Goal: Task Accomplishment & Management: Manage account settings

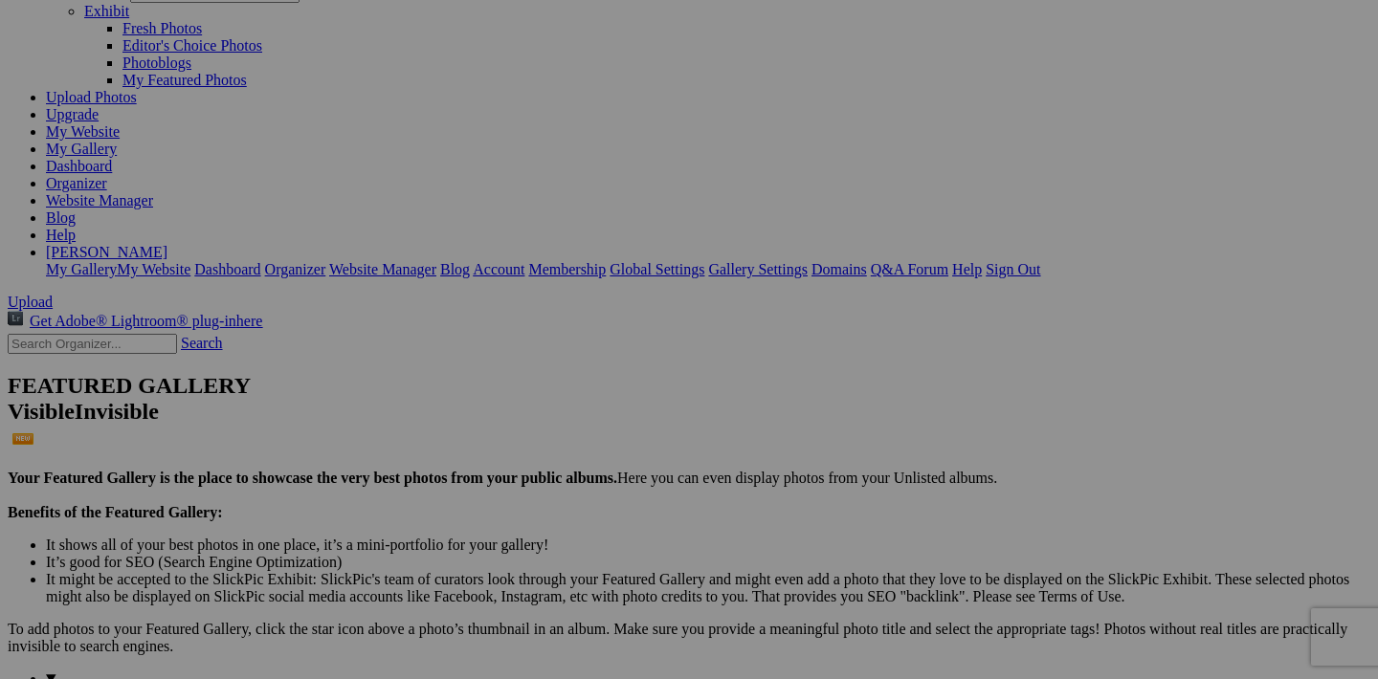
scroll to position [125, 0]
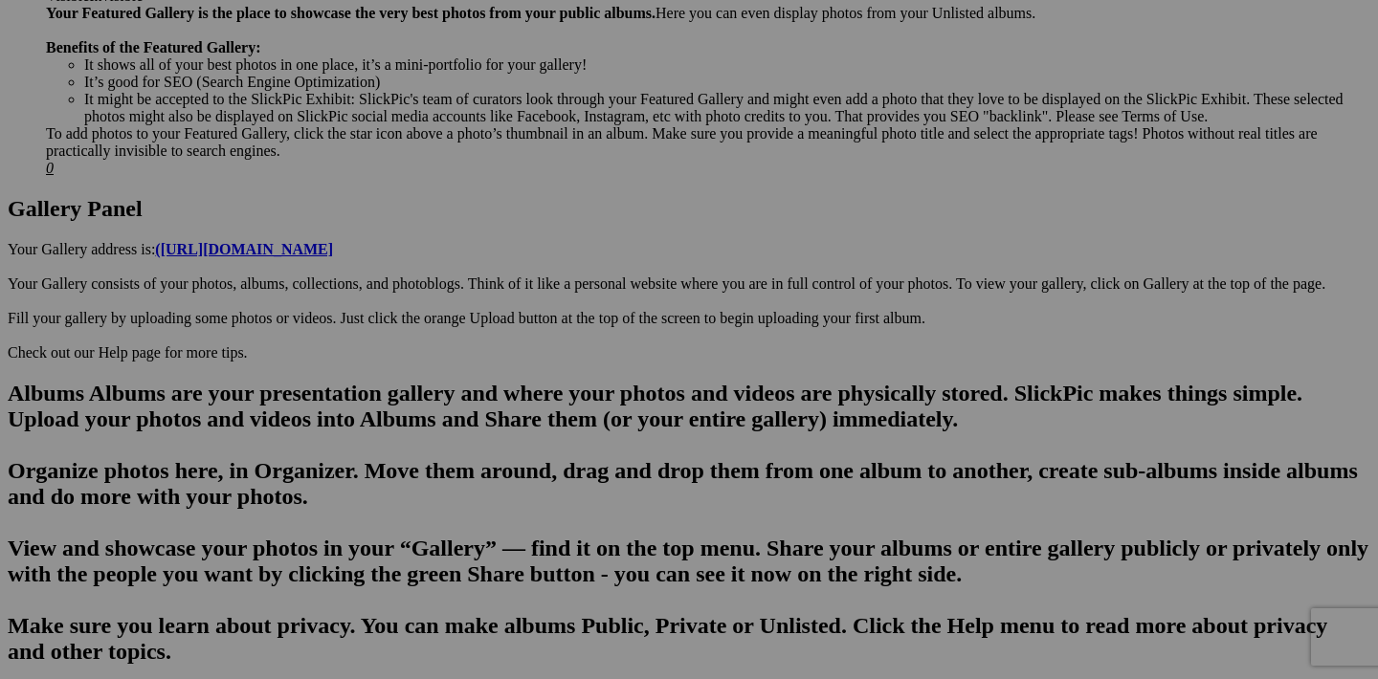
scroll to position [873, 0]
drag, startPoint x: 1281, startPoint y: 282, endPoint x: 987, endPoint y: 606, distance: 436.8
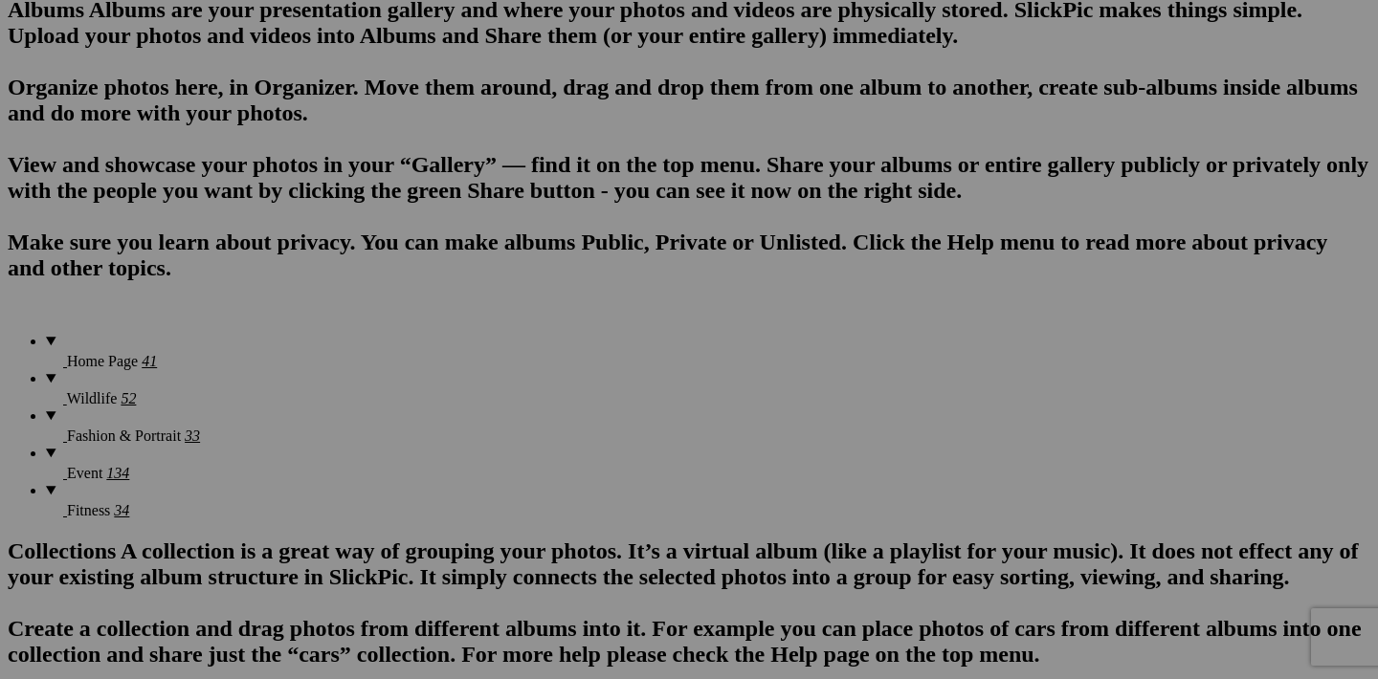
scroll to position [1287, 0]
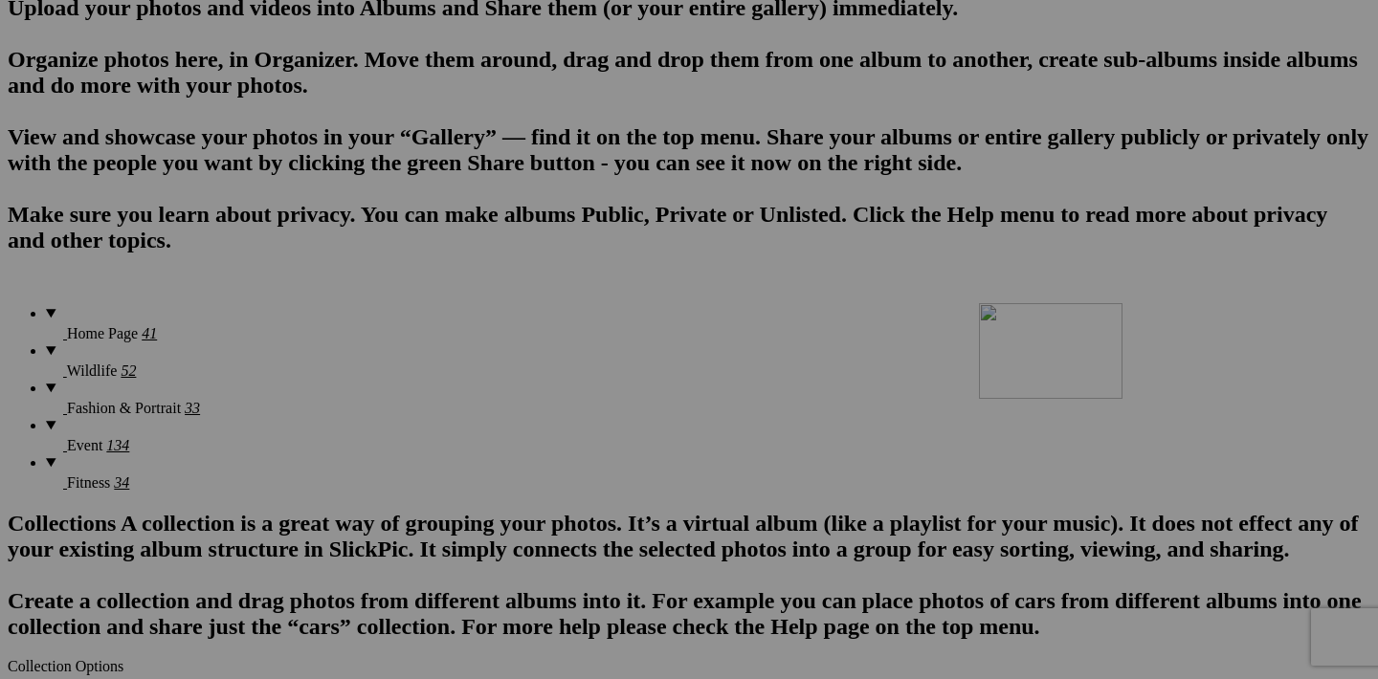
drag, startPoint x: 1110, startPoint y: 357, endPoint x: 1246, endPoint y: 472, distance: 177.9
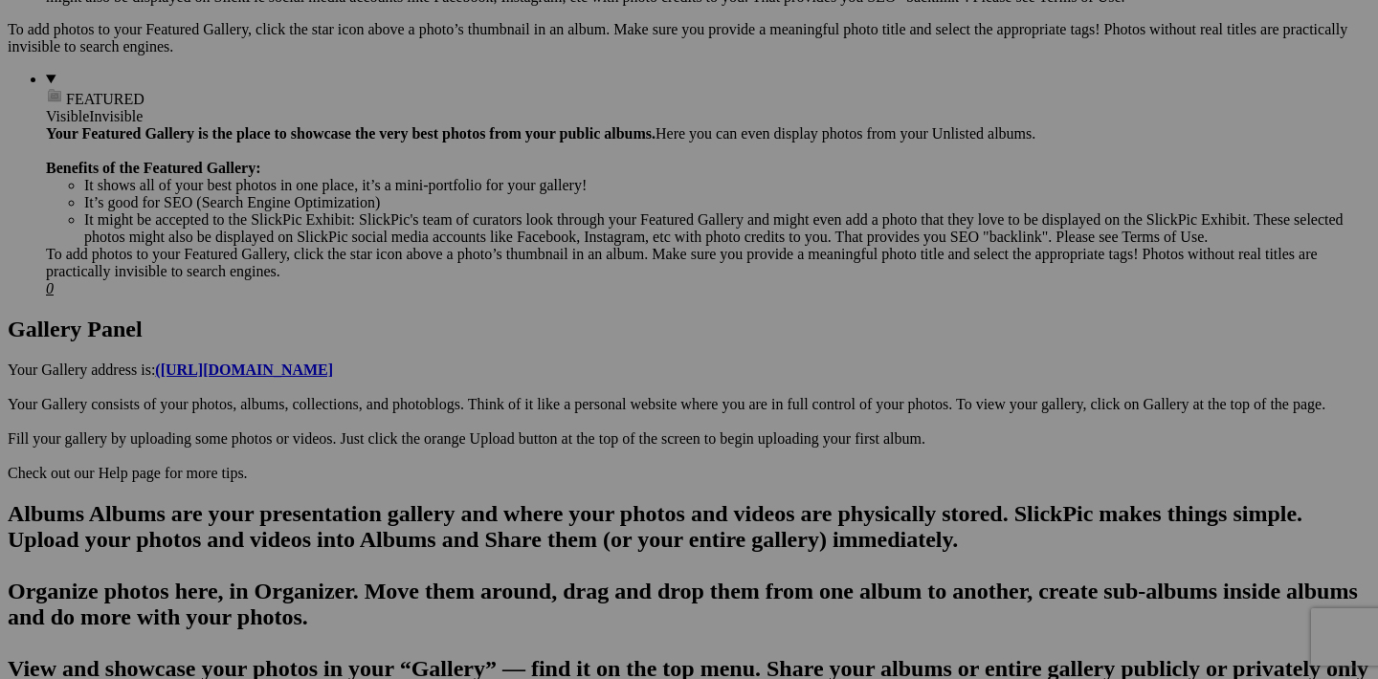
scroll to position [732, 0]
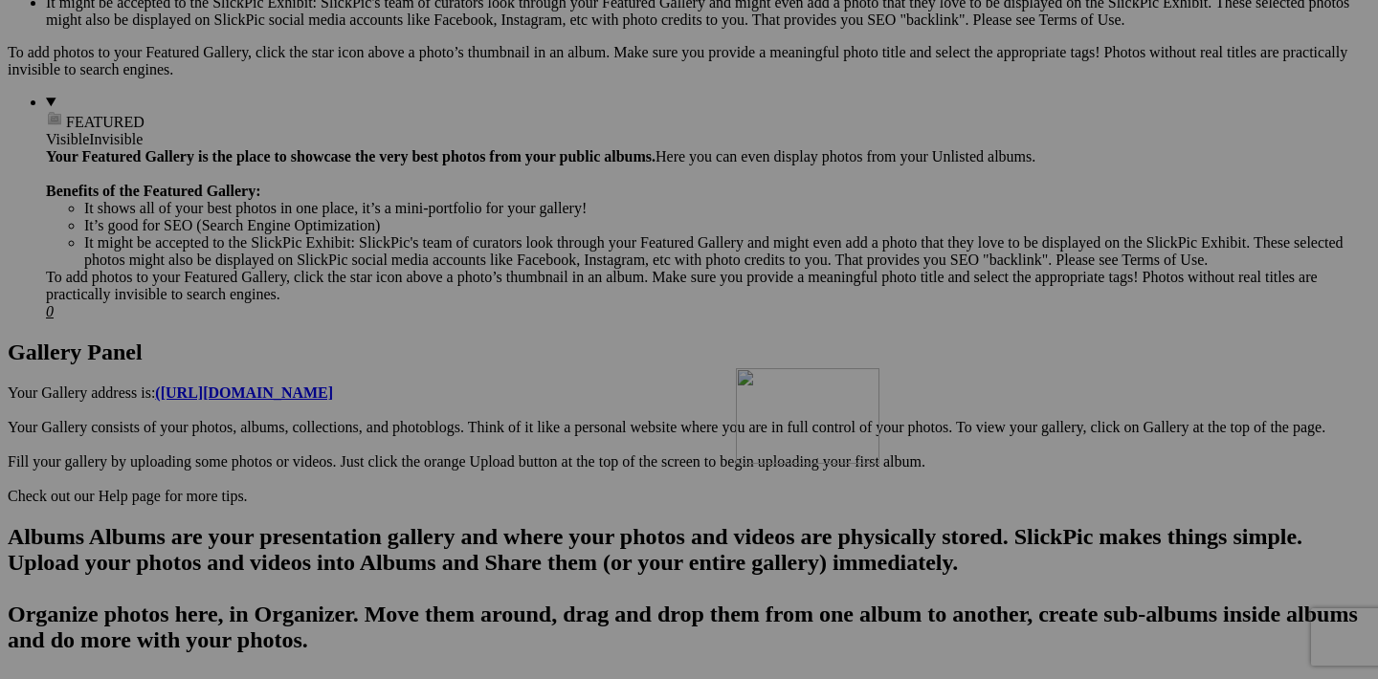
drag, startPoint x: 1279, startPoint y: 430, endPoint x: 1011, endPoint y: 535, distance: 287.8
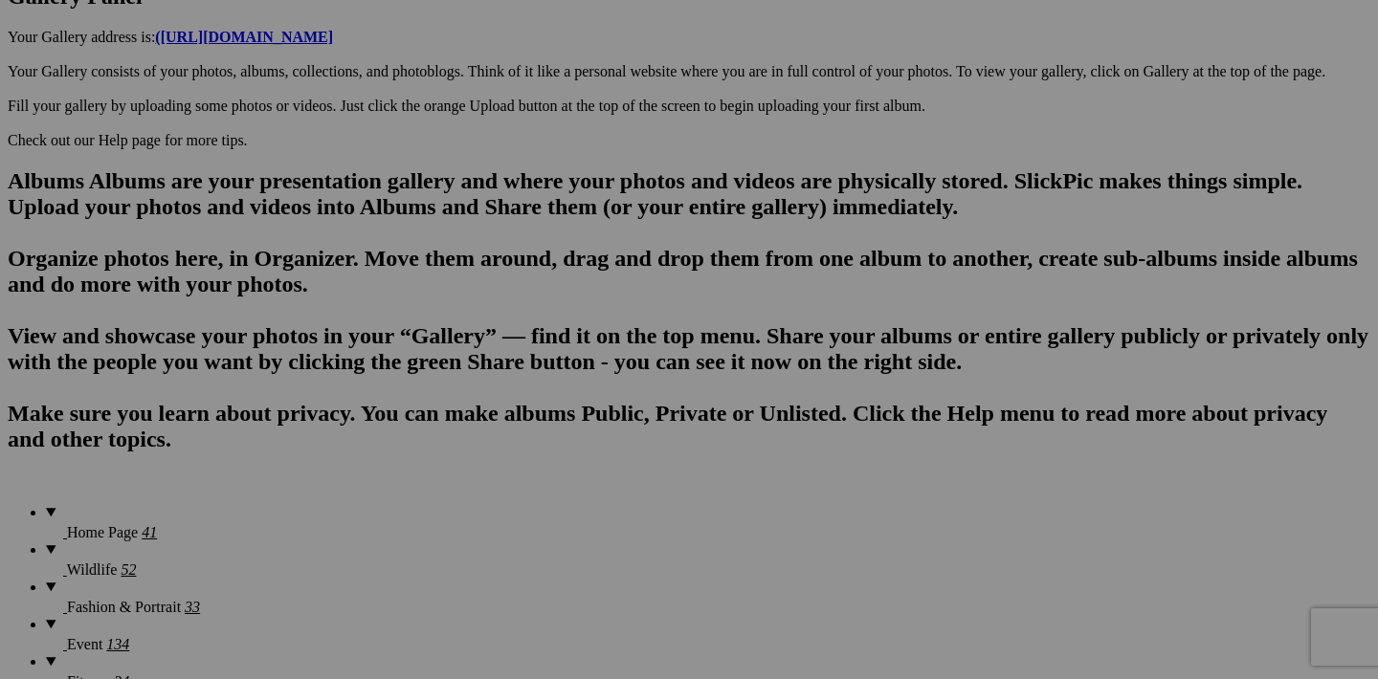
scroll to position [1129, 0]
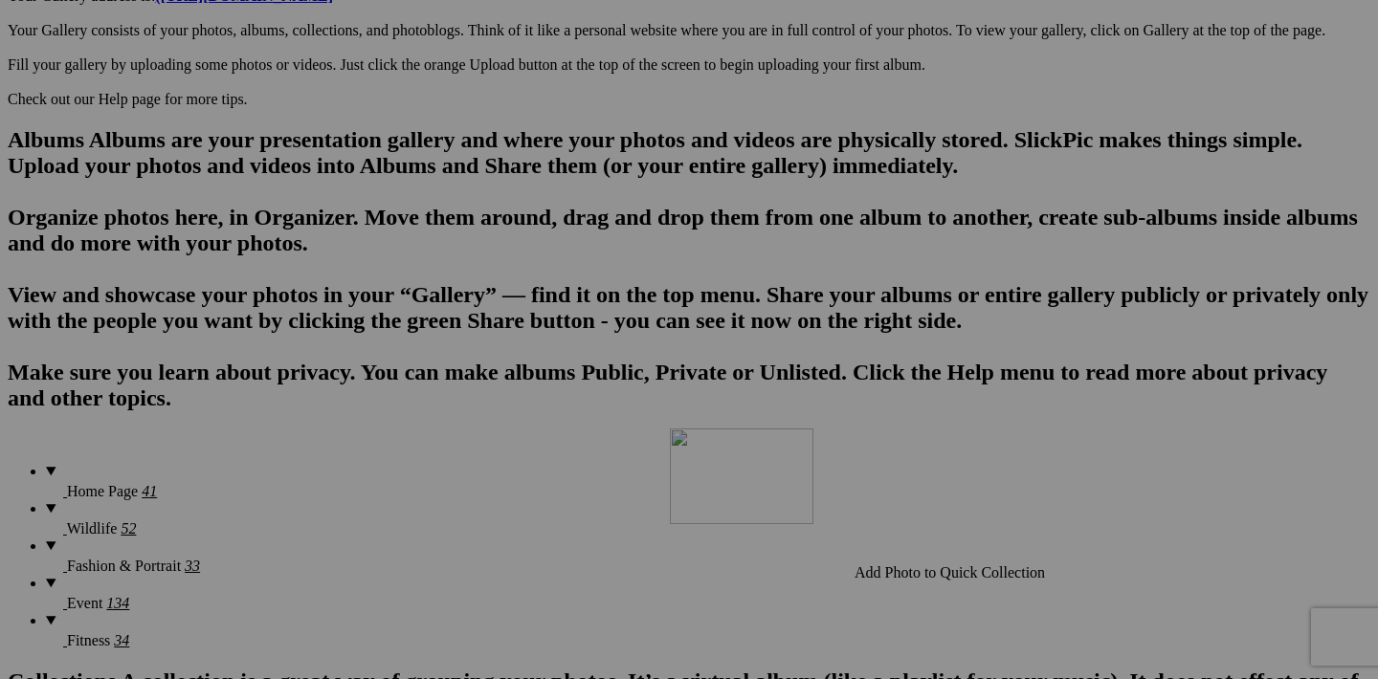
drag, startPoint x: 1107, startPoint y: 278, endPoint x: 945, endPoint y: 596, distance: 356.4
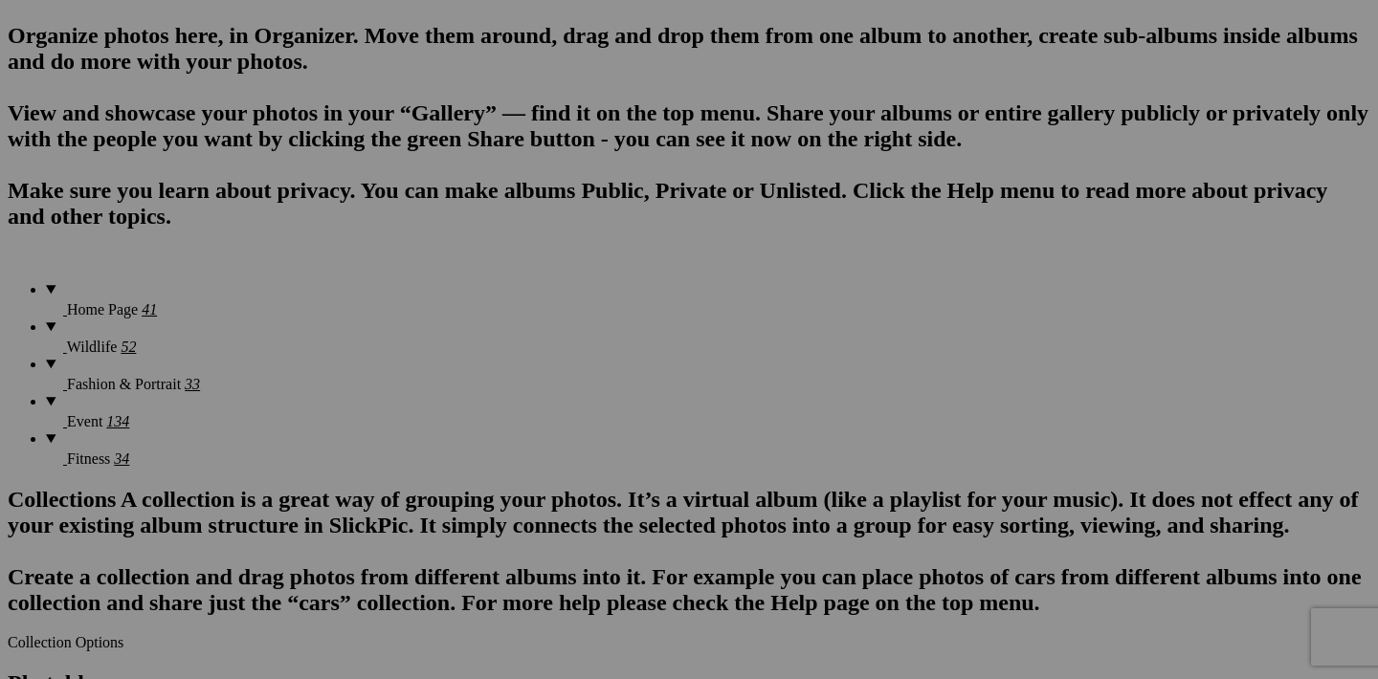
scroll to position [1313, 0]
drag, startPoint x: 1111, startPoint y: 577, endPoint x: 808, endPoint y: 496, distance: 313.1
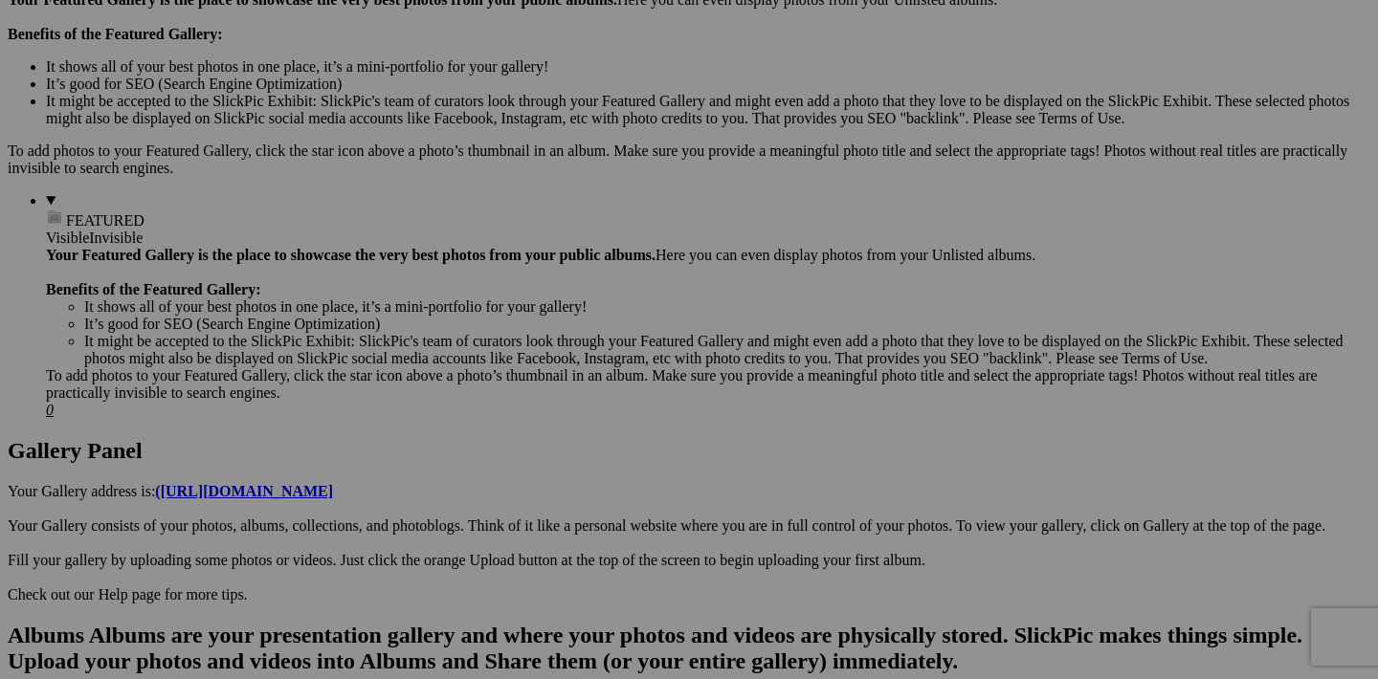
scroll to position [628, 0]
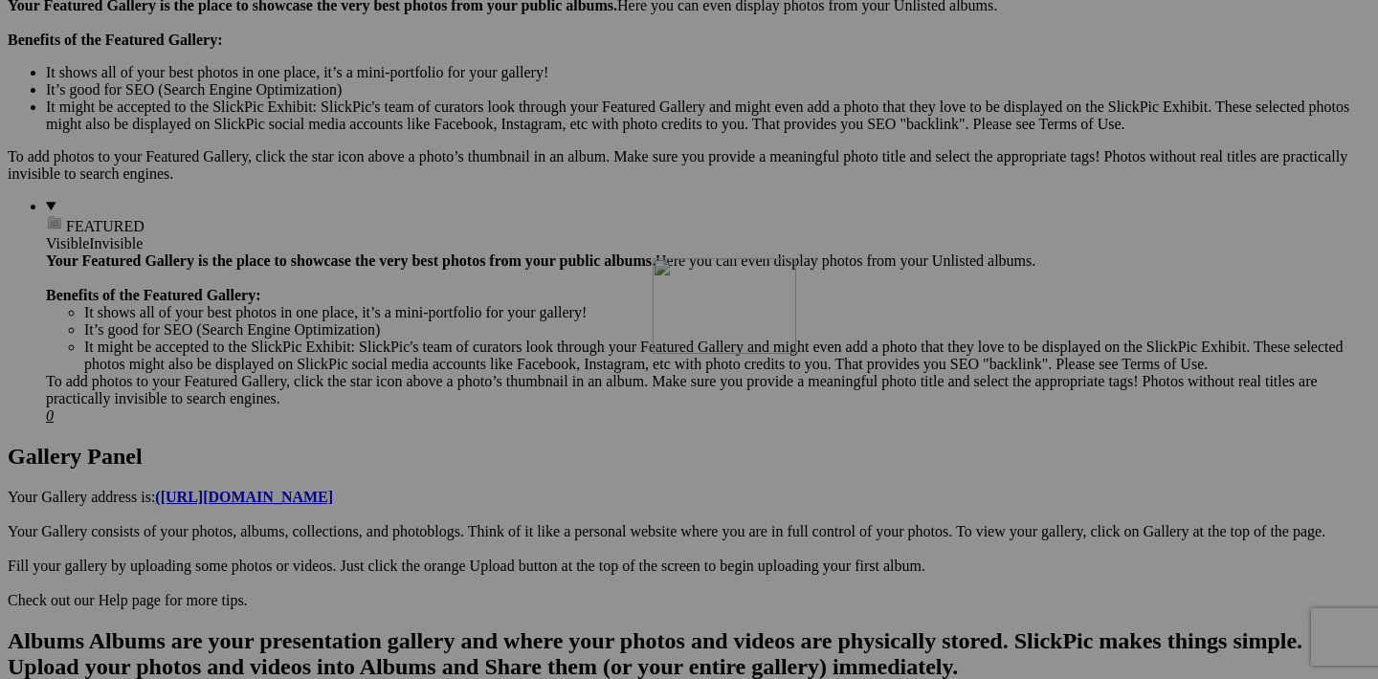
drag, startPoint x: 1281, startPoint y: 289, endPoint x: 928, endPoint y: 425, distance: 378.3
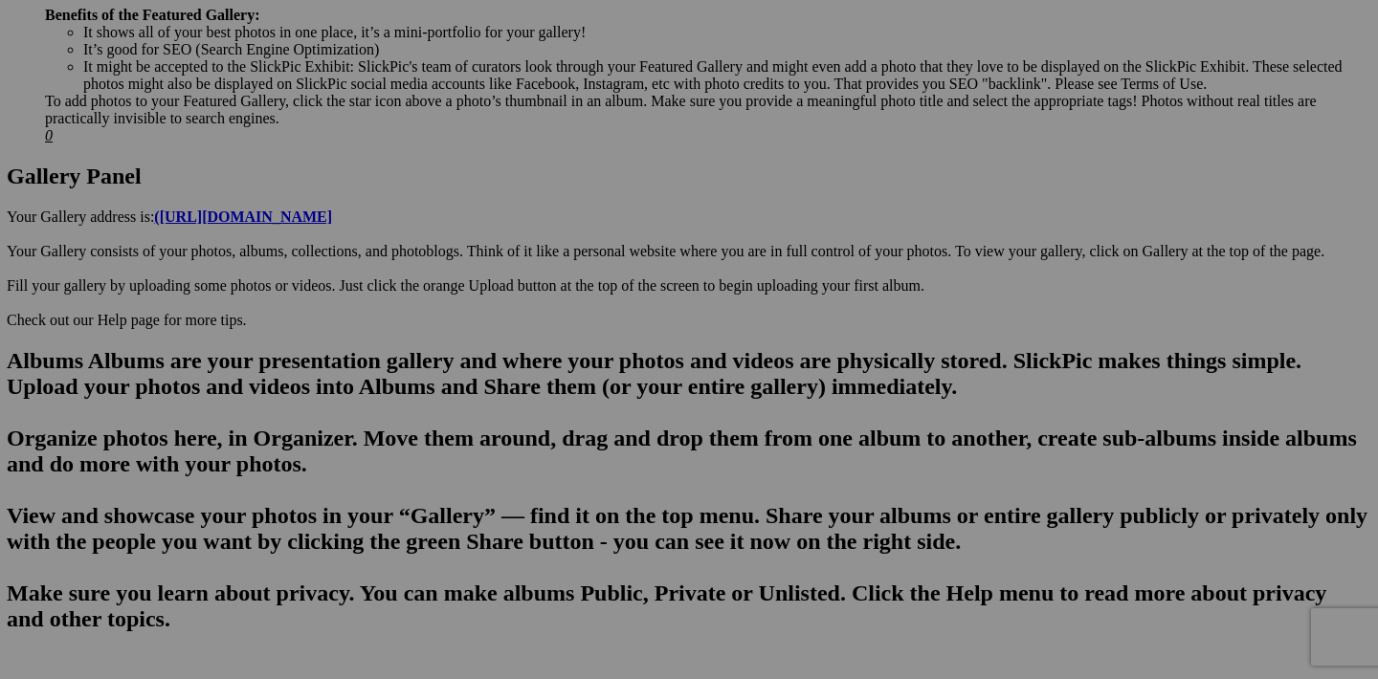
scroll to position [907, 0]
drag, startPoint x: 1110, startPoint y: 253, endPoint x: 795, endPoint y: 595, distance: 465.2
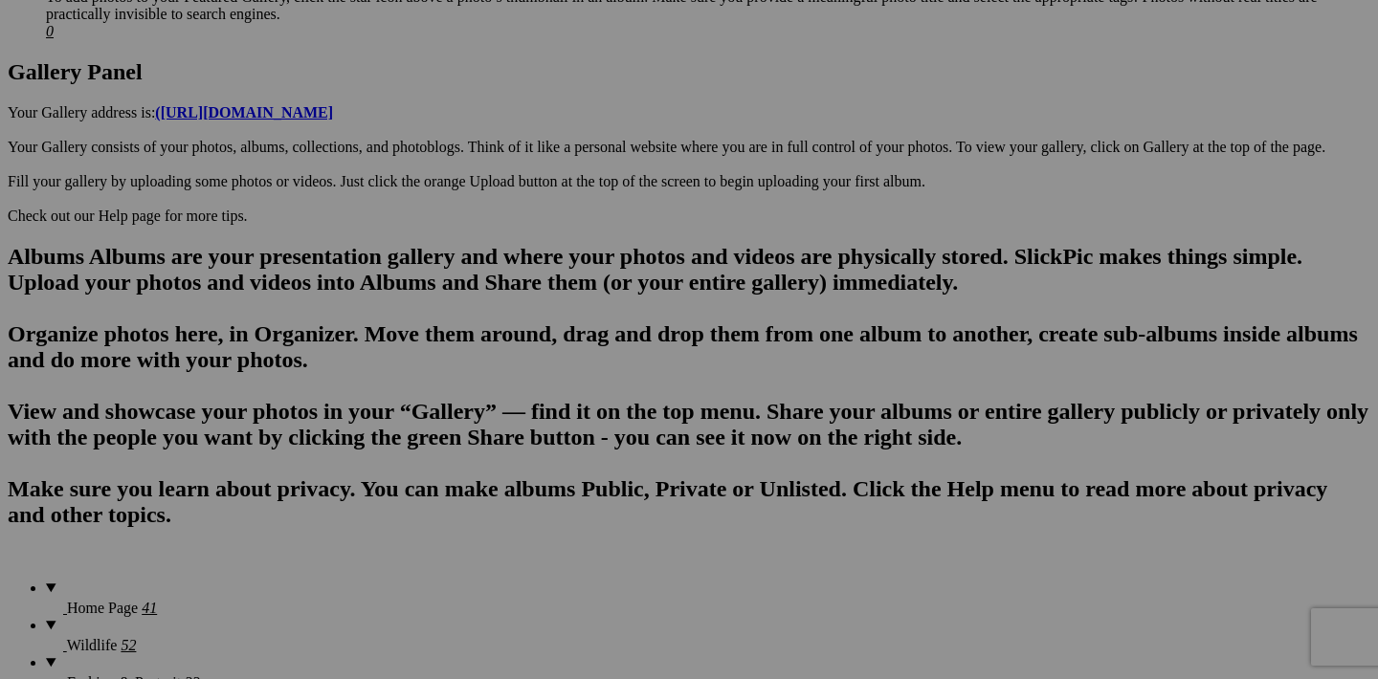
scroll to position [1043, 0]
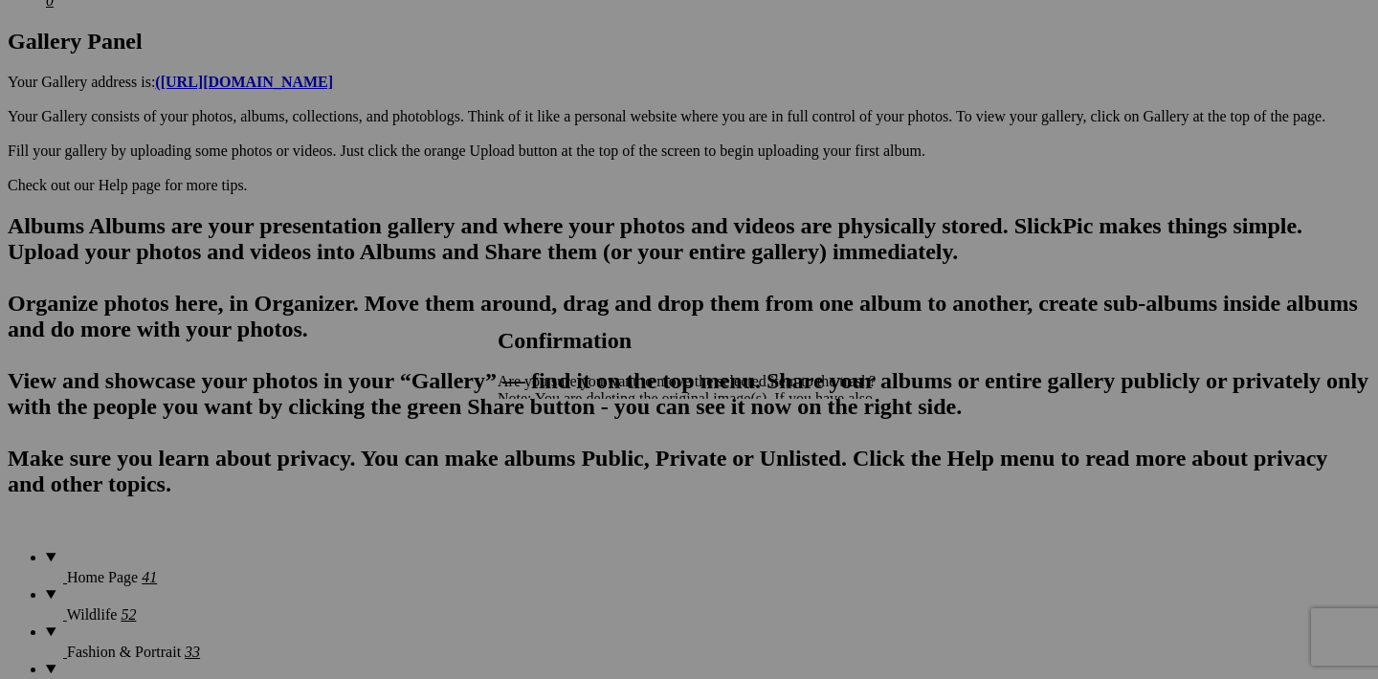
click at [562, 471] on span "Yes" at bounding box center [551, 465] width 22 height 16
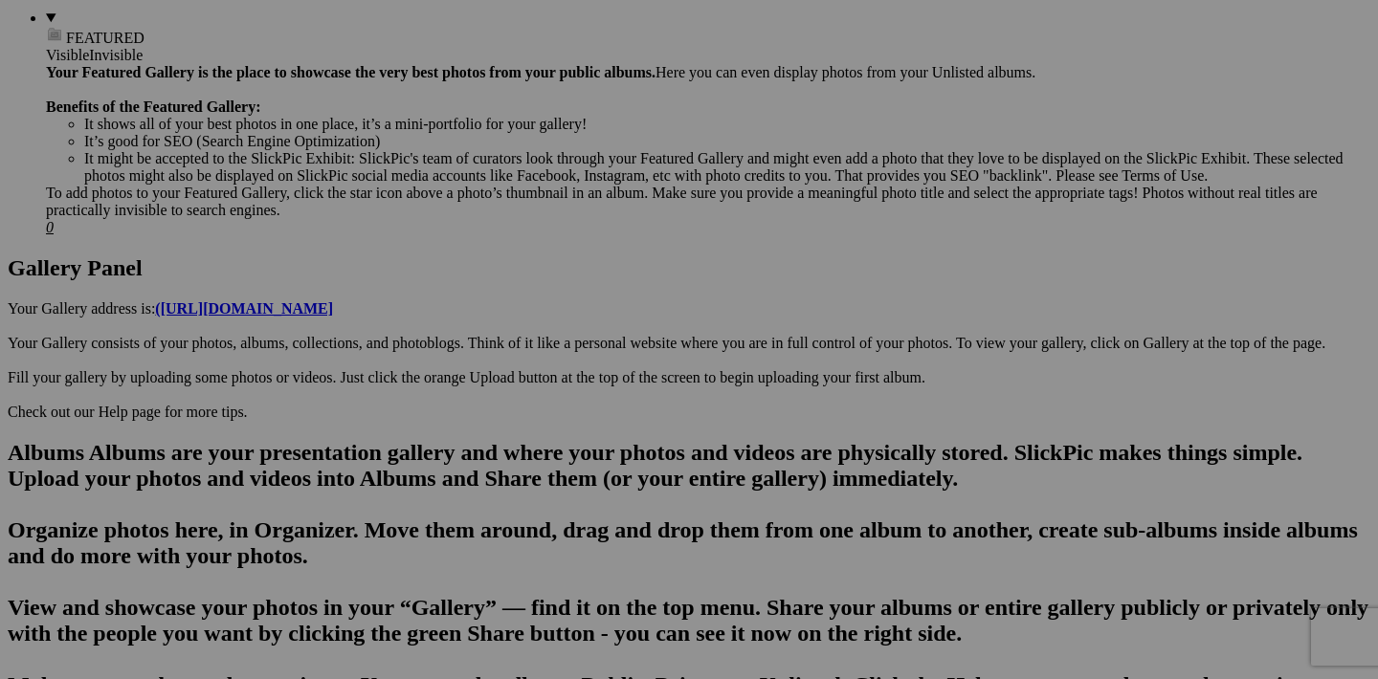
scroll to position [817, 0]
drag, startPoint x: 939, startPoint y: 343, endPoint x: 910, endPoint y: 644, distance: 302.8
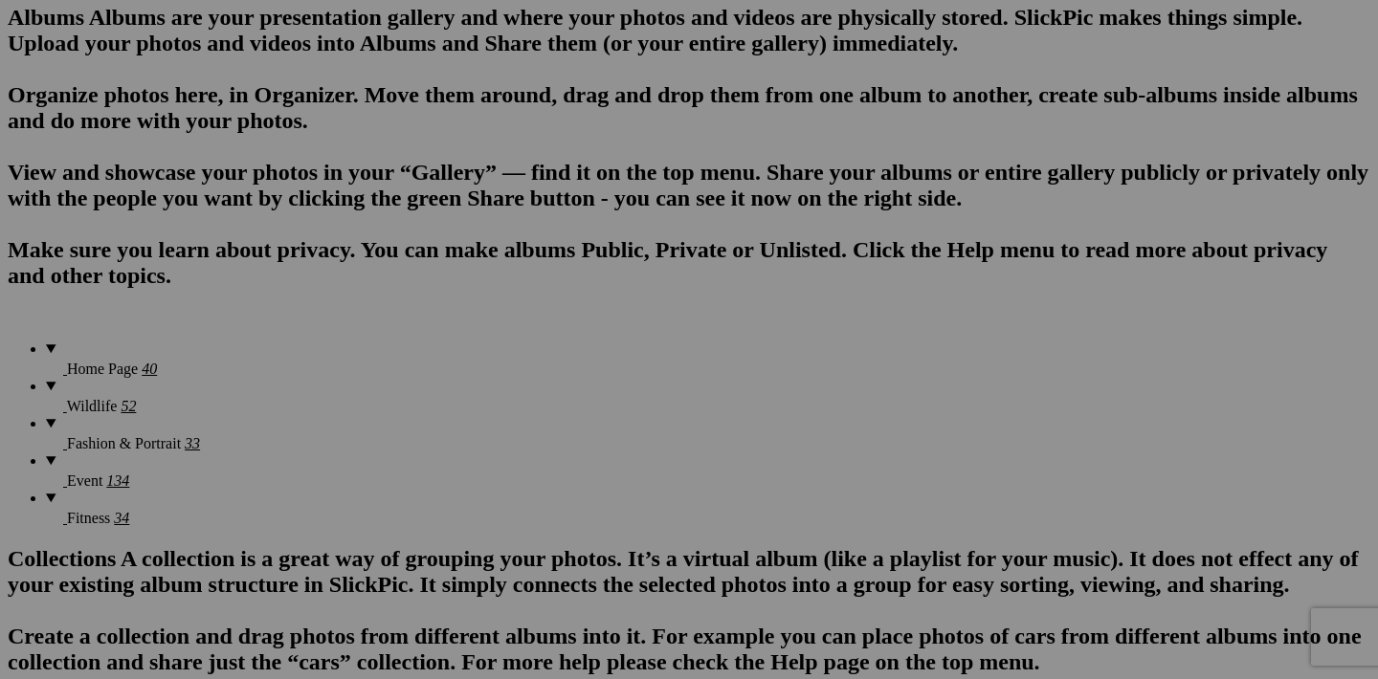
scroll to position [1282, 0]
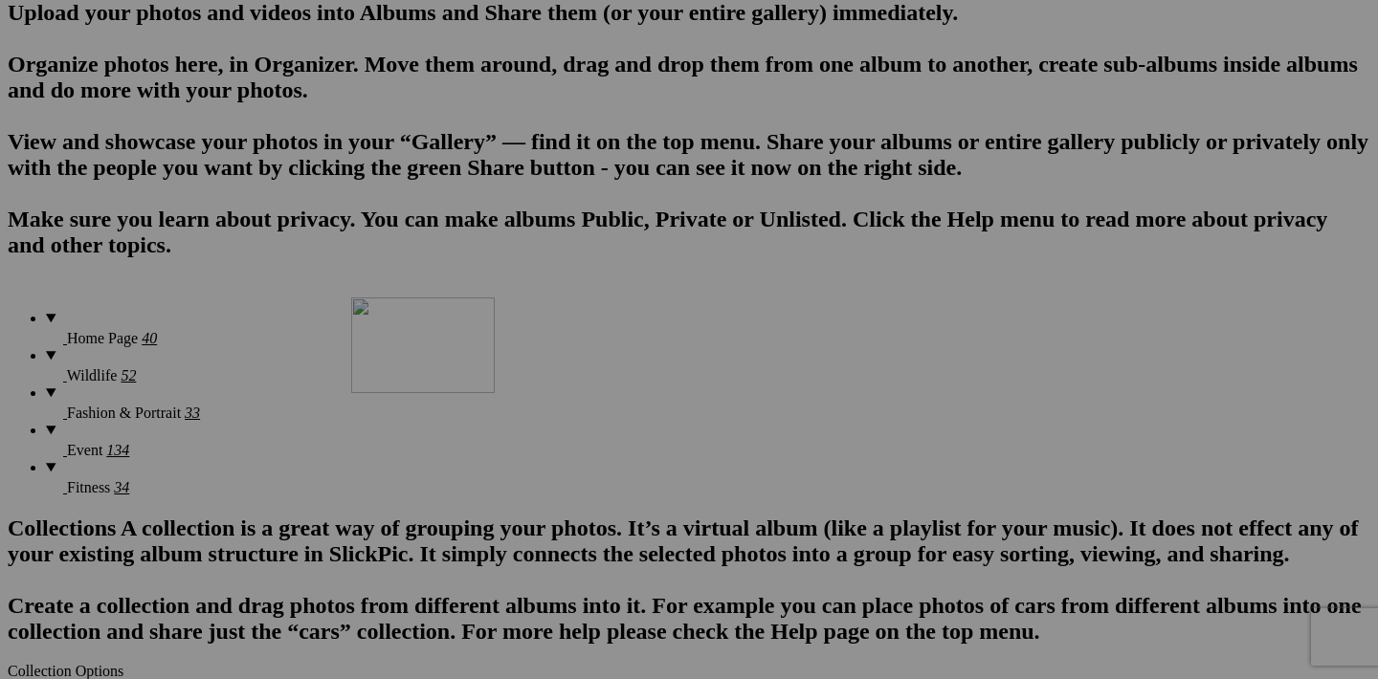
drag, startPoint x: 942, startPoint y: 363, endPoint x: 625, endPoint y: 462, distance: 332.9
drag, startPoint x: 605, startPoint y: 610, endPoint x: 1036, endPoint y: 221, distance: 581.2
drag, startPoint x: 1036, startPoint y: 221, endPoint x: 1203, endPoint y: 277, distance: 175.8
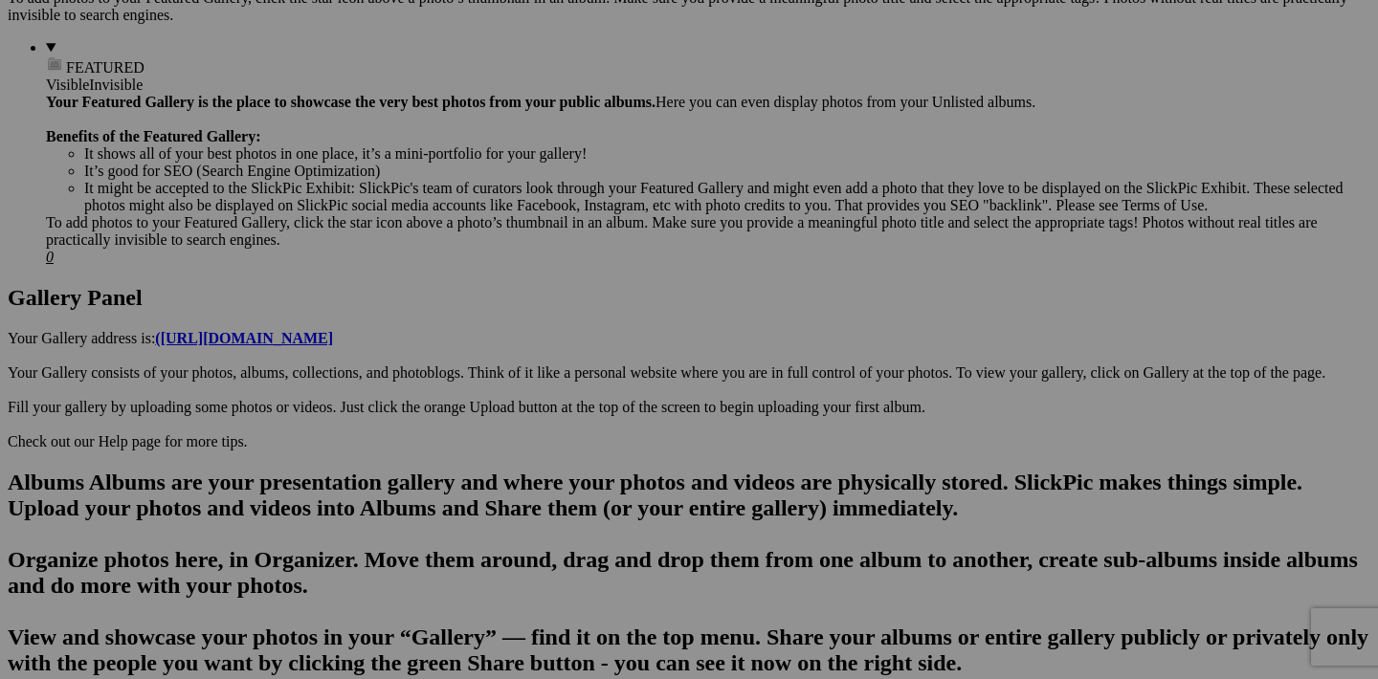
scroll to position [787, 0]
drag, startPoint x: 769, startPoint y: 374, endPoint x: 760, endPoint y: 519, distance: 145.7
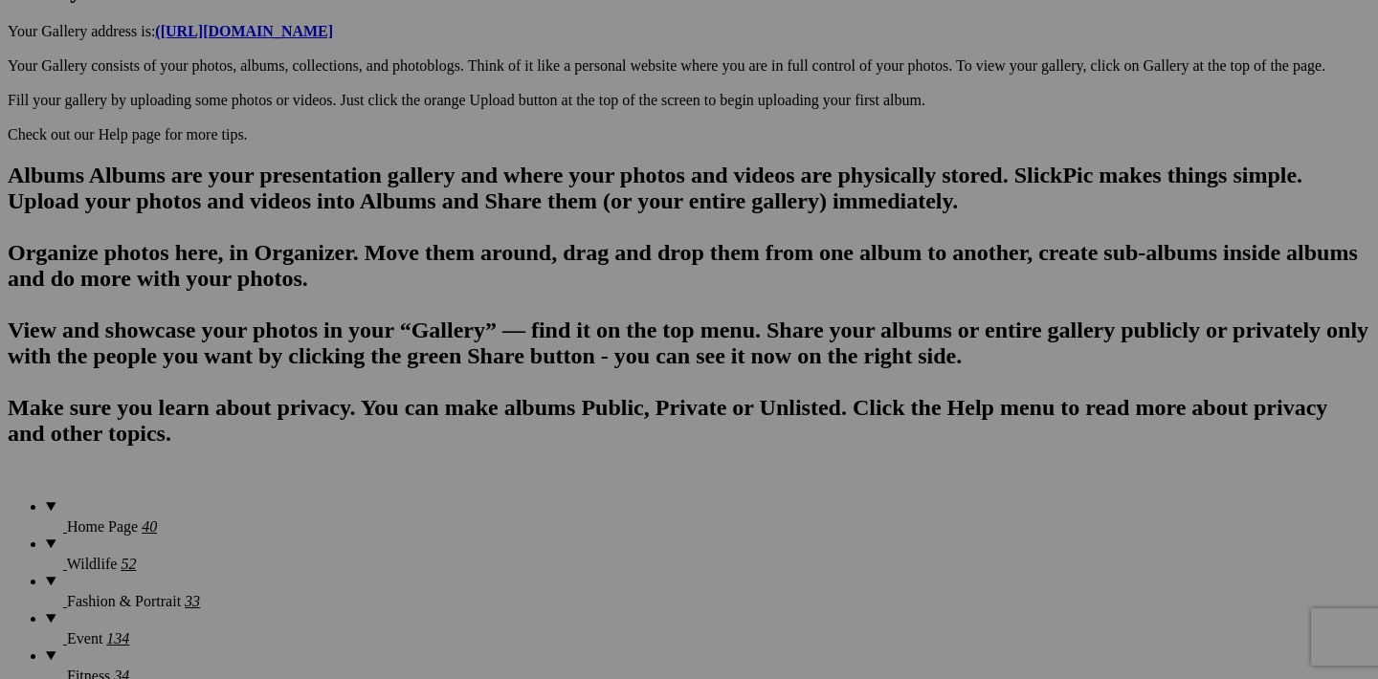
scroll to position [1126, 0]
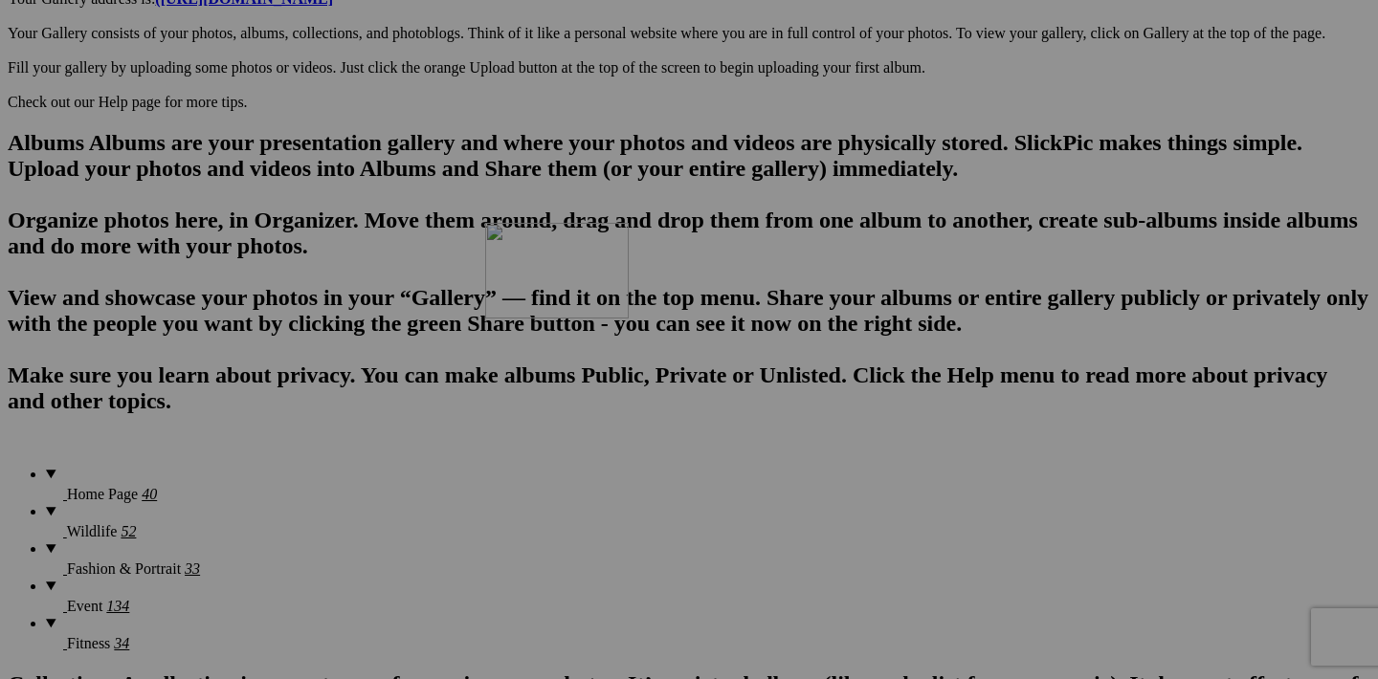
drag, startPoint x: 765, startPoint y: 276, endPoint x: 760, endPoint y: 388, distance: 112.1
drag, startPoint x: 599, startPoint y: 521, endPoint x: 339, endPoint y: 459, distance: 267.6
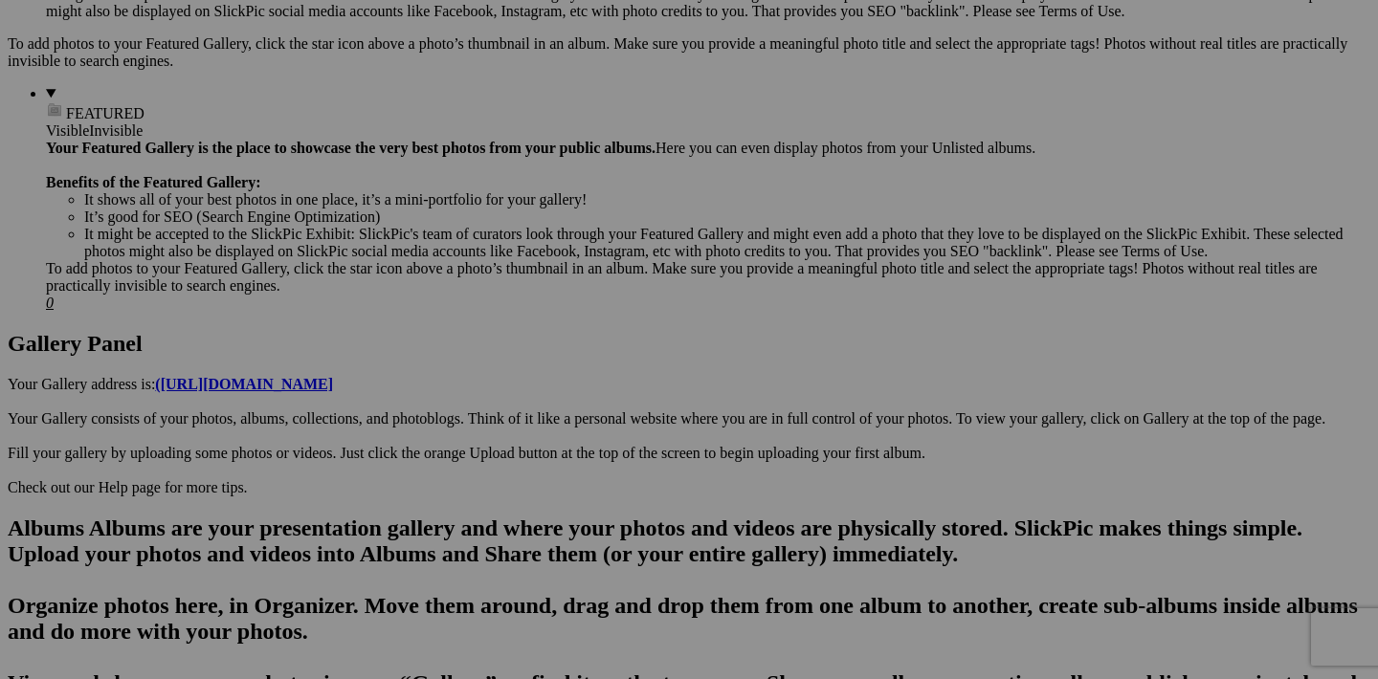
scroll to position [739, 0]
drag, startPoint x: 428, startPoint y: 422, endPoint x: 569, endPoint y: 554, distance: 193.6
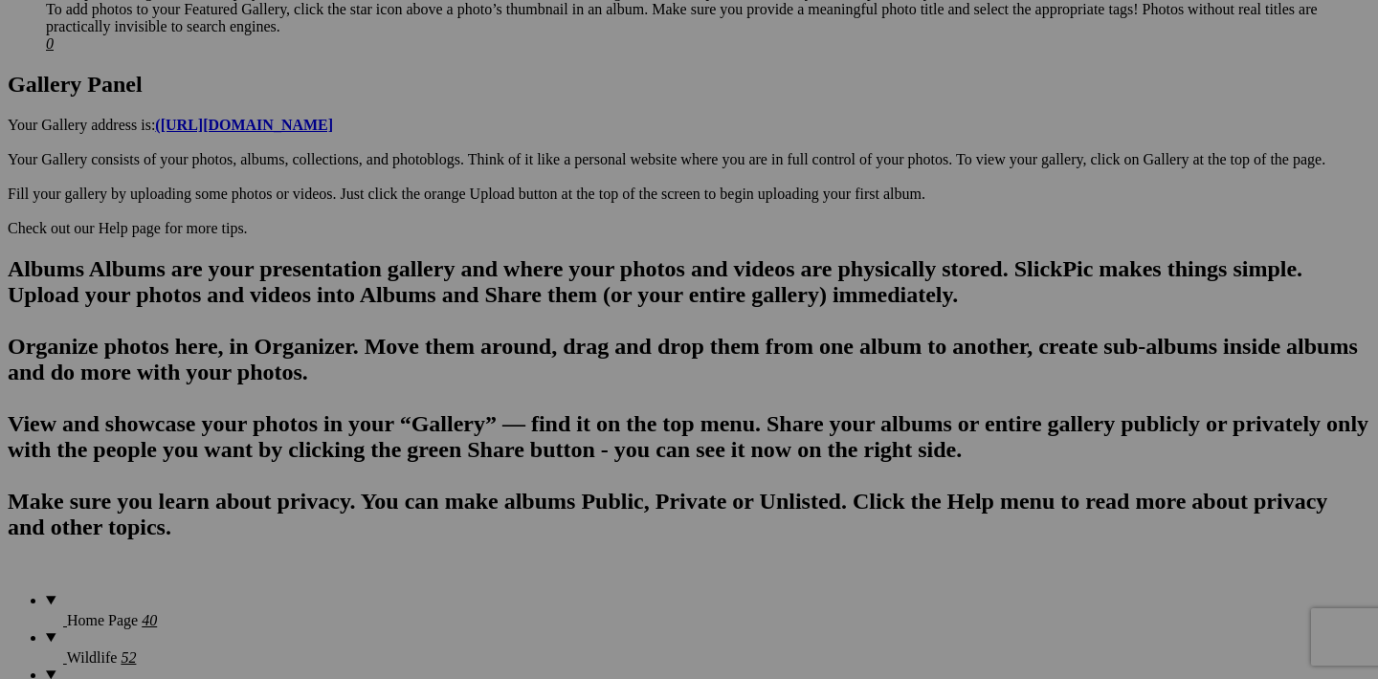
scroll to position [1038, 0]
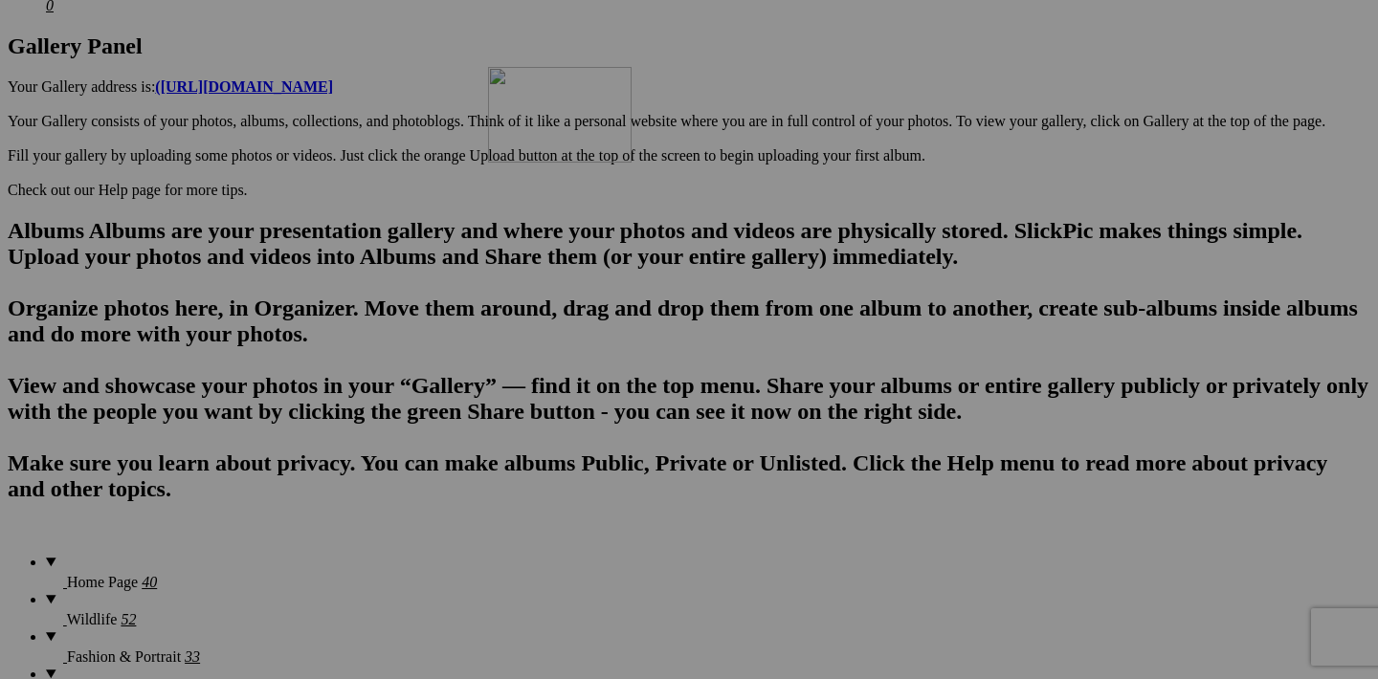
drag, startPoint x: 605, startPoint y: 369, endPoint x: 763, endPoint y: 233, distance: 209.0
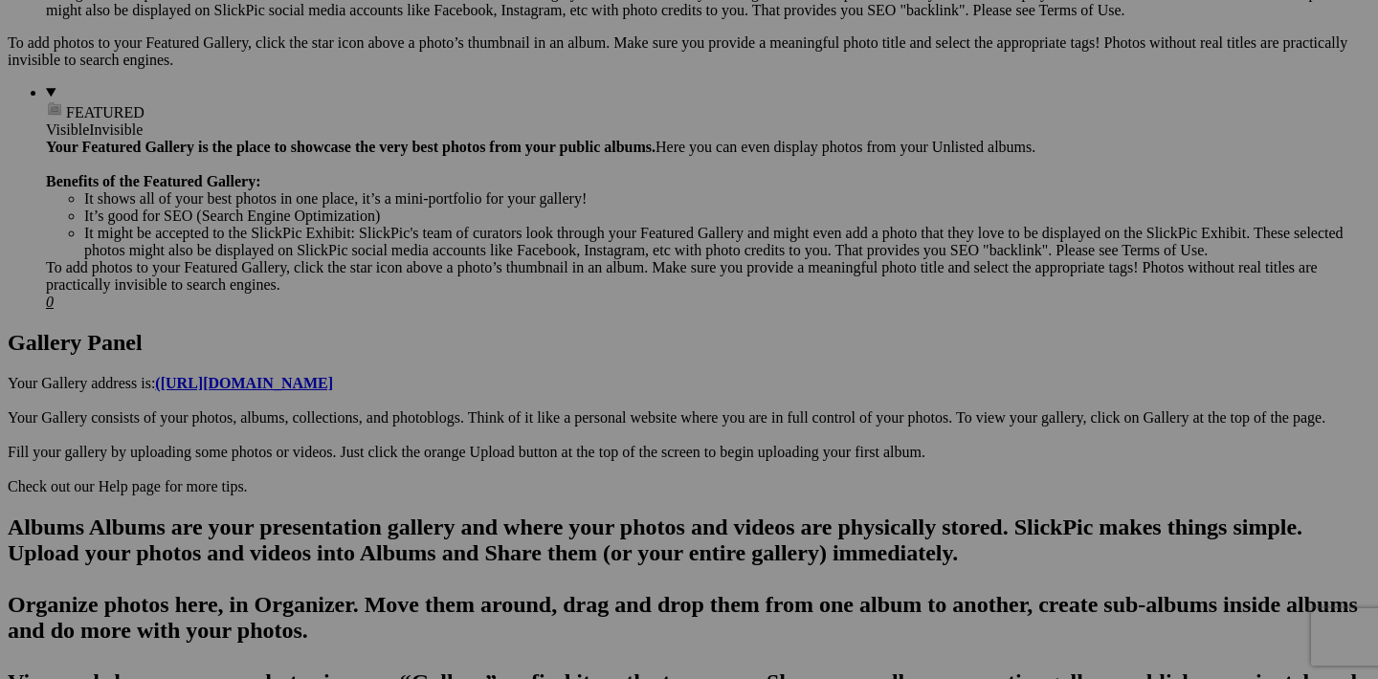
scroll to position [733, 0]
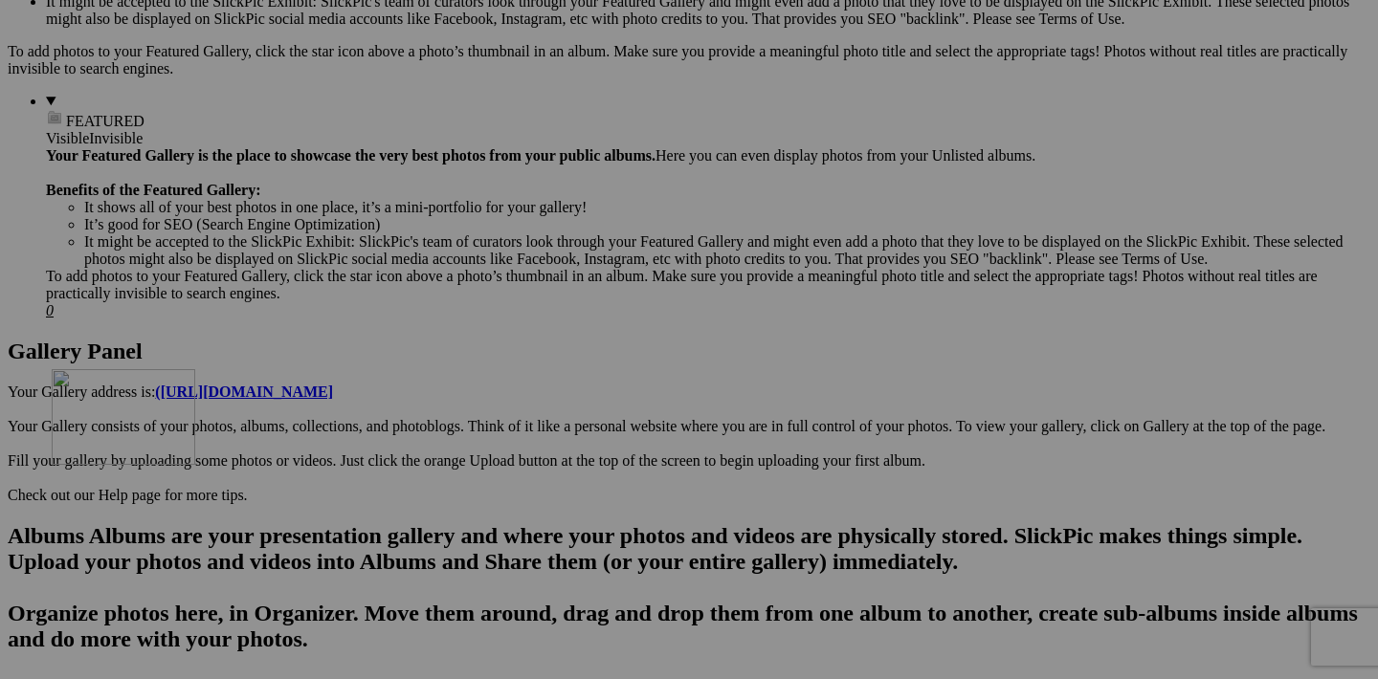
drag, startPoint x: 600, startPoint y: 426, endPoint x: 327, endPoint y: 536, distance: 294.0
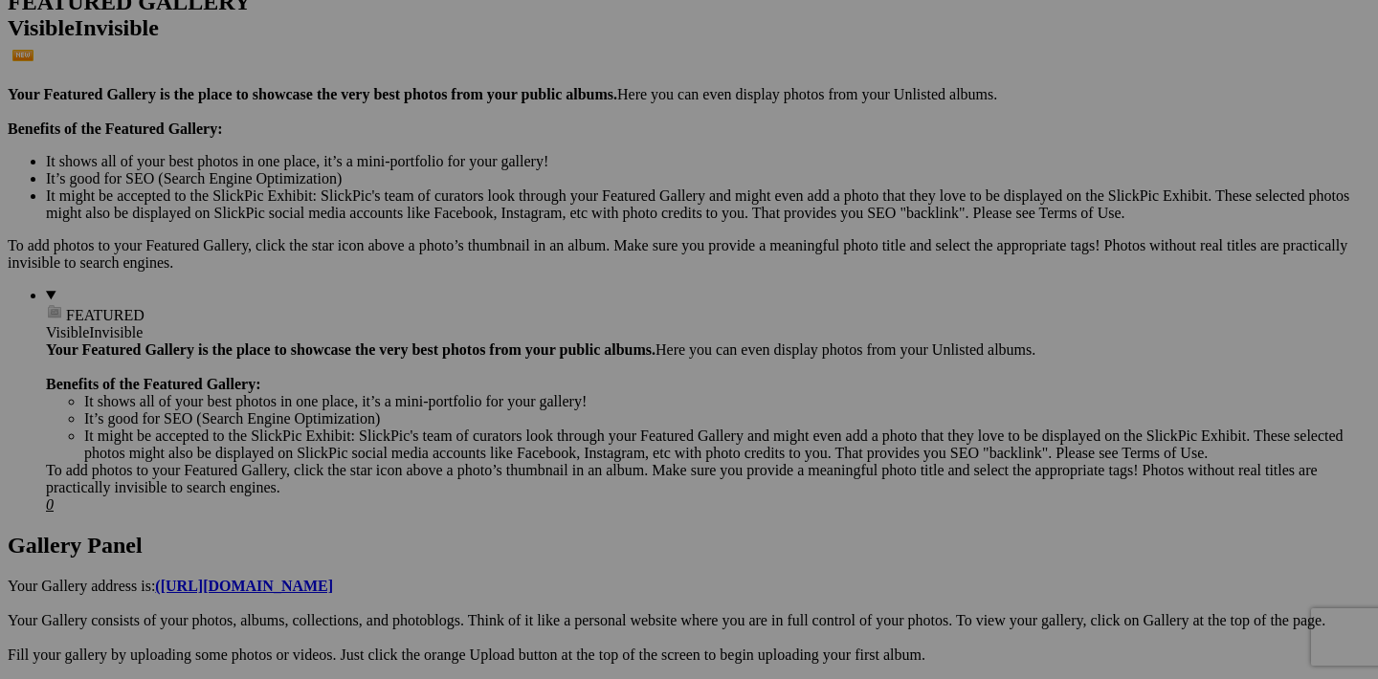
scroll to position [531, 0]
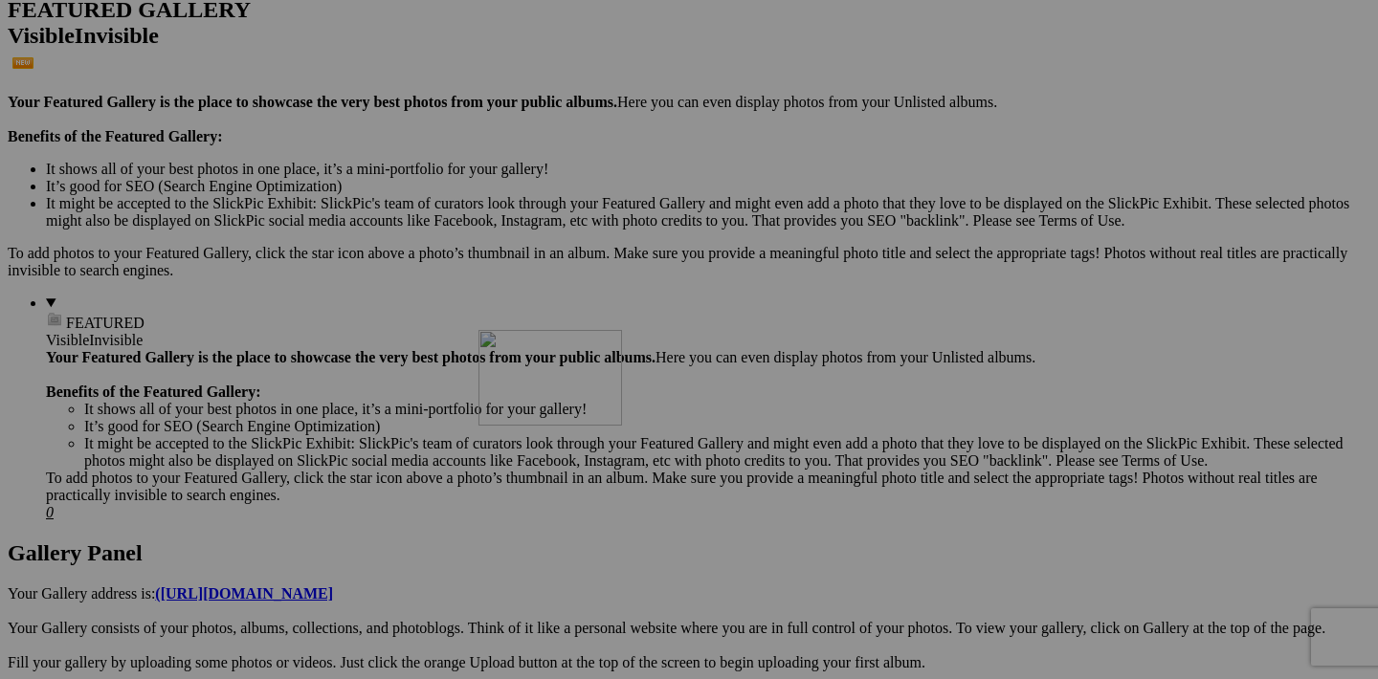
drag, startPoint x: 430, startPoint y: 630, endPoint x: 754, endPoint y: 497, distance: 350.5
drag, startPoint x: 1279, startPoint y: 384, endPoint x: 282, endPoint y: 489, distance: 1002.4
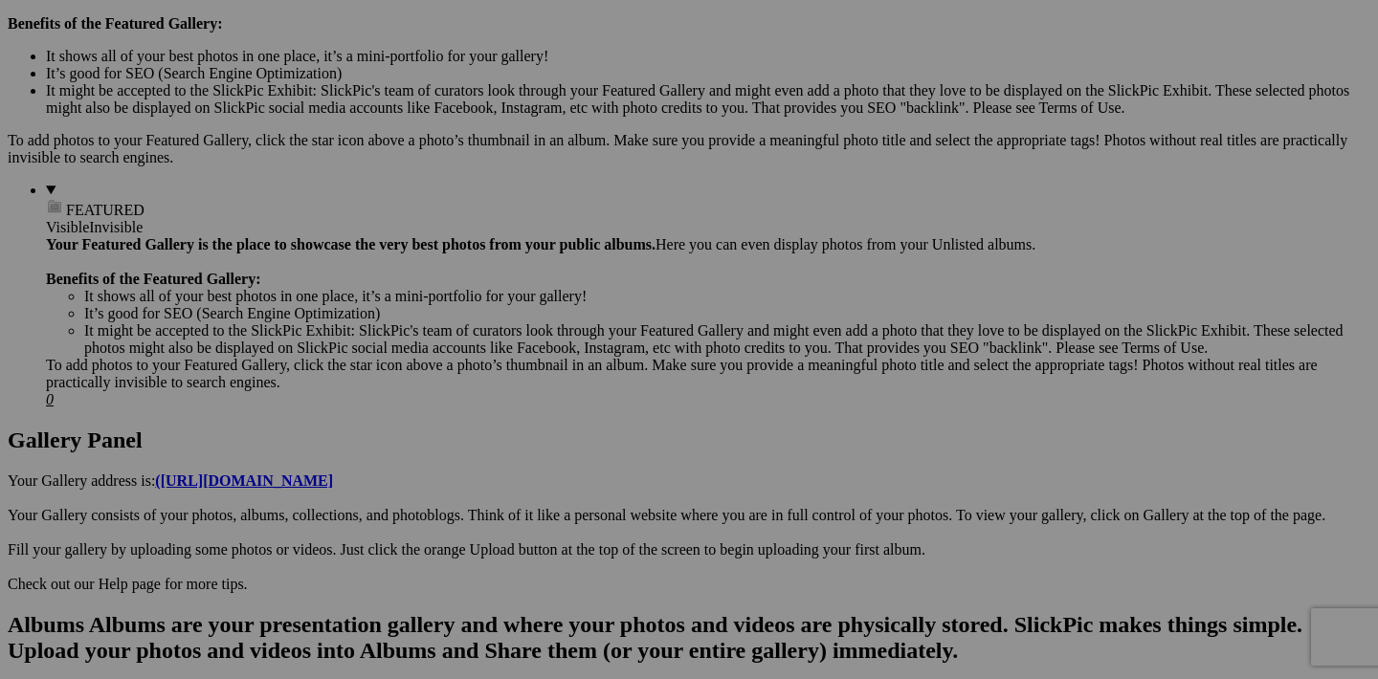
scroll to position [600, 0]
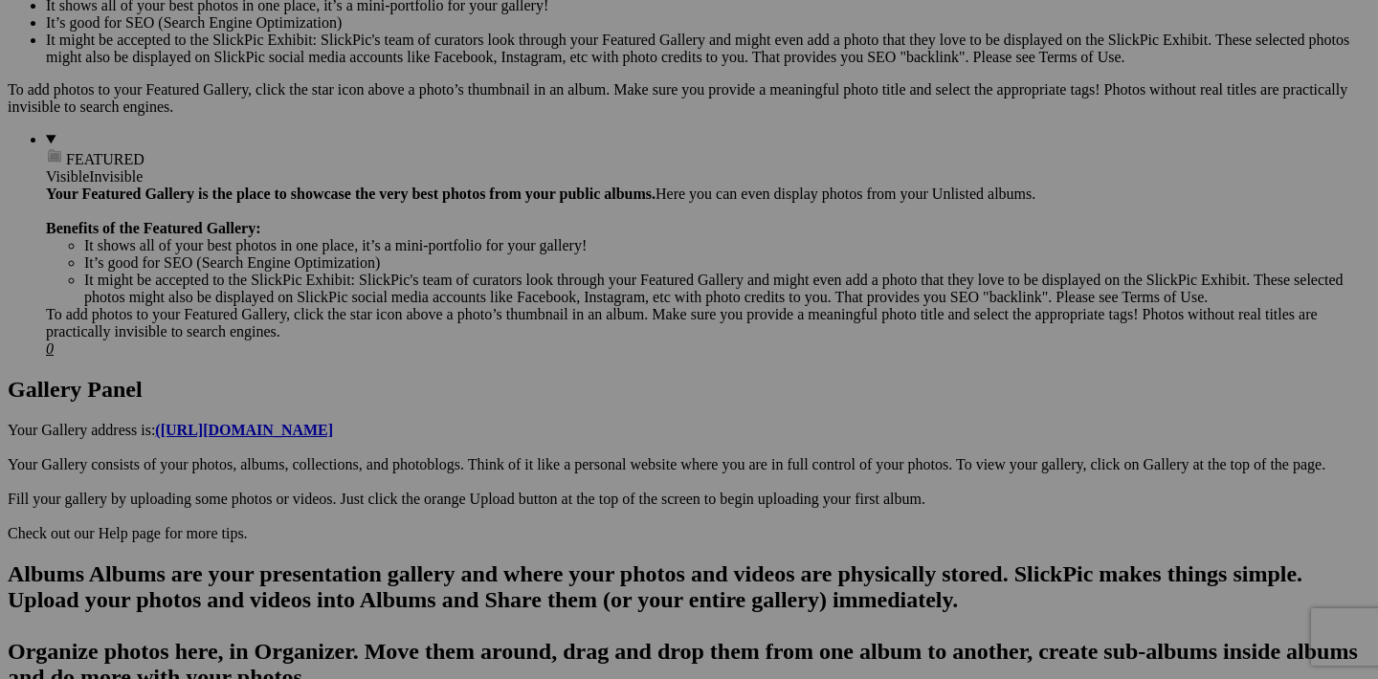
scroll to position [765, 0]
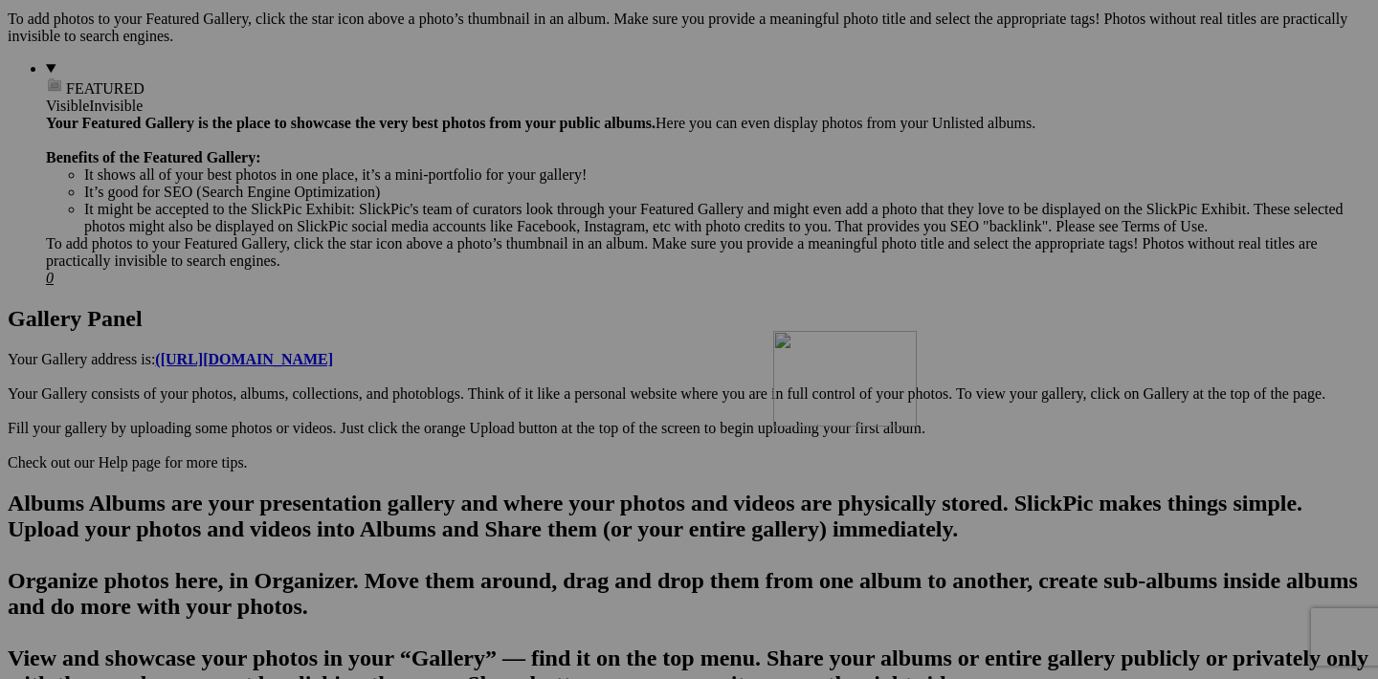
drag, startPoint x: 1112, startPoint y: 155, endPoint x: 1047, endPoint y: 499, distance: 350.5
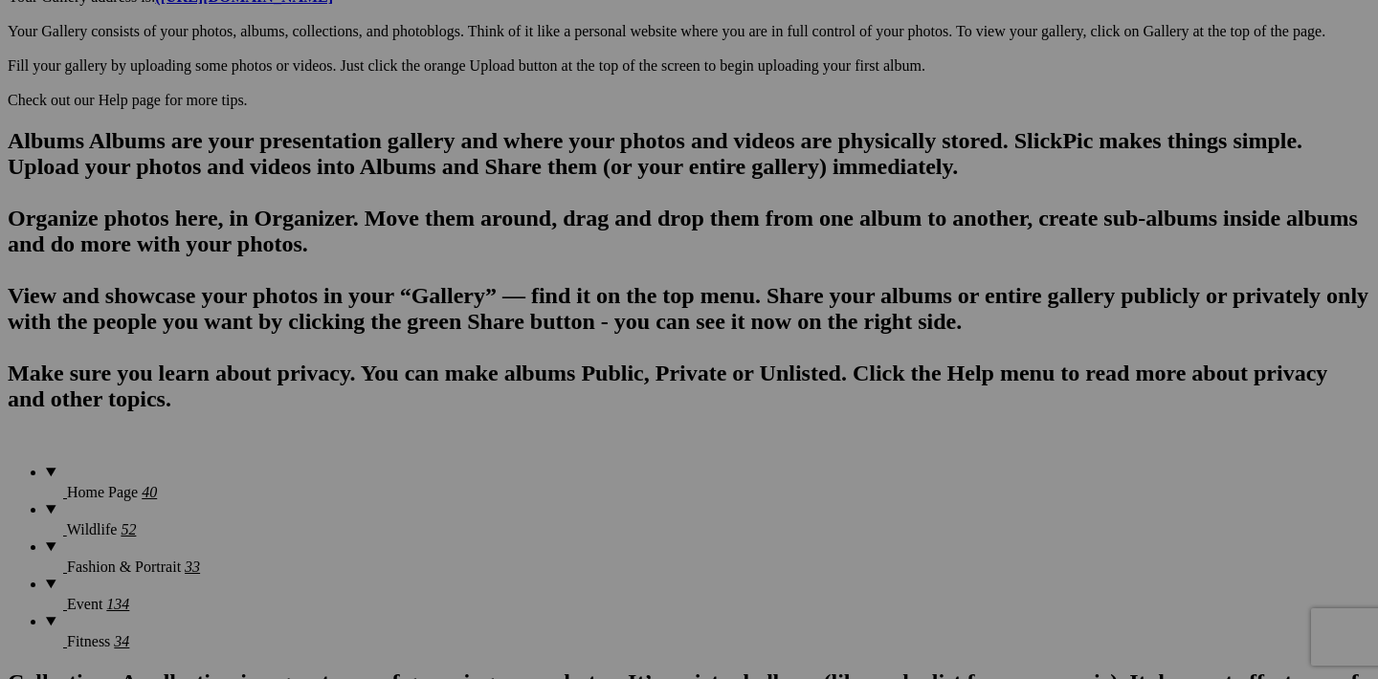
scroll to position [1170, 0]
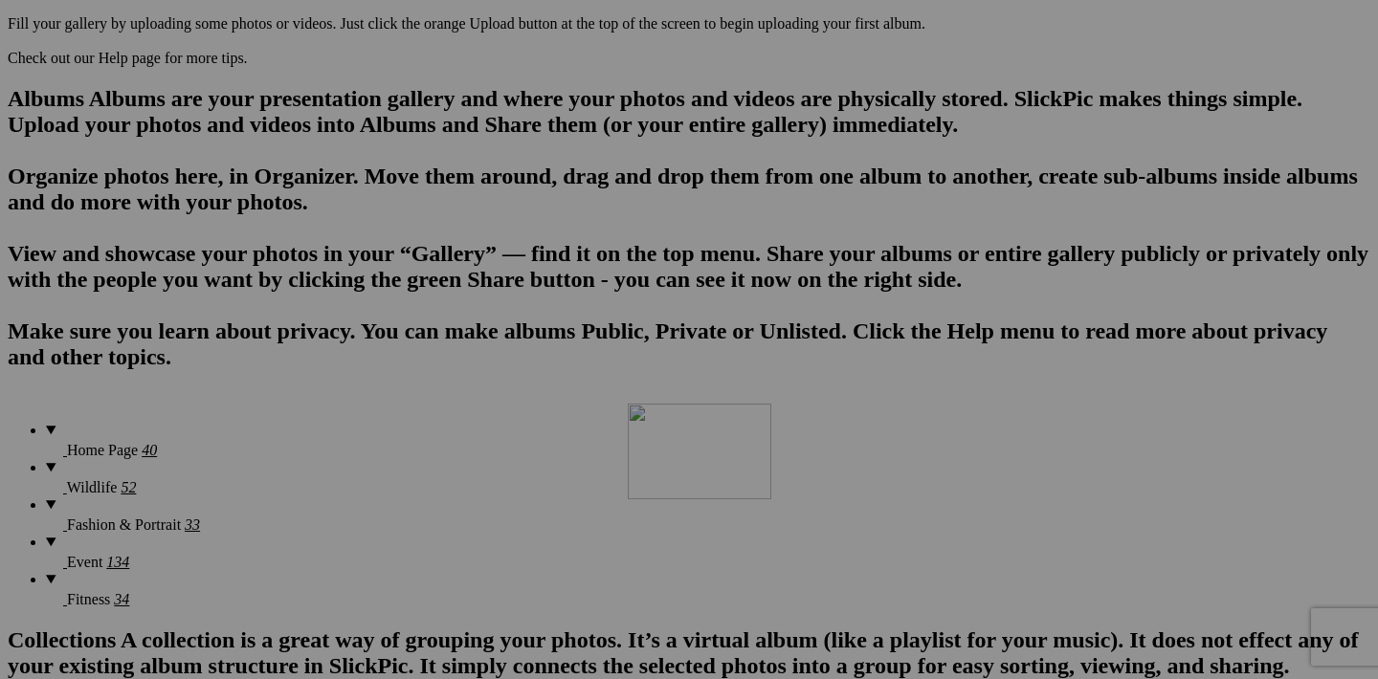
drag, startPoint x: 1115, startPoint y: 233, endPoint x: 893, endPoint y: 574, distance: 406.5
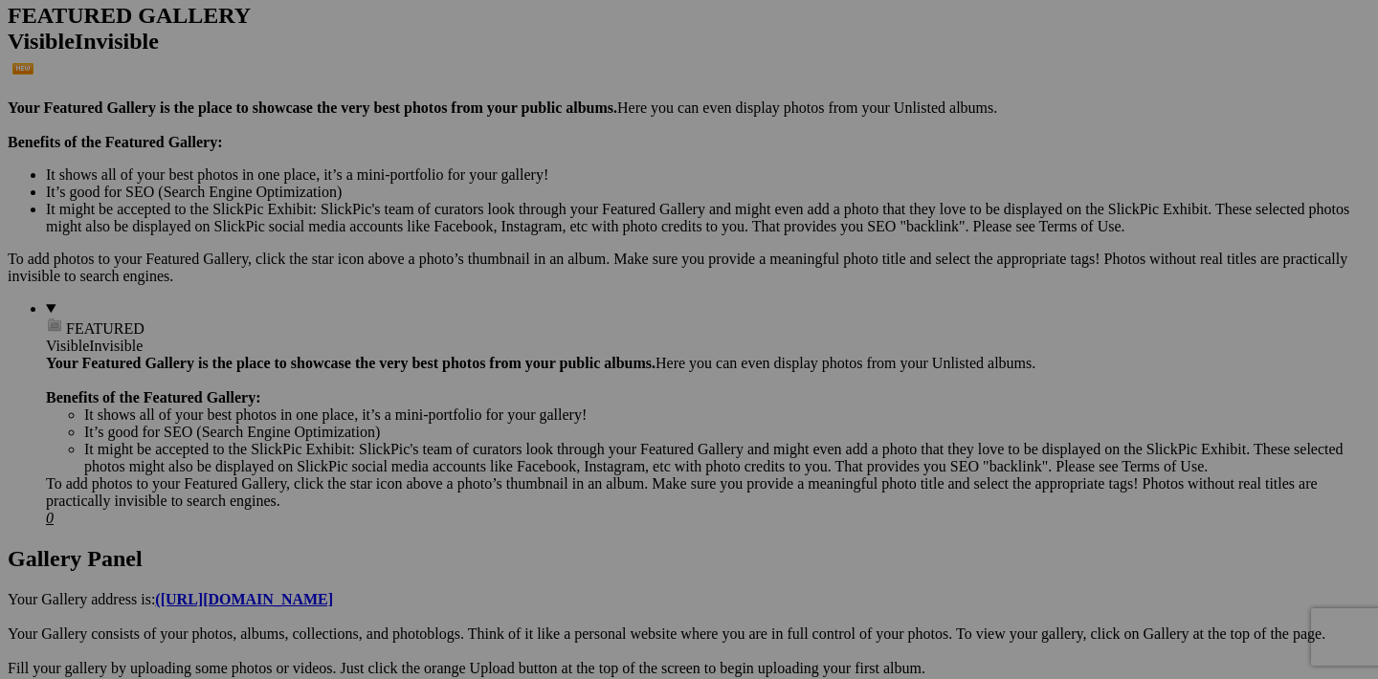
scroll to position [517, 0]
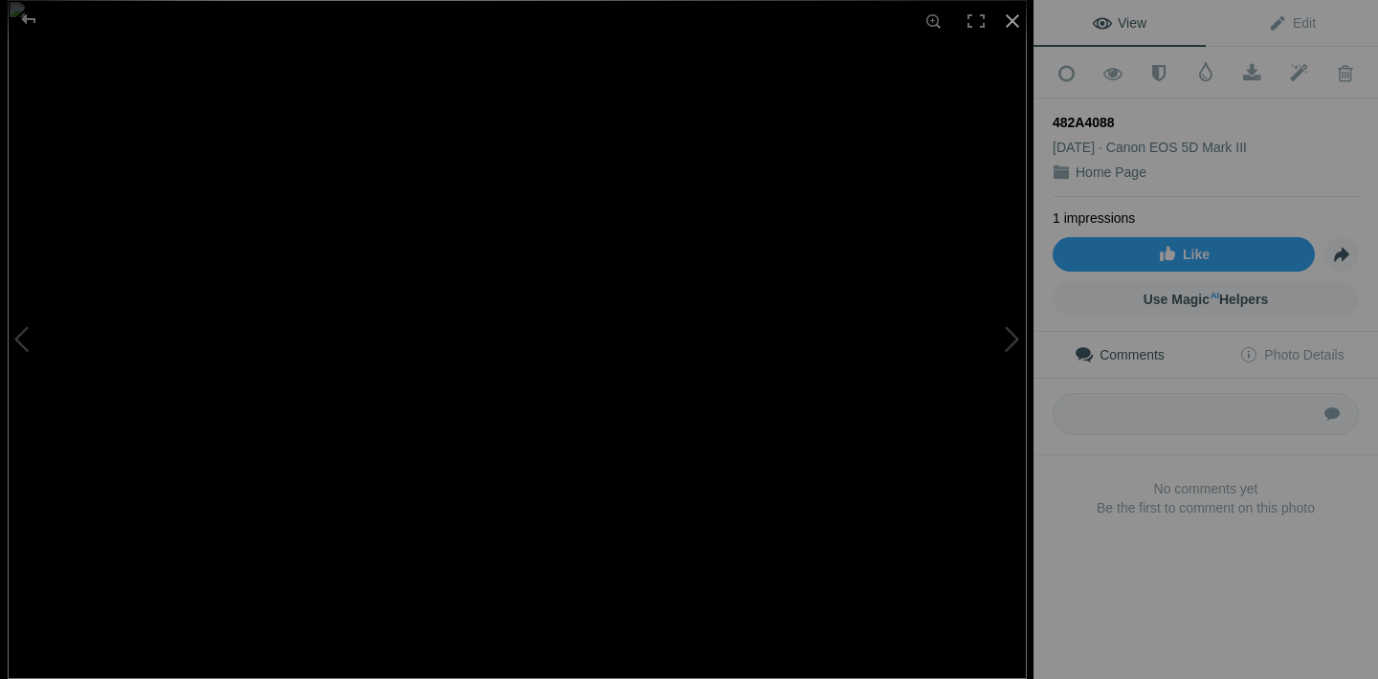
click at [1014, 21] on div at bounding box center [1012, 21] width 42 height 42
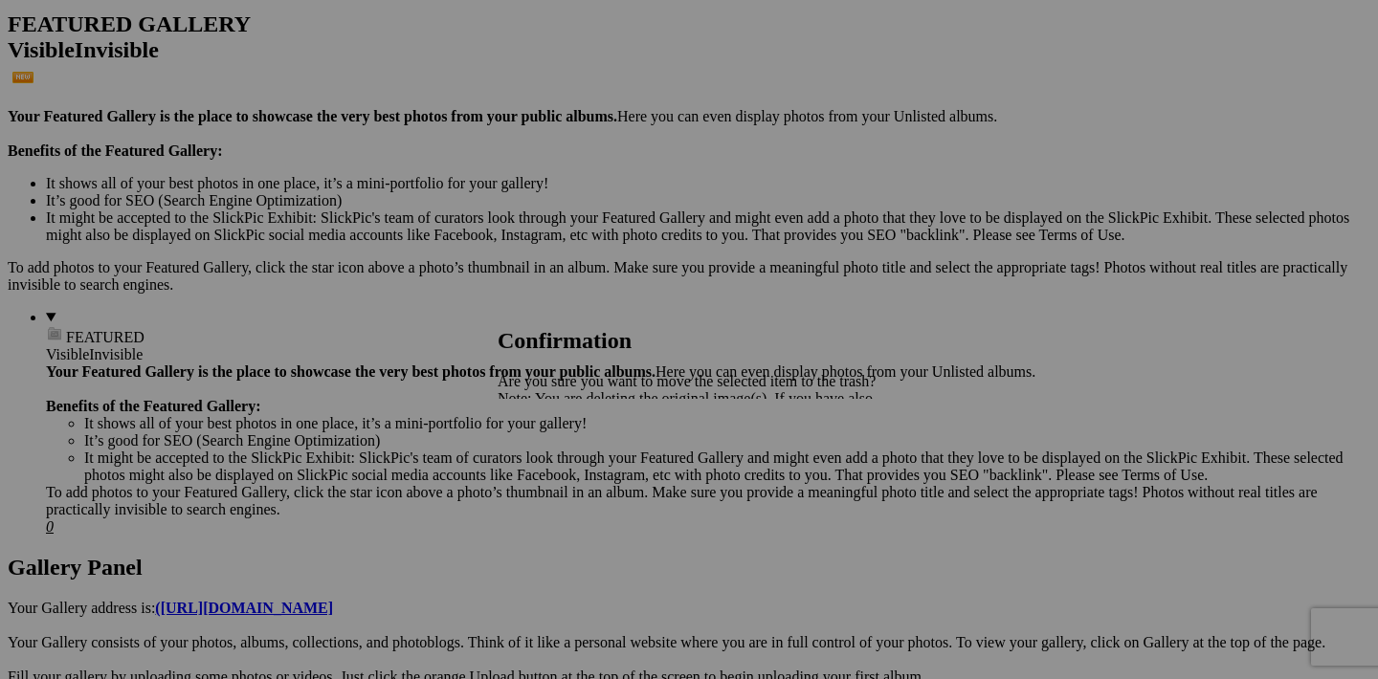
click at [562, 466] on span "Yes" at bounding box center [551, 465] width 22 height 16
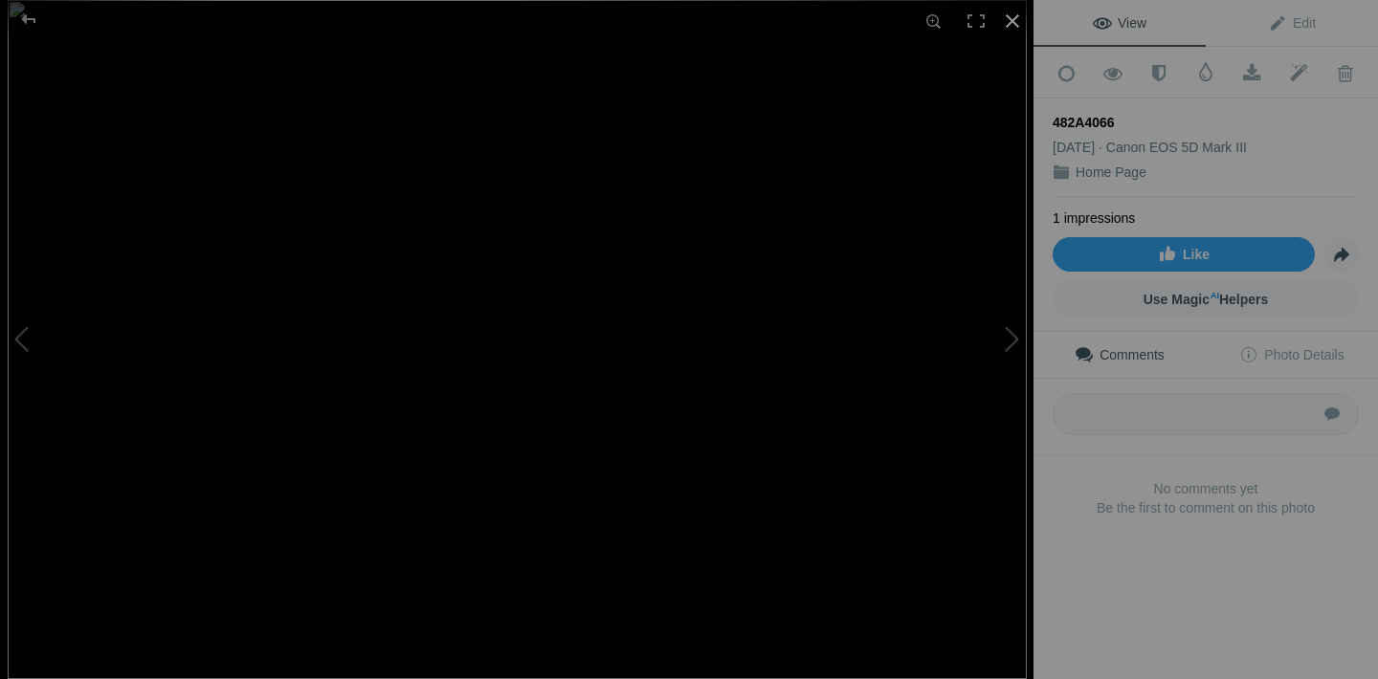
click at [1020, 23] on div at bounding box center [1012, 21] width 42 height 42
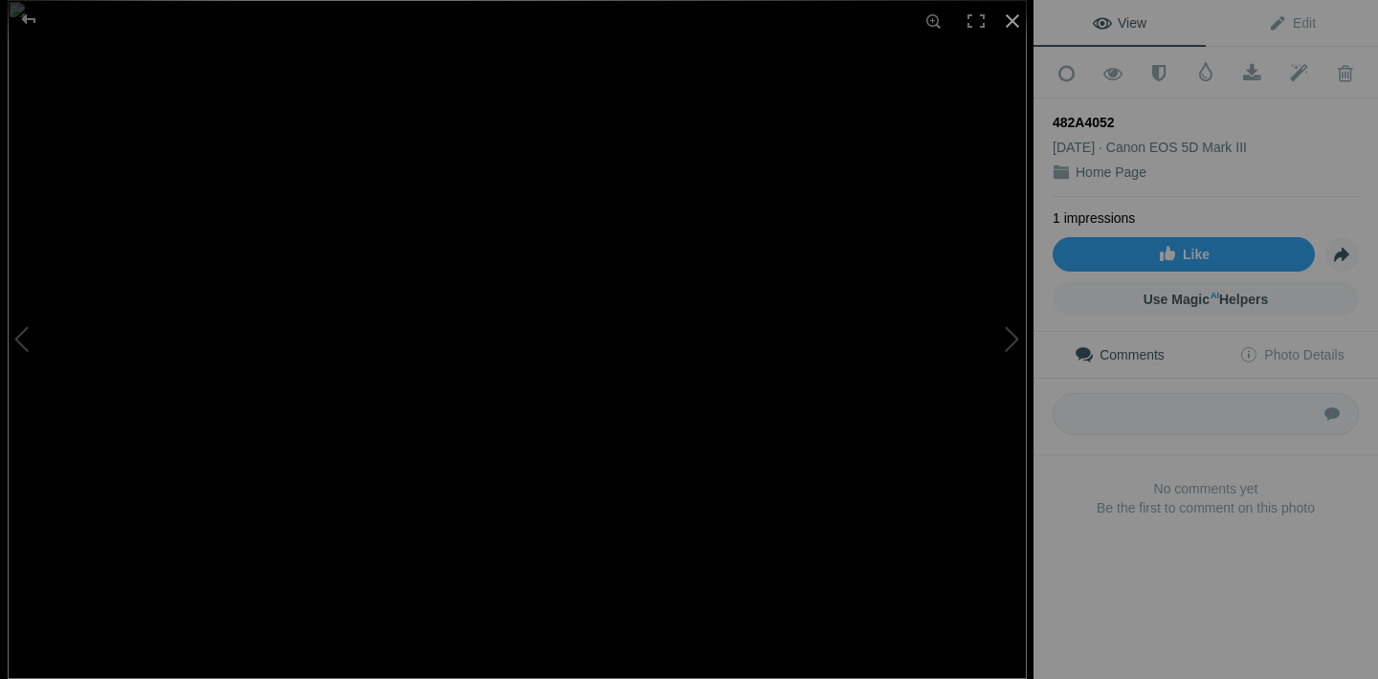
click at [1011, 23] on div at bounding box center [1012, 21] width 42 height 42
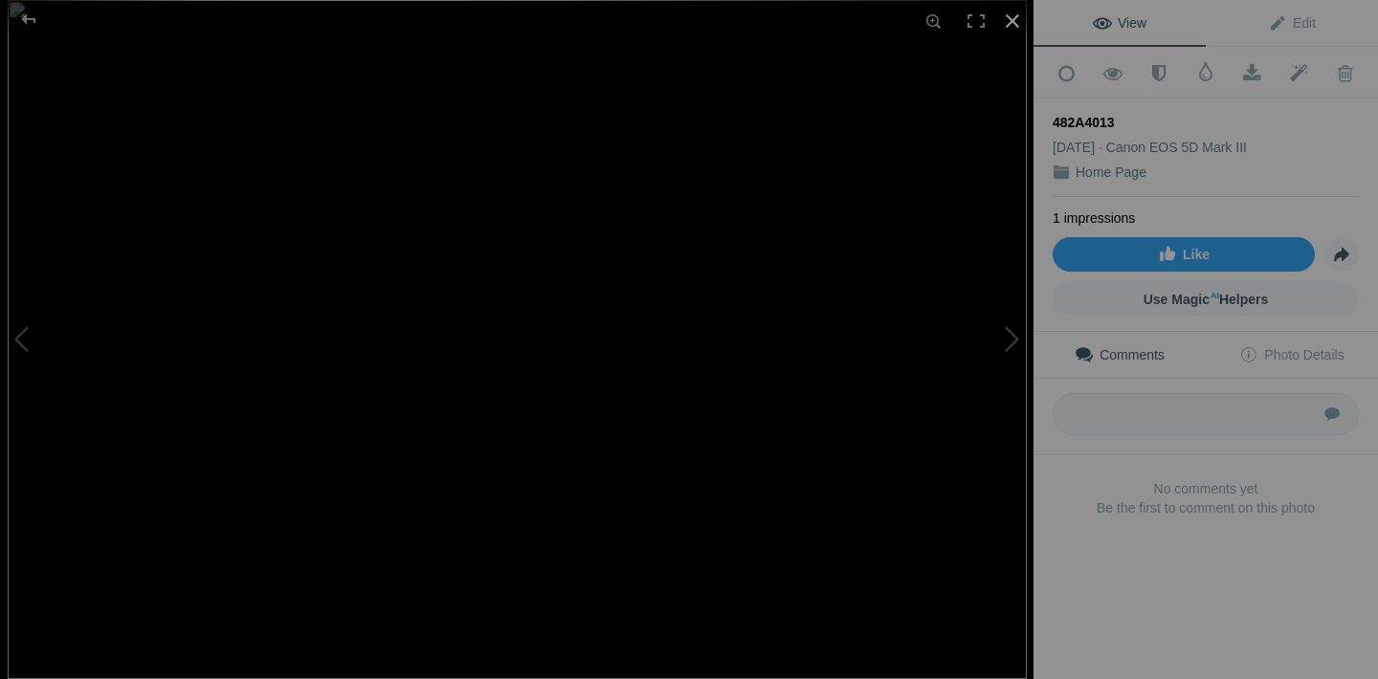
click at [1012, 20] on div at bounding box center [1012, 21] width 42 height 42
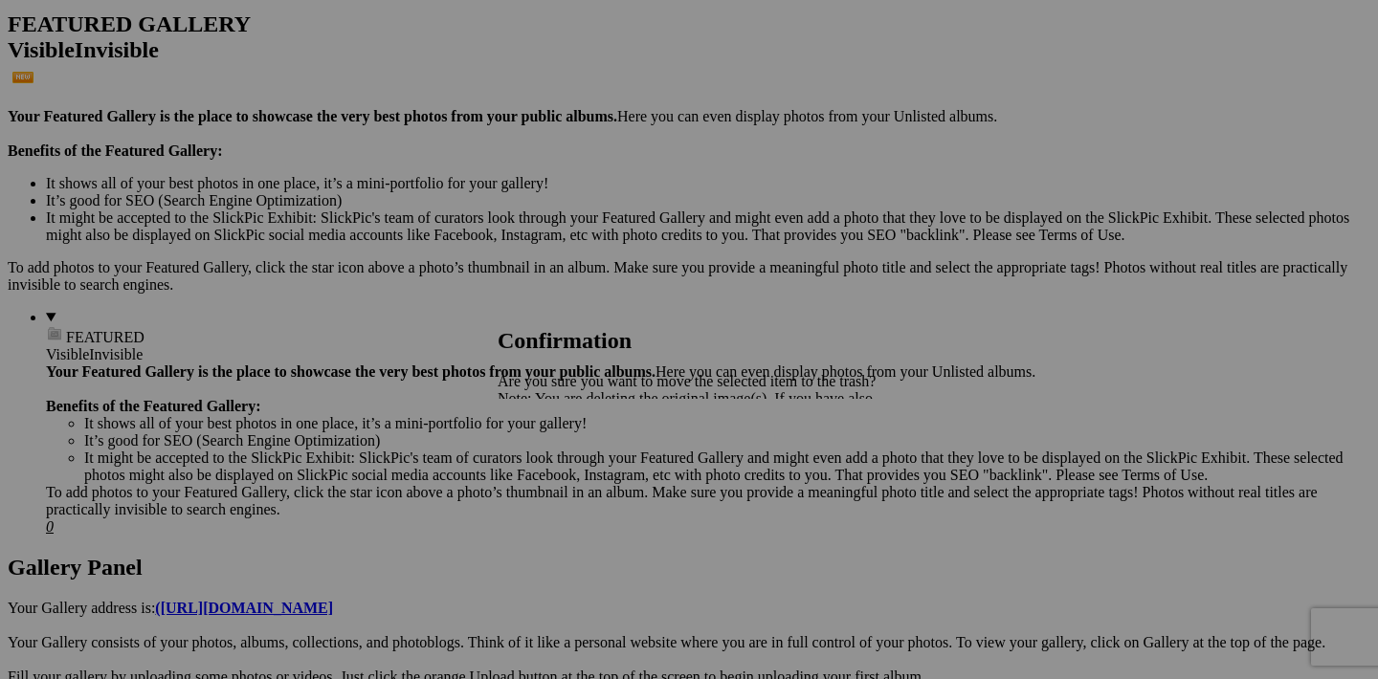
click at [562, 462] on span "Yes" at bounding box center [551, 465] width 22 height 16
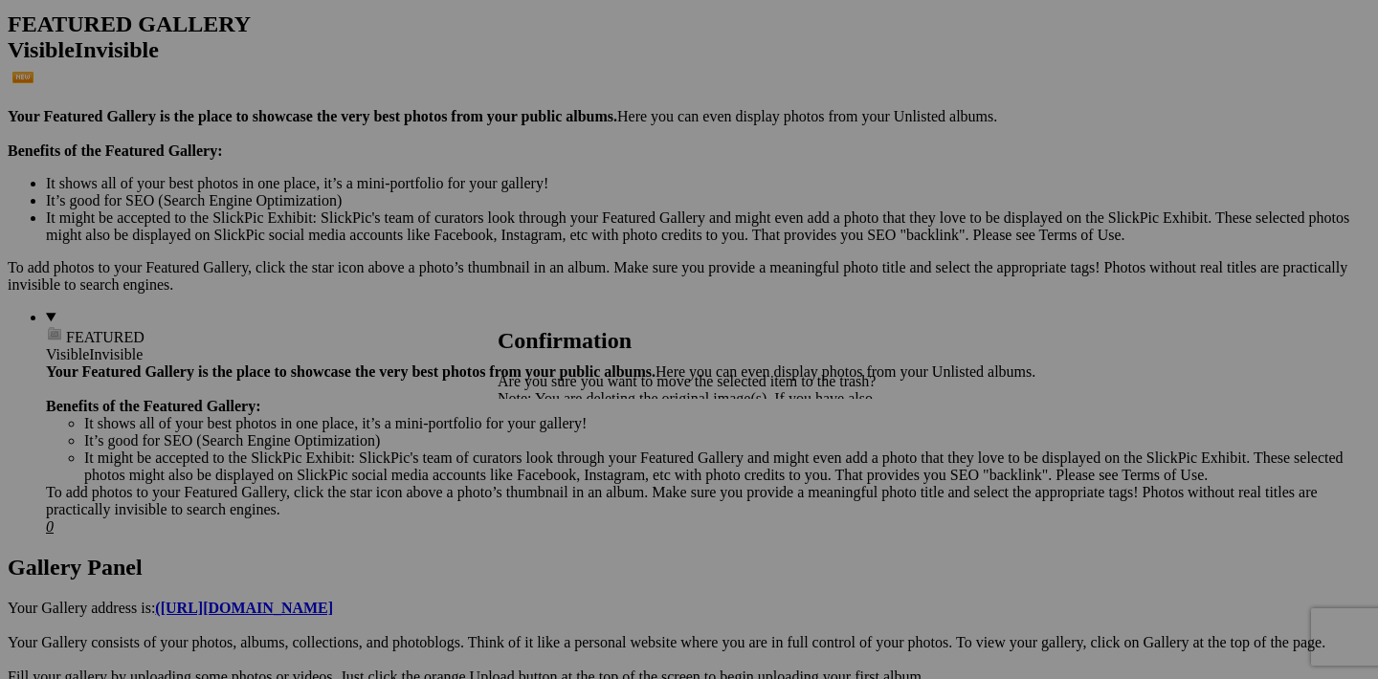
click at [562, 471] on span "Yes" at bounding box center [551, 465] width 22 height 16
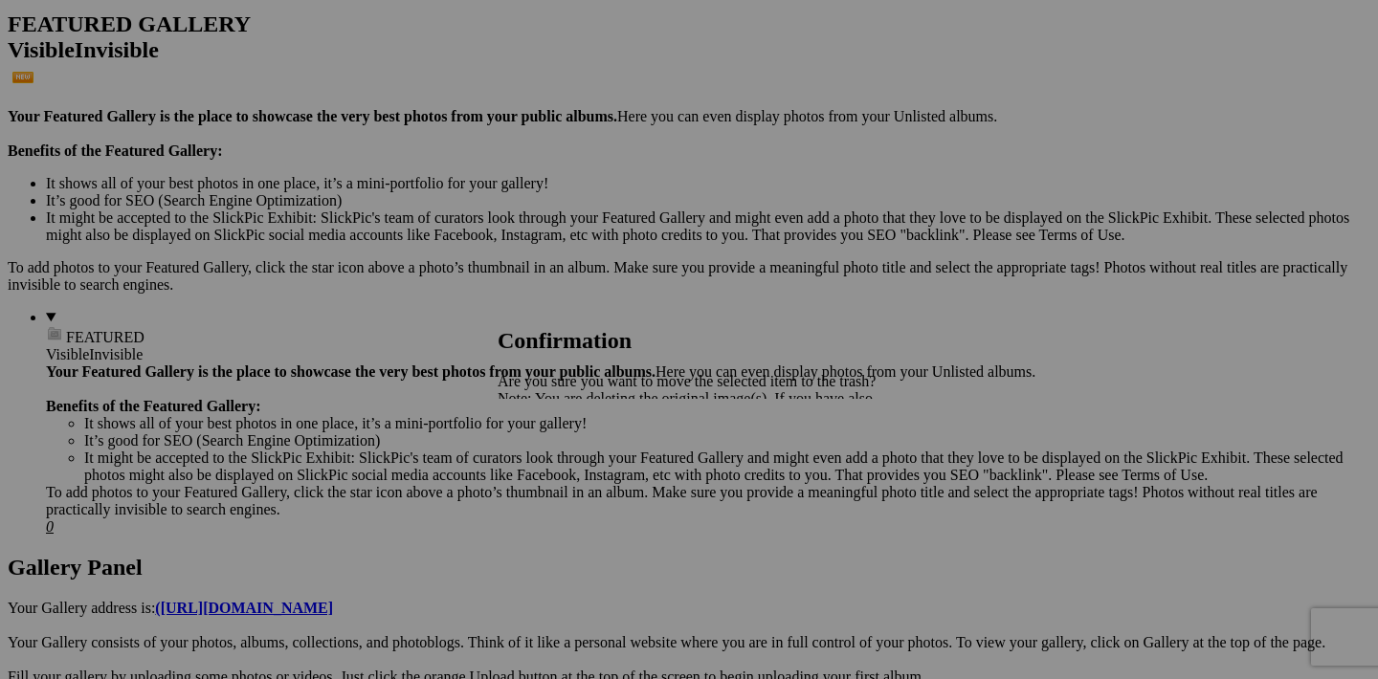
click at [562, 466] on span "Yes" at bounding box center [551, 465] width 22 height 16
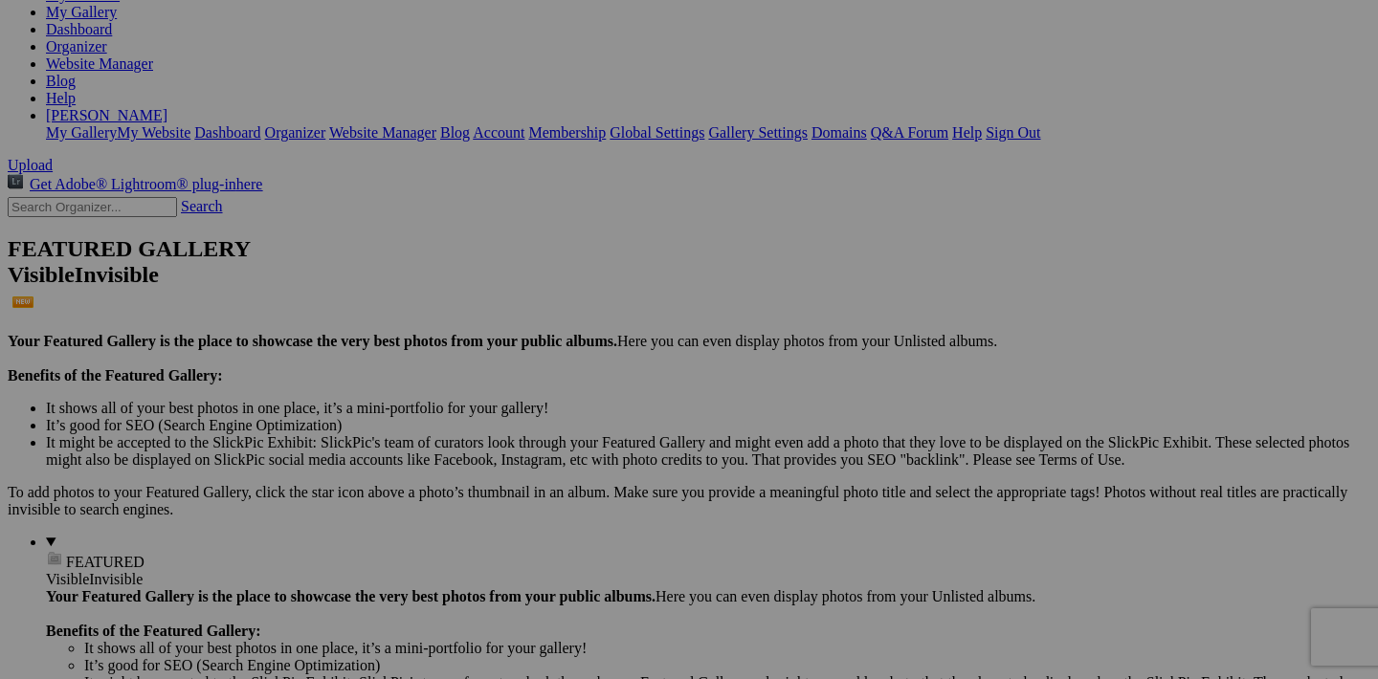
scroll to position [289, 0]
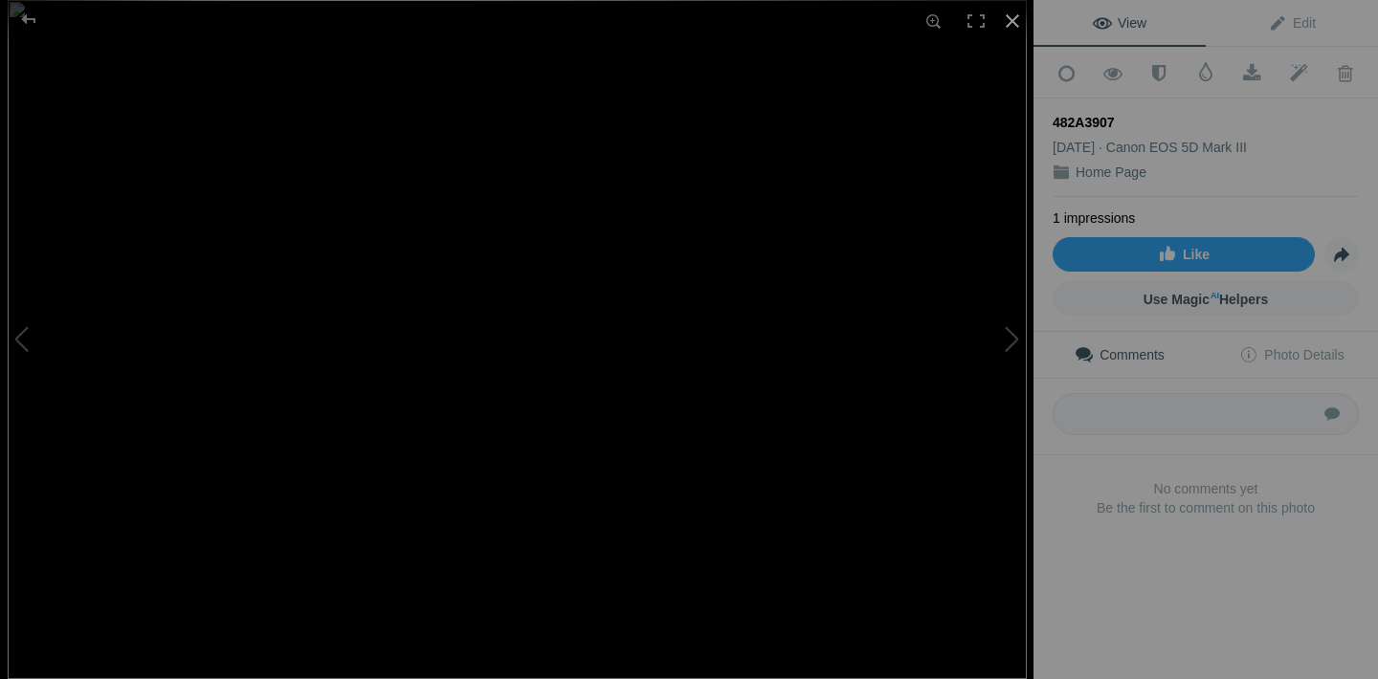
click at [1015, 22] on div at bounding box center [1012, 21] width 42 height 42
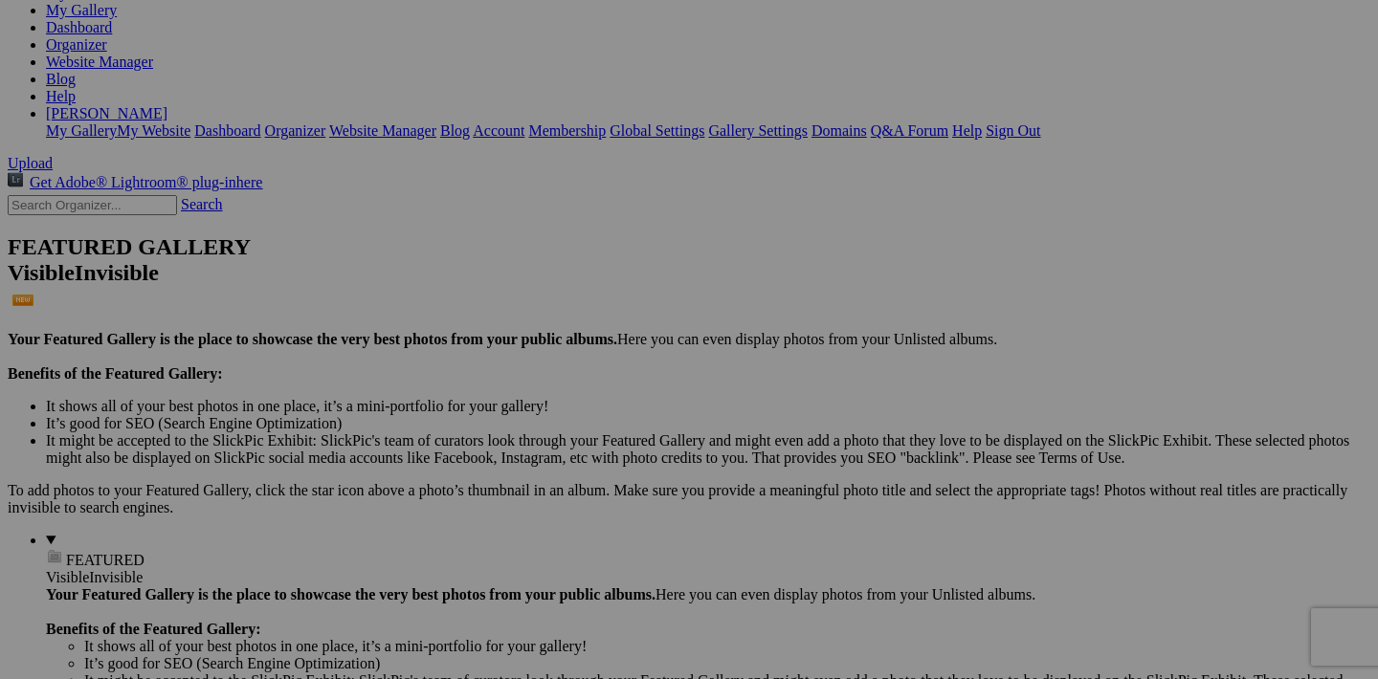
scroll to position [324, 0]
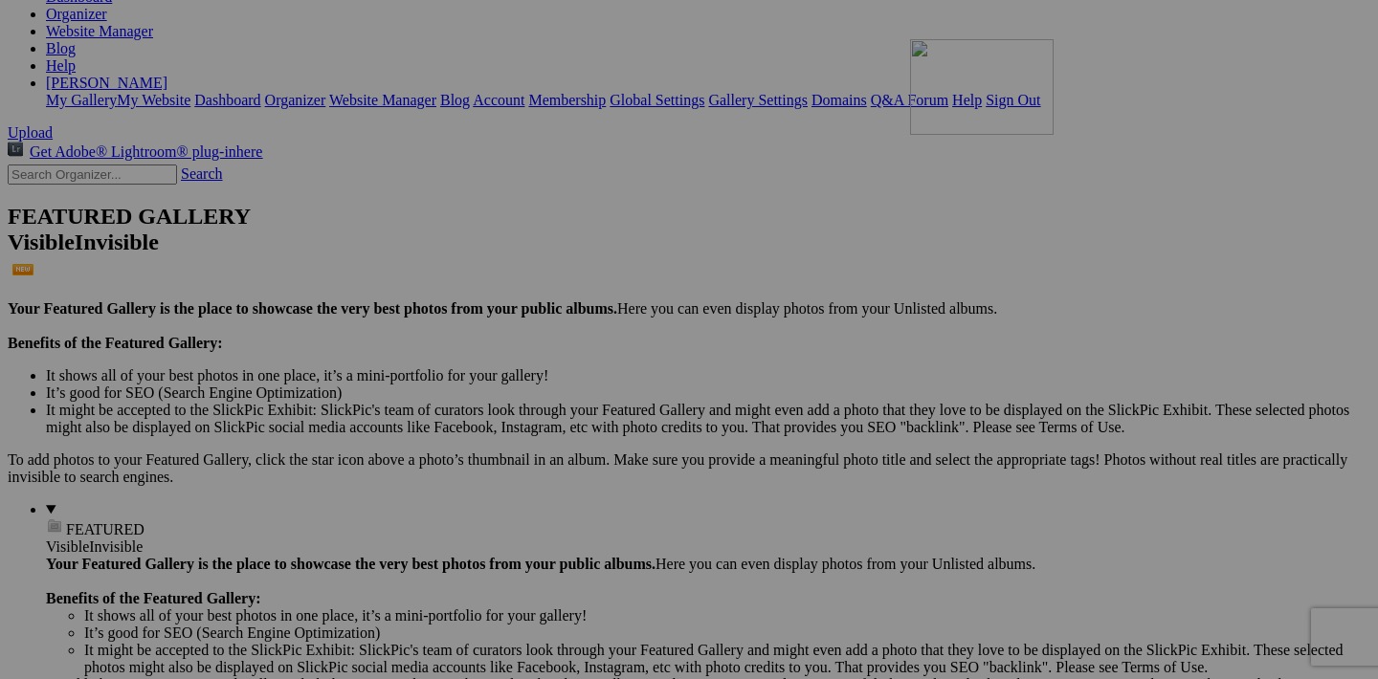
drag, startPoint x: 428, startPoint y: 346, endPoint x: 1185, endPoint y: 206, distance: 770.7
drag, startPoint x: 604, startPoint y: 349, endPoint x: 557, endPoint y: 470, distance: 129.3
drag, startPoint x: 938, startPoint y: 351, endPoint x: 904, endPoint y: 451, distance: 105.0
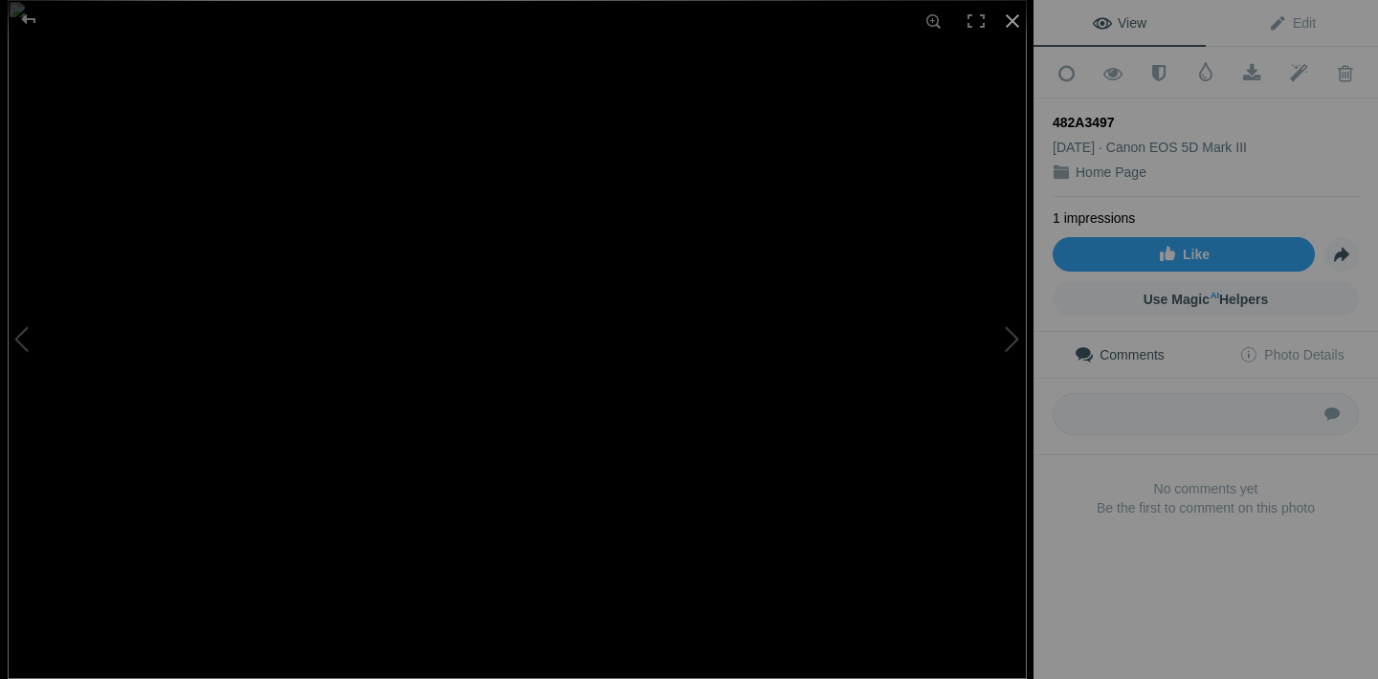
click at [1014, 24] on div at bounding box center [1012, 21] width 42 height 42
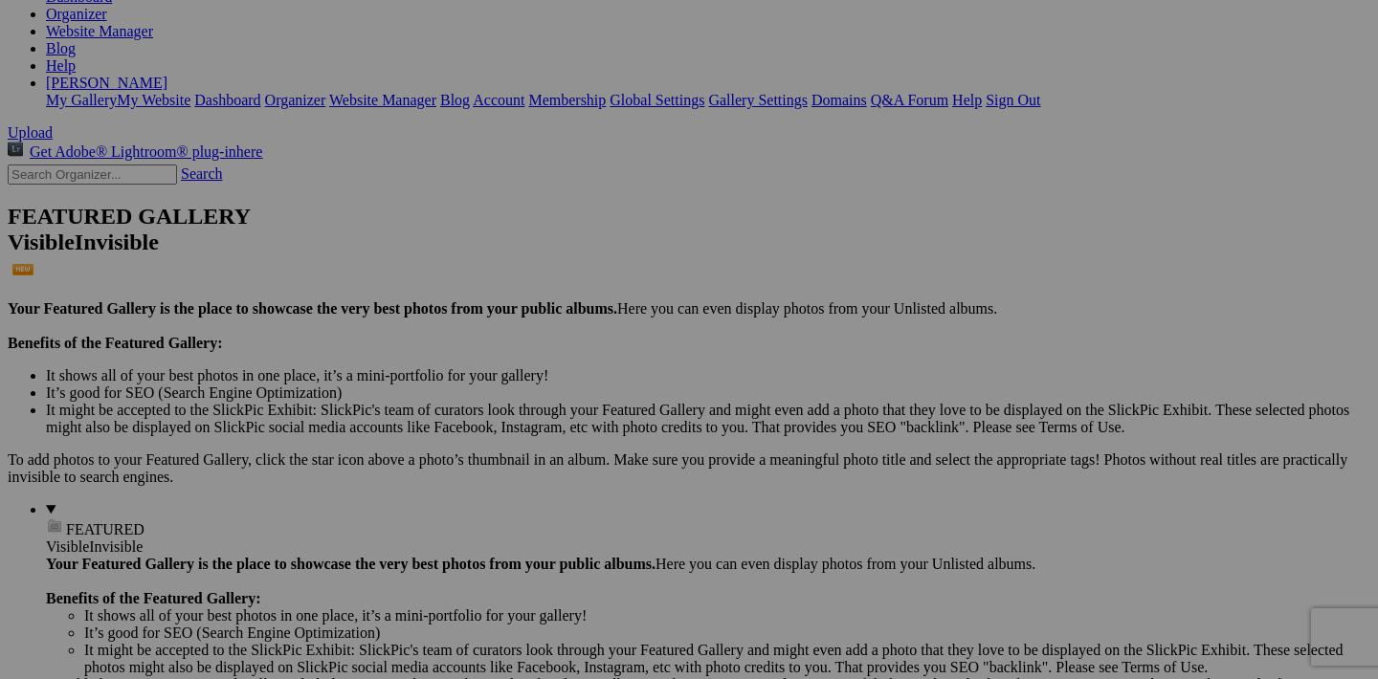
scroll to position [392, 0]
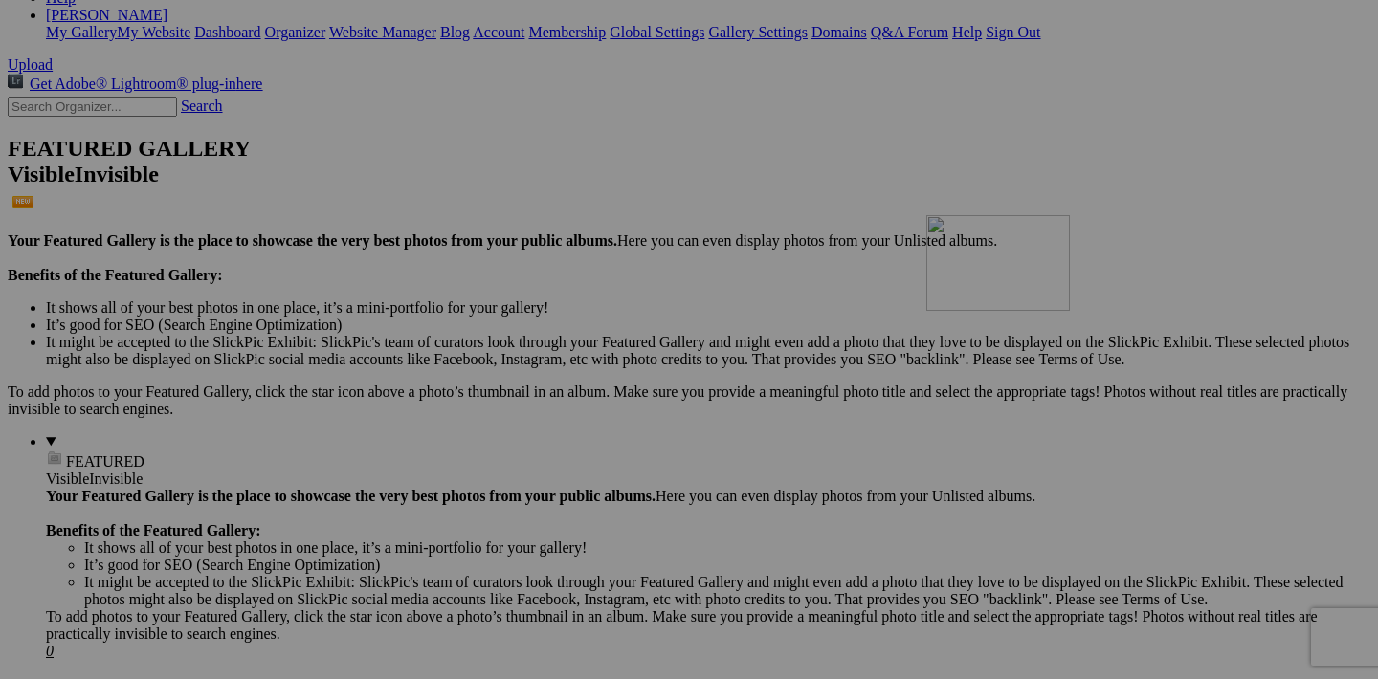
drag, startPoint x: 430, startPoint y: 286, endPoint x: 1202, endPoint y: 382, distance: 778.0
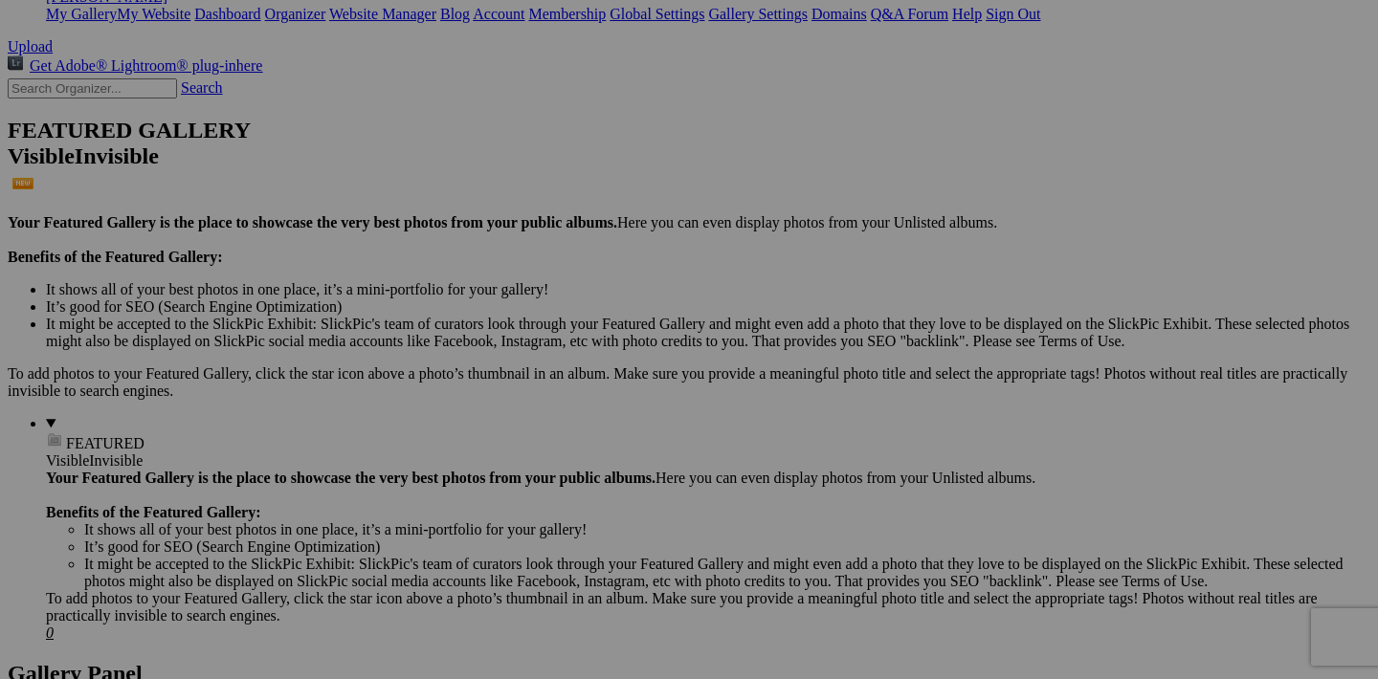
scroll to position [492, 0]
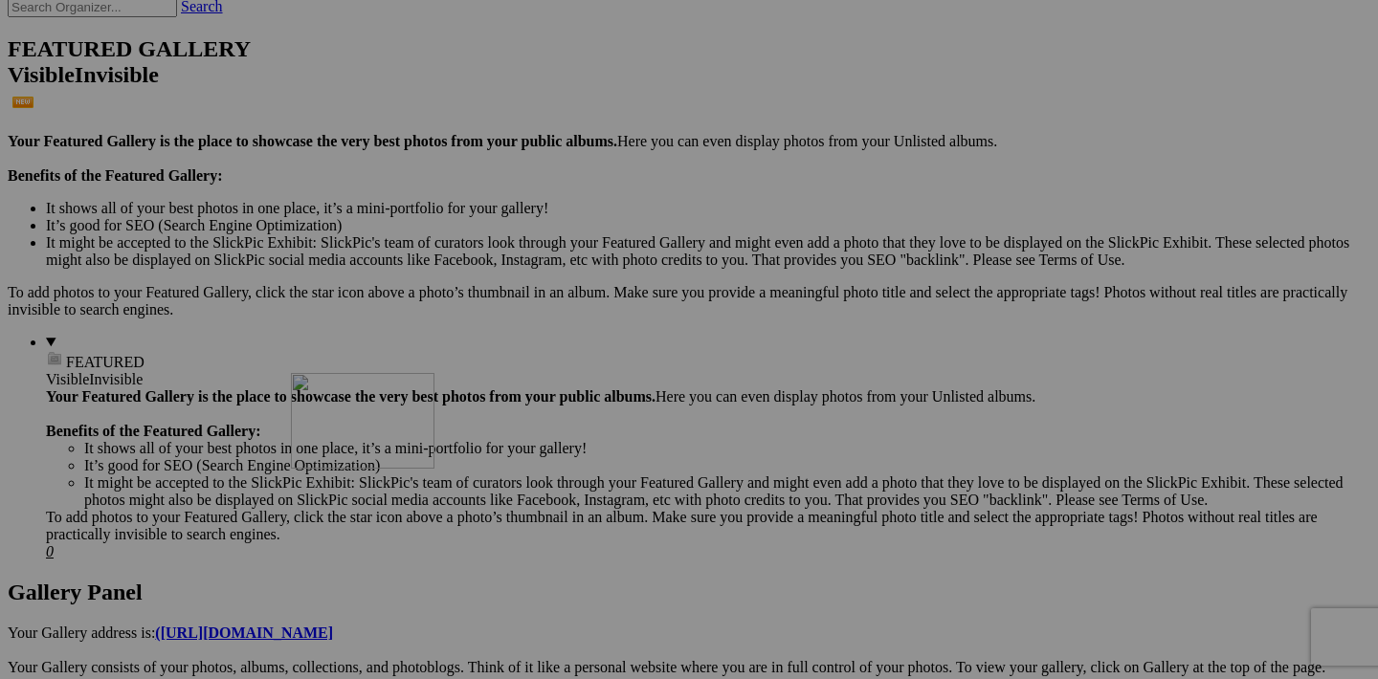
drag, startPoint x: 430, startPoint y: 181, endPoint x: 566, endPoint y: 540, distance: 384.0
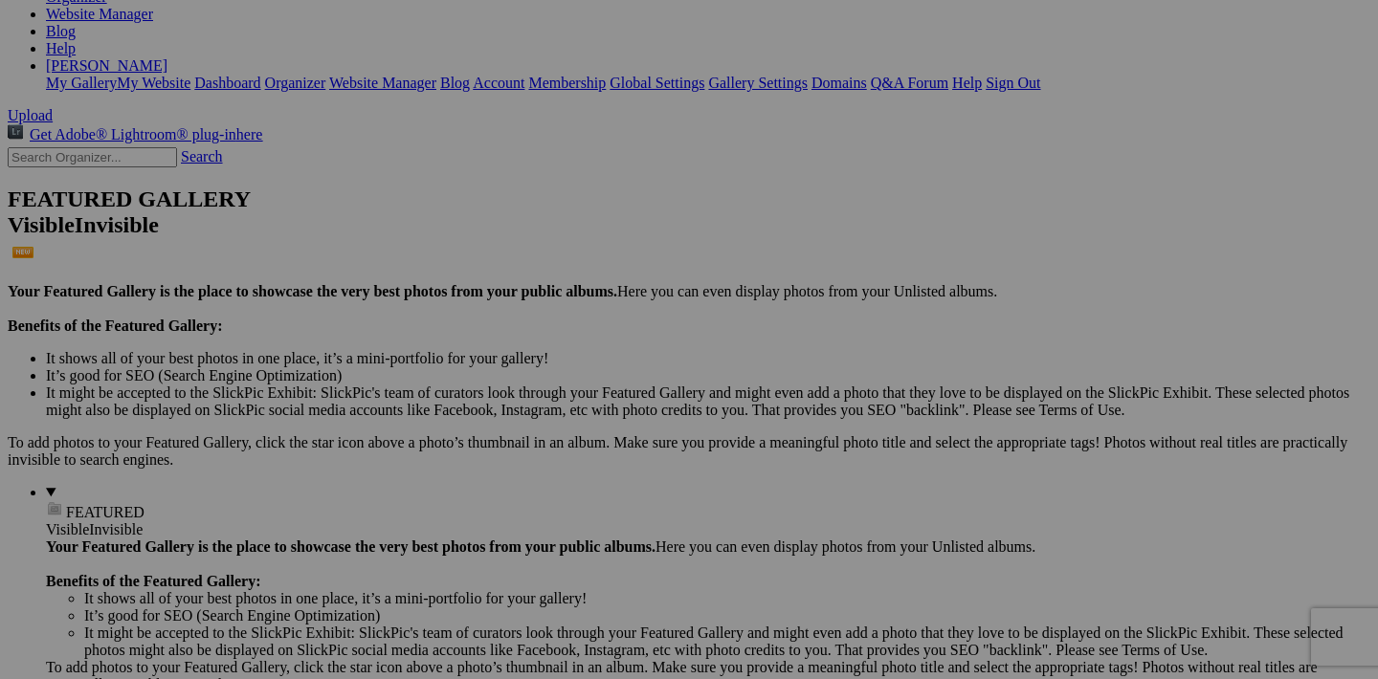
scroll to position [335, 0]
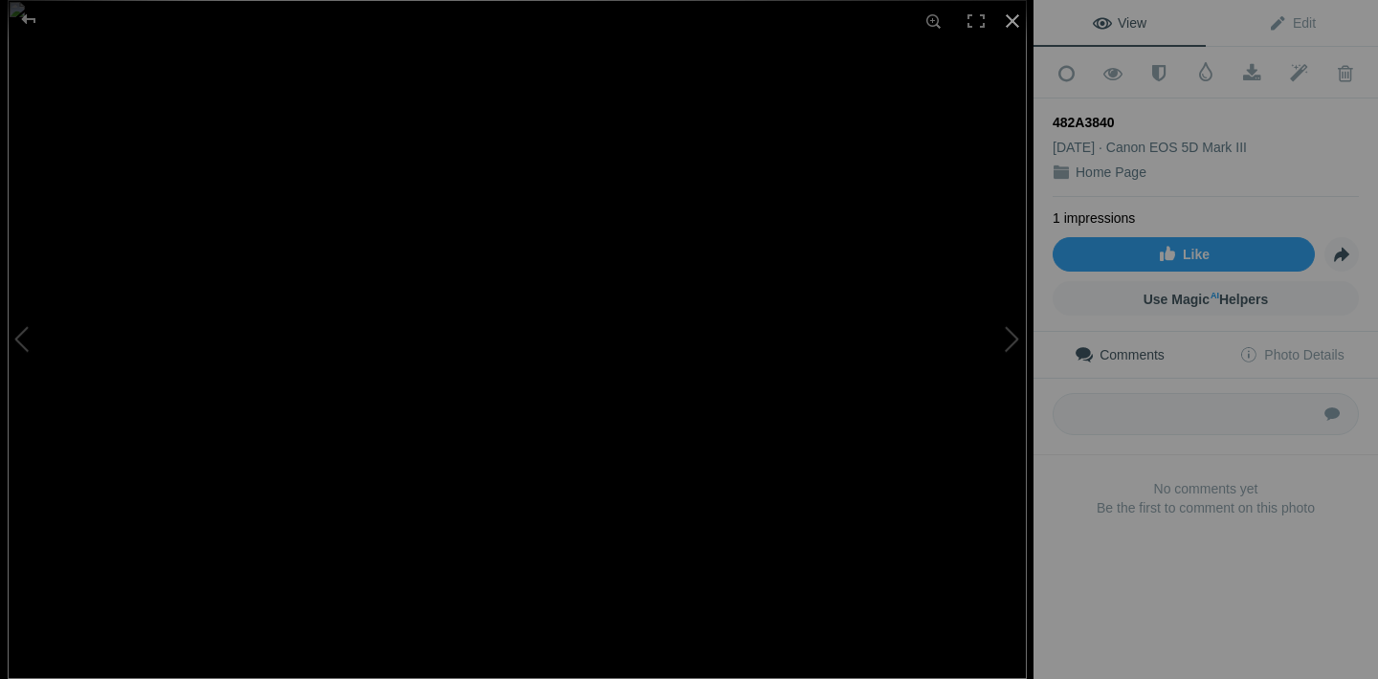
click at [1017, 23] on div at bounding box center [1012, 21] width 42 height 42
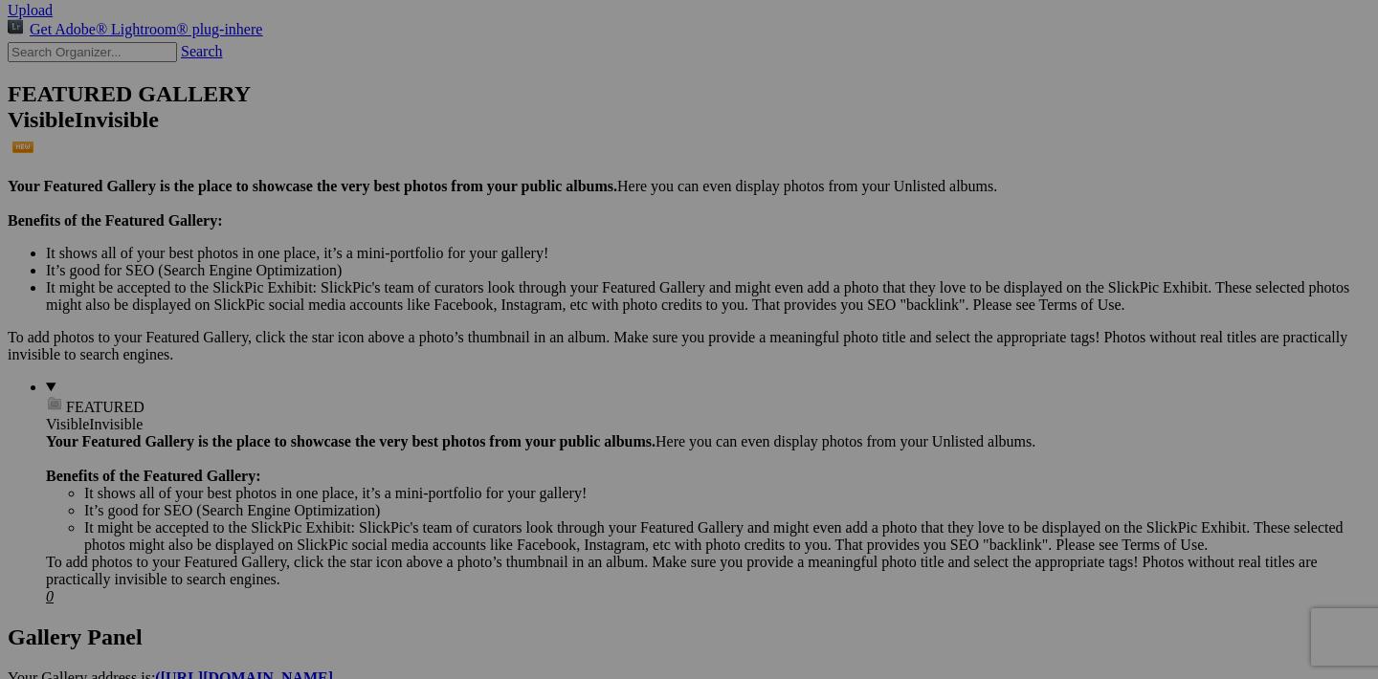
scroll to position [493, 0]
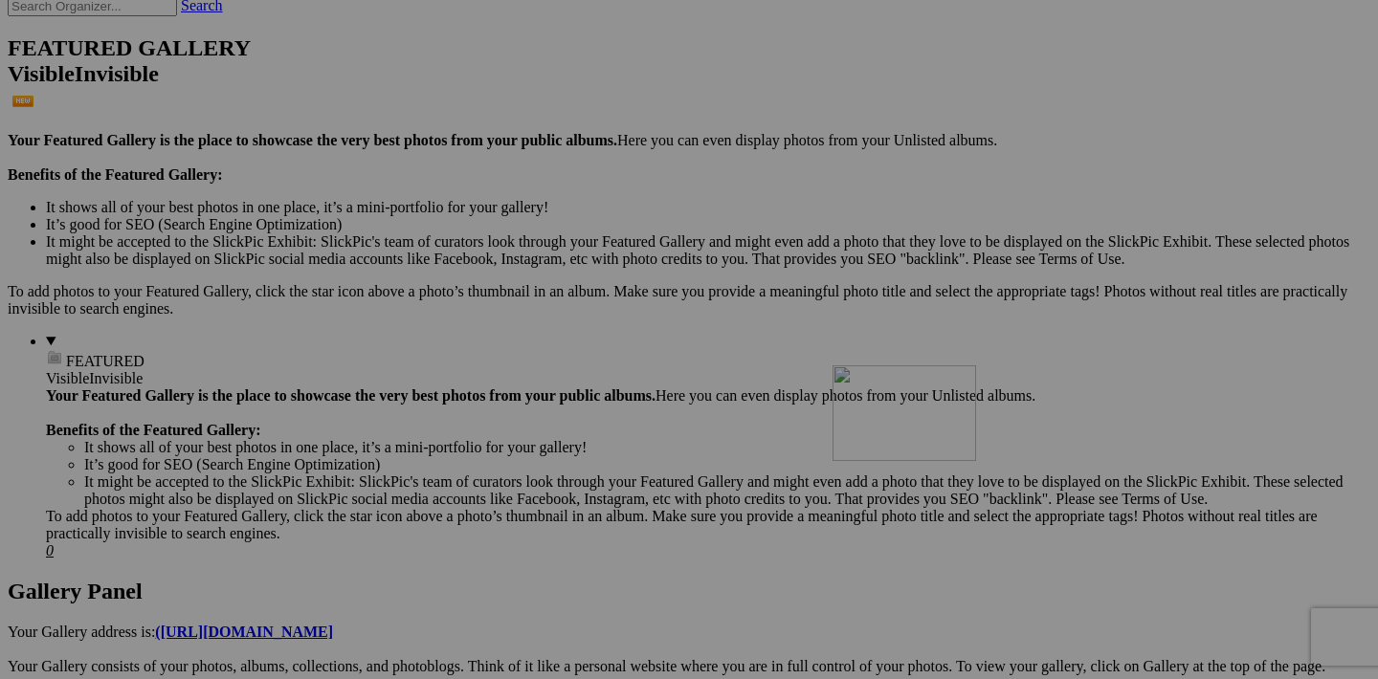
drag, startPoint x: 432, startPoint y: 182, endPoint x: 1055, endPoint y: 527, distance: 712.2
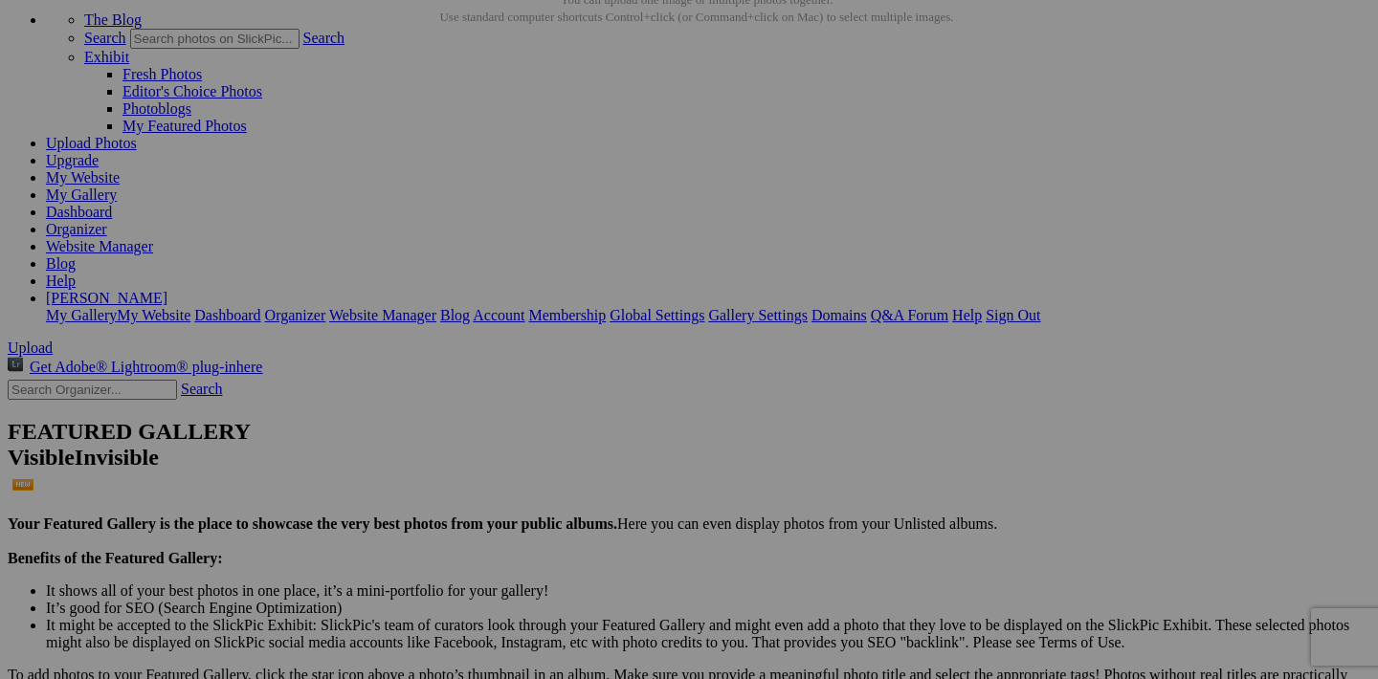
scroll to position [81, 0]
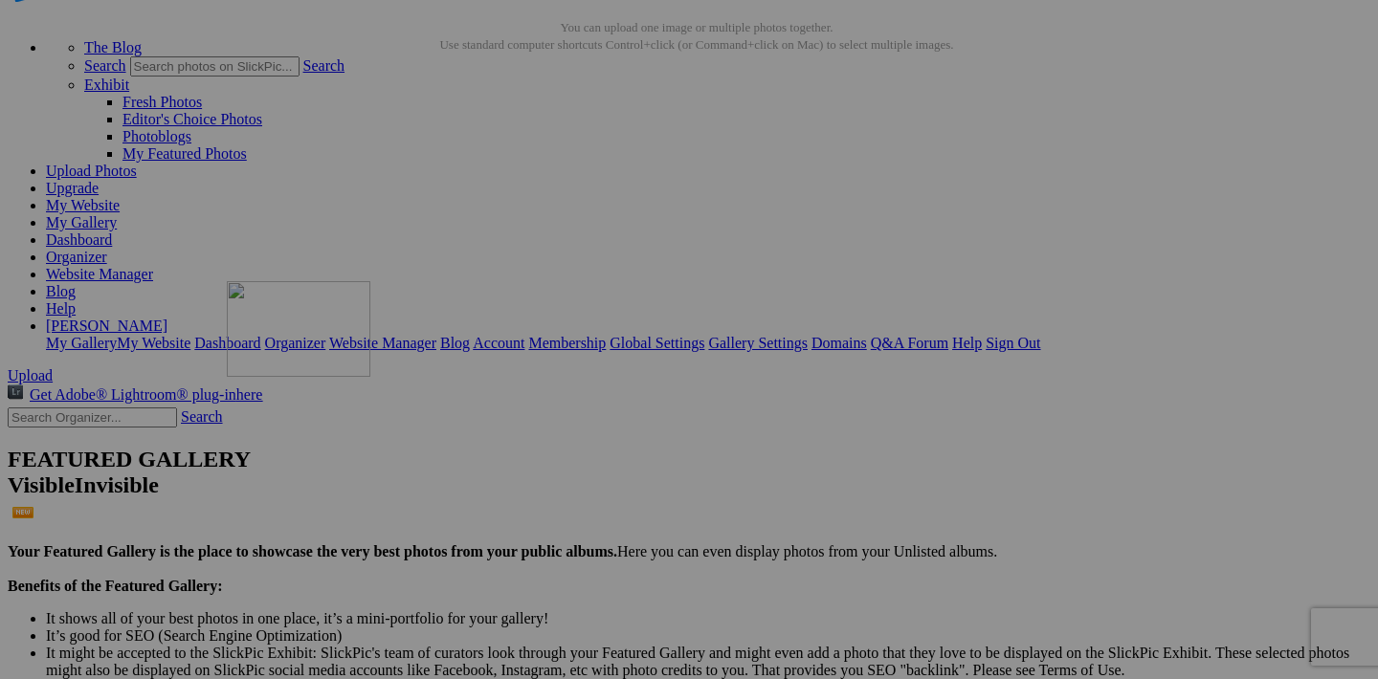
drag, startPoint x: 600, startPoint y: 350, endPoint x: 502, endPoint y: 448, distance: 138.0
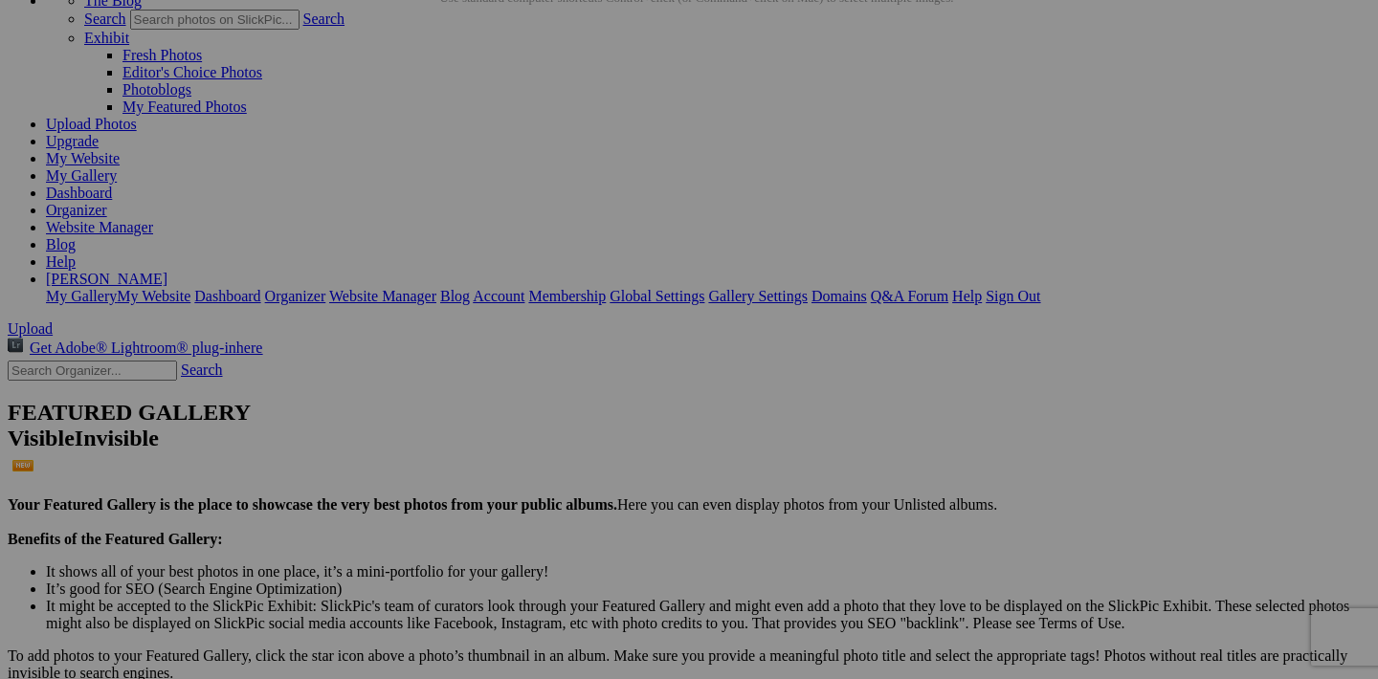
scroll to position [127, 0]
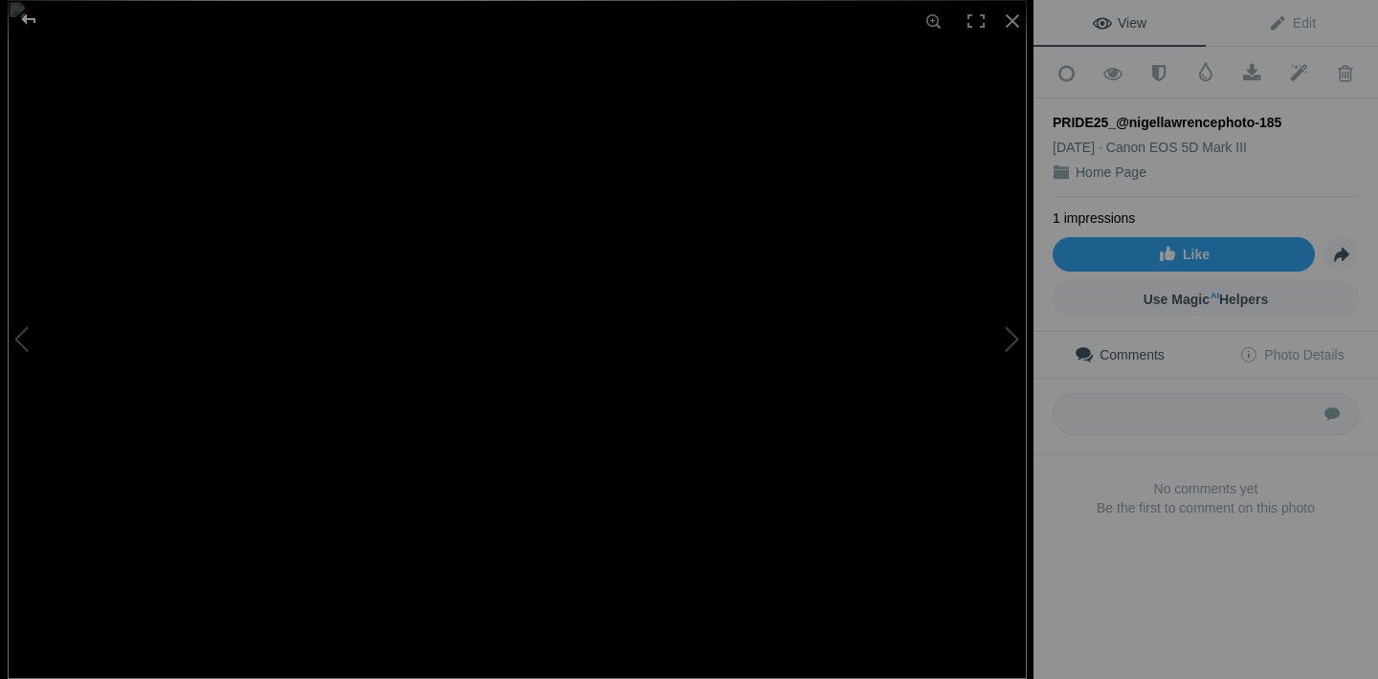
click at [22, 15] on div at bounding box center [28, 19] width 69 height 38
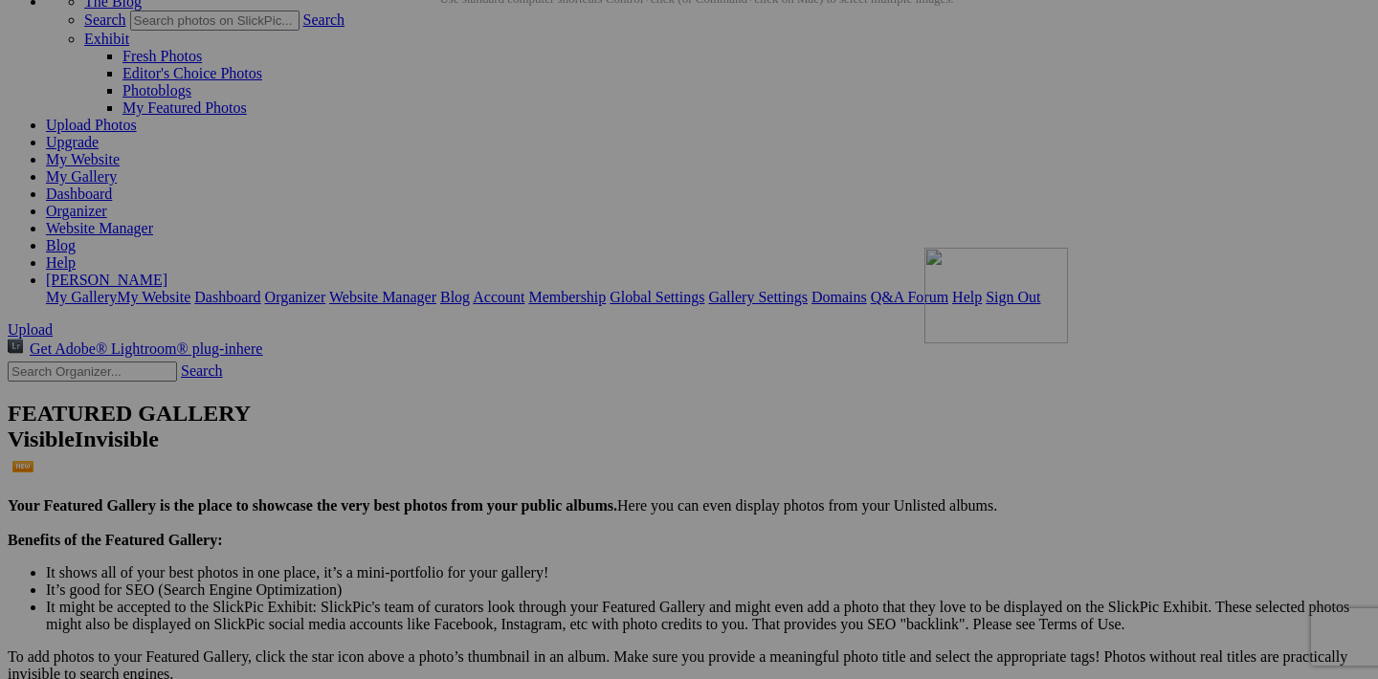
drag, startPoint x: 947, startPoint y: 303, endPoint x: 1196, endPoint y: 414, distance: 272.4
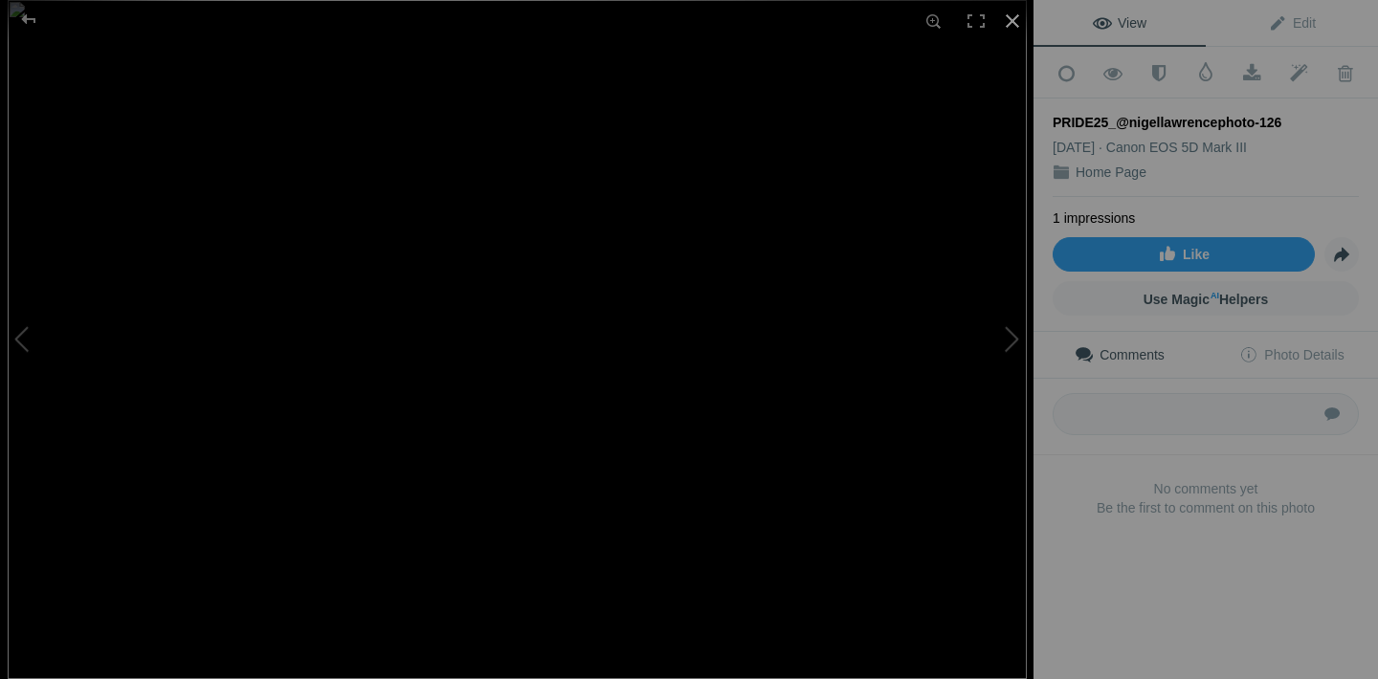
click at [1021, 18] on div at bounding box center [1012, 21] width 42 height 42
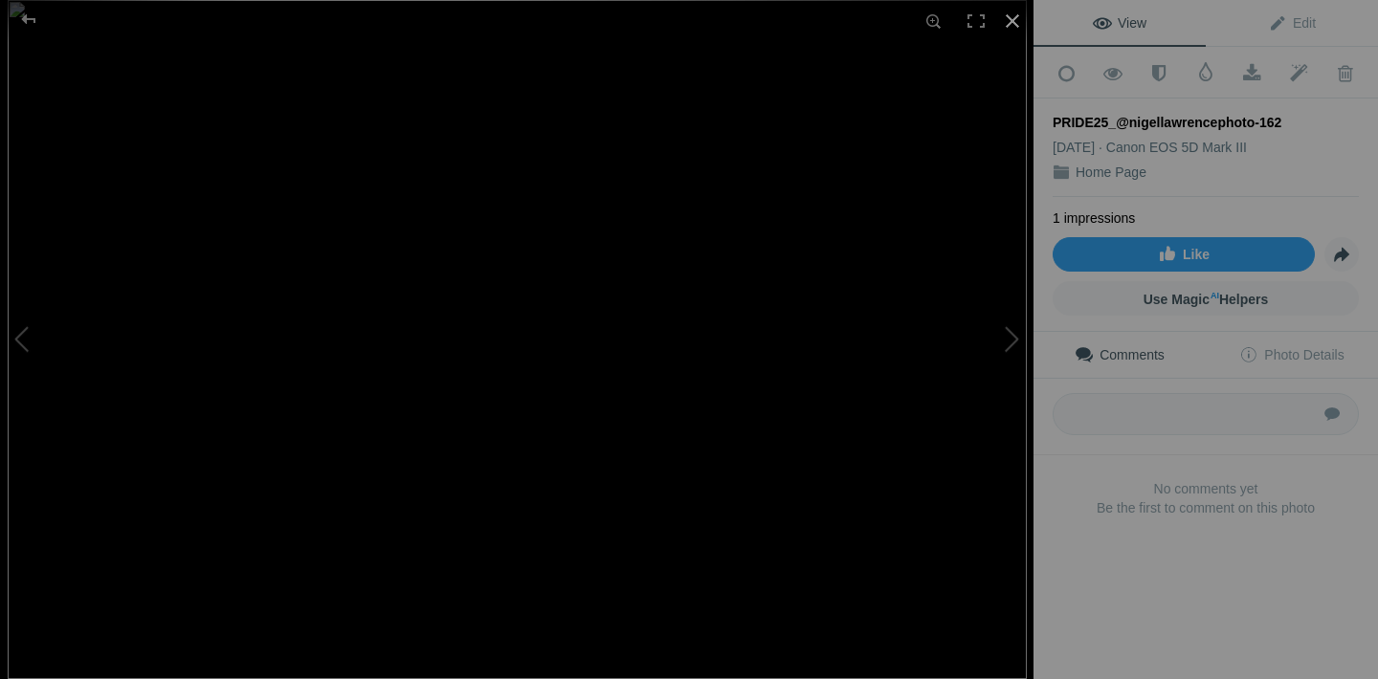
click at [1018, 25] on div at bounding box center [1012, 21] width 42 height 42
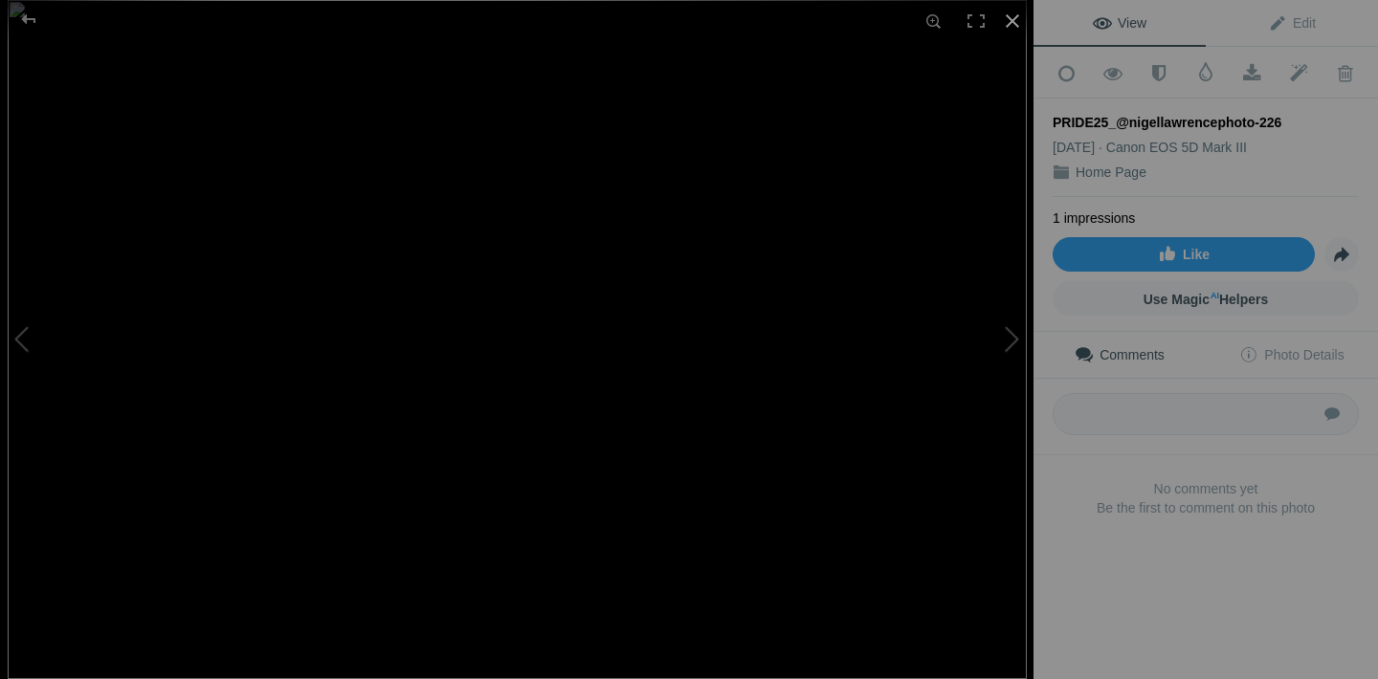
click at [1018, 21] on div at bounding box center [1012, 21] width 42 height 42
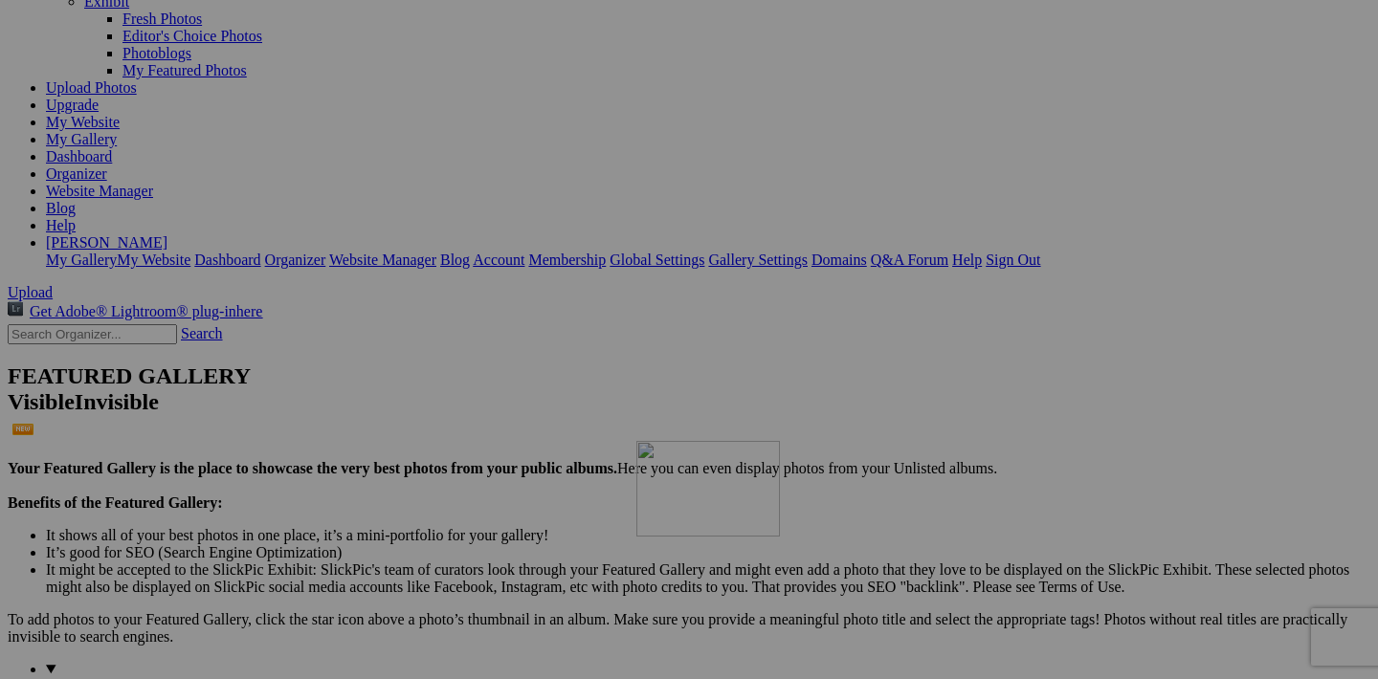
drag, startPoint x: 939, startPoint y: 265, endPoint x: 875, endPoint y: 604, distance: 344.5
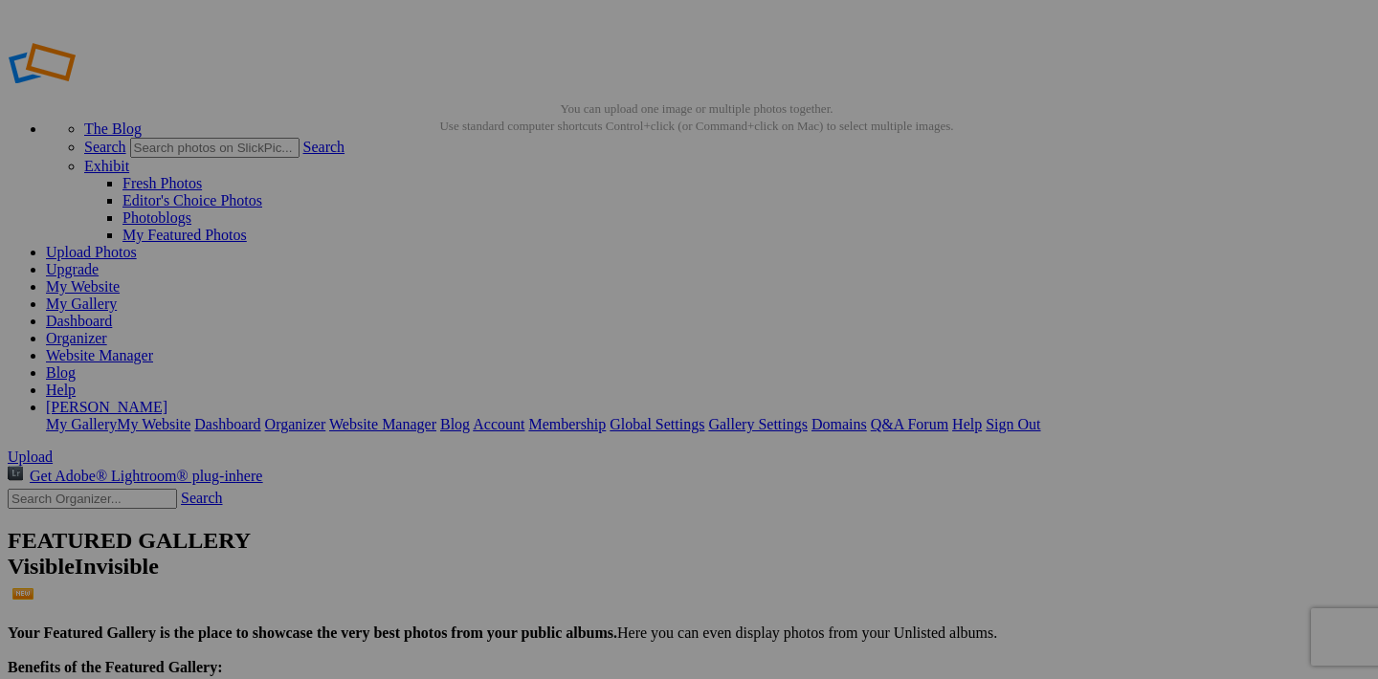
scroll to position [0, 0]
drag, startPoint x: 766, startPoint y: 404, endPoint x: 781, endPoint y: 563, distance: 159.5
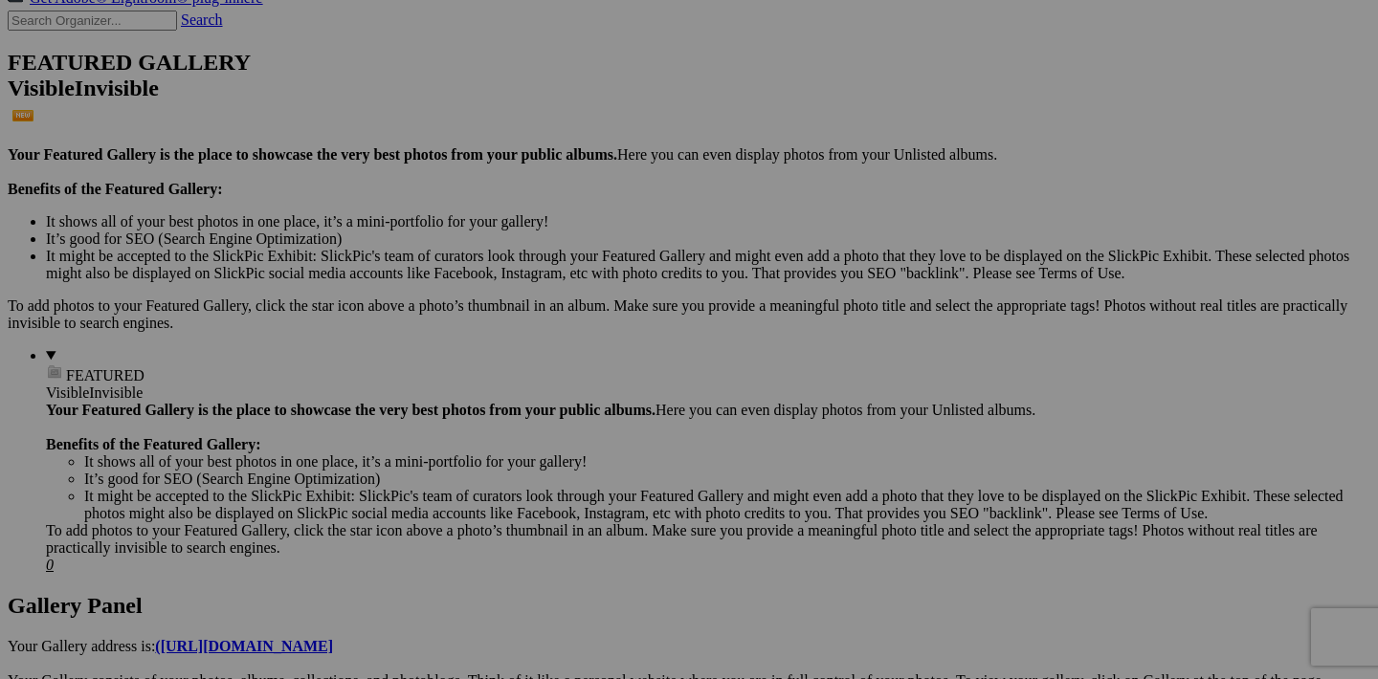
scroll to position [495, 0]
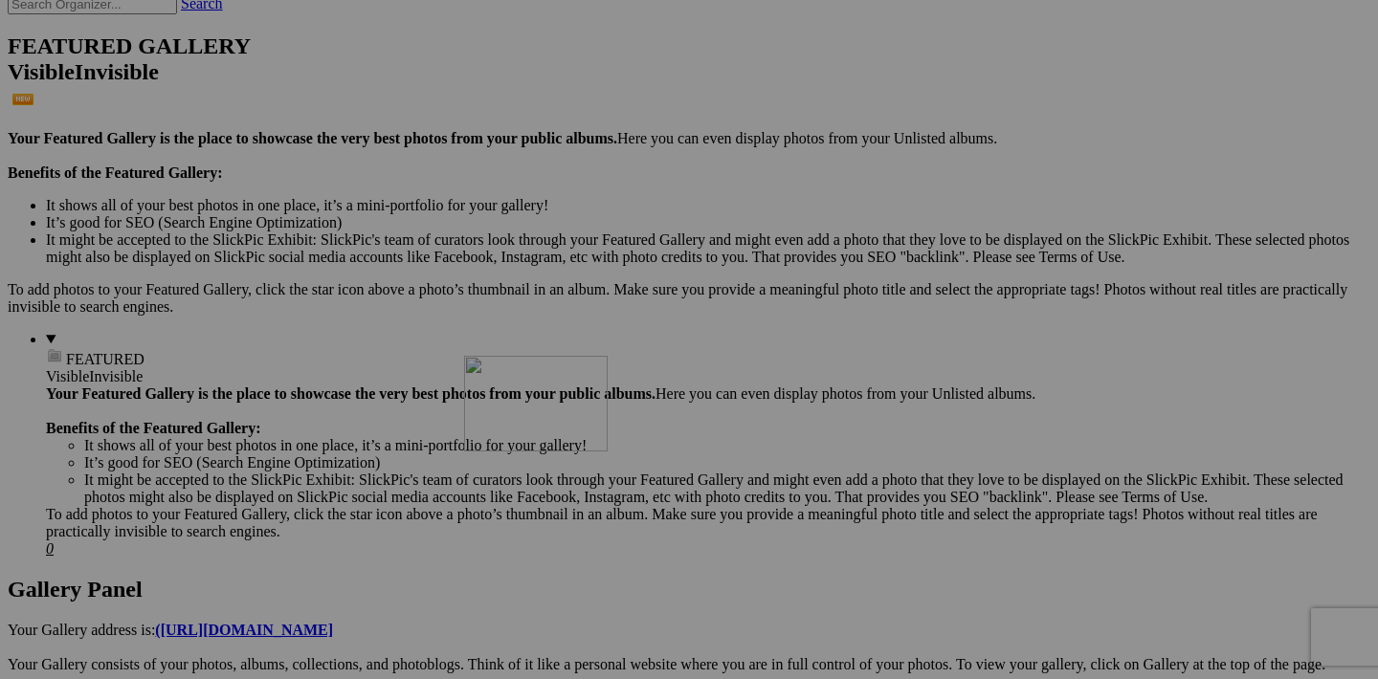
drag, startPoint x: 770, startPoint y: 178, endPoint x: 738, endPoint y: 522, distance: 346.0
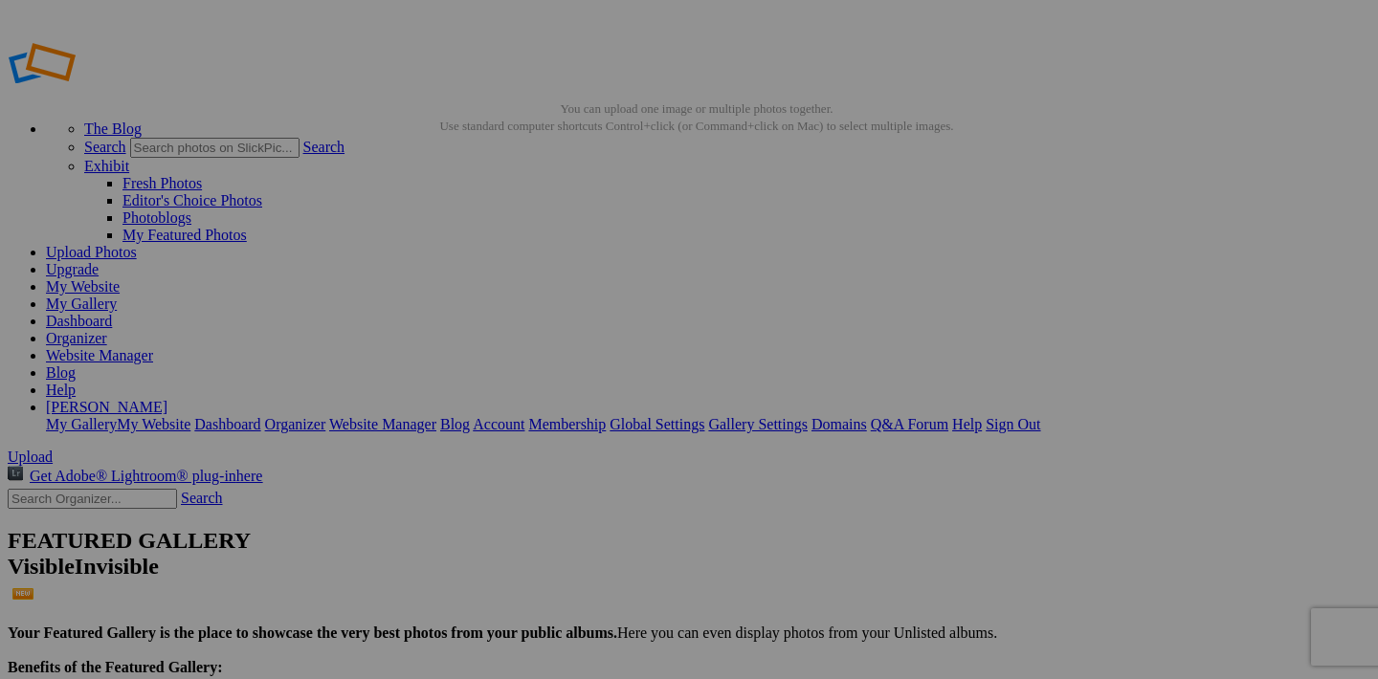
scroll to position [0, 0]
drag, startPoint x: 600, startPoint y: 407, endPoint x: 779, endPoint y: 544, distance: 225.8
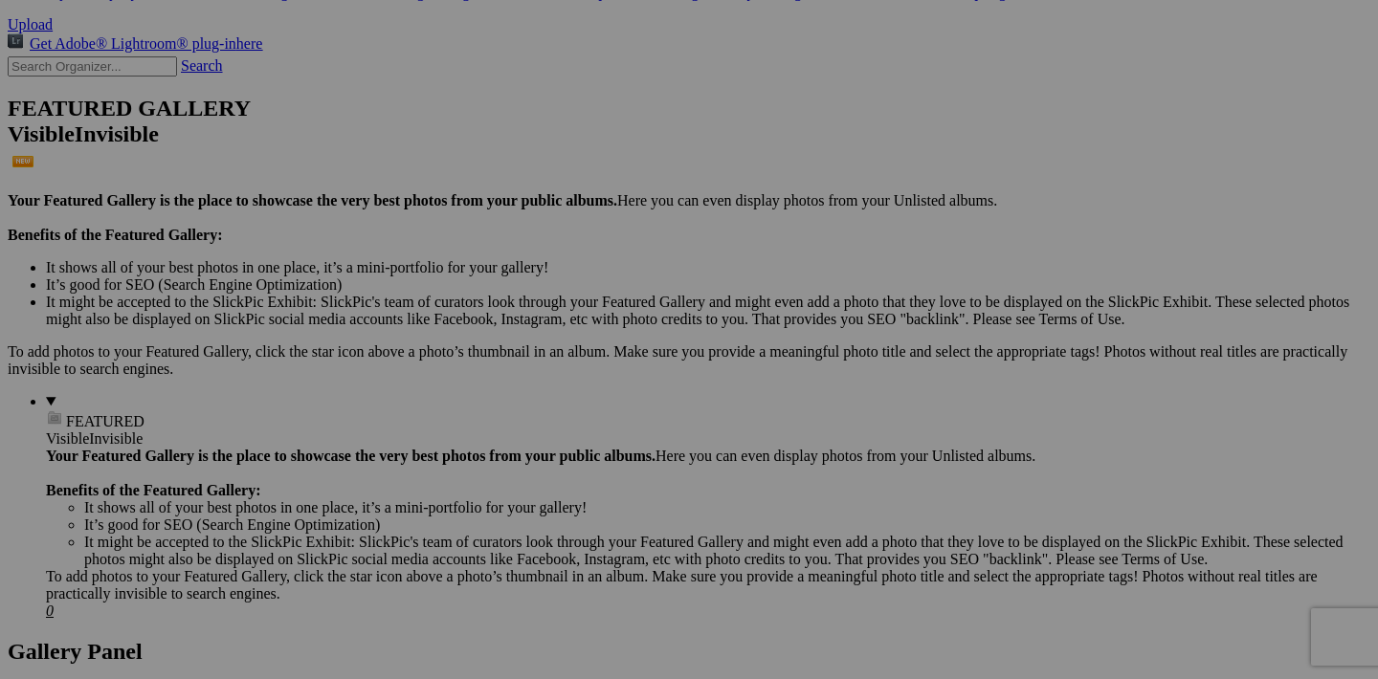
scroll to position [488, 0]
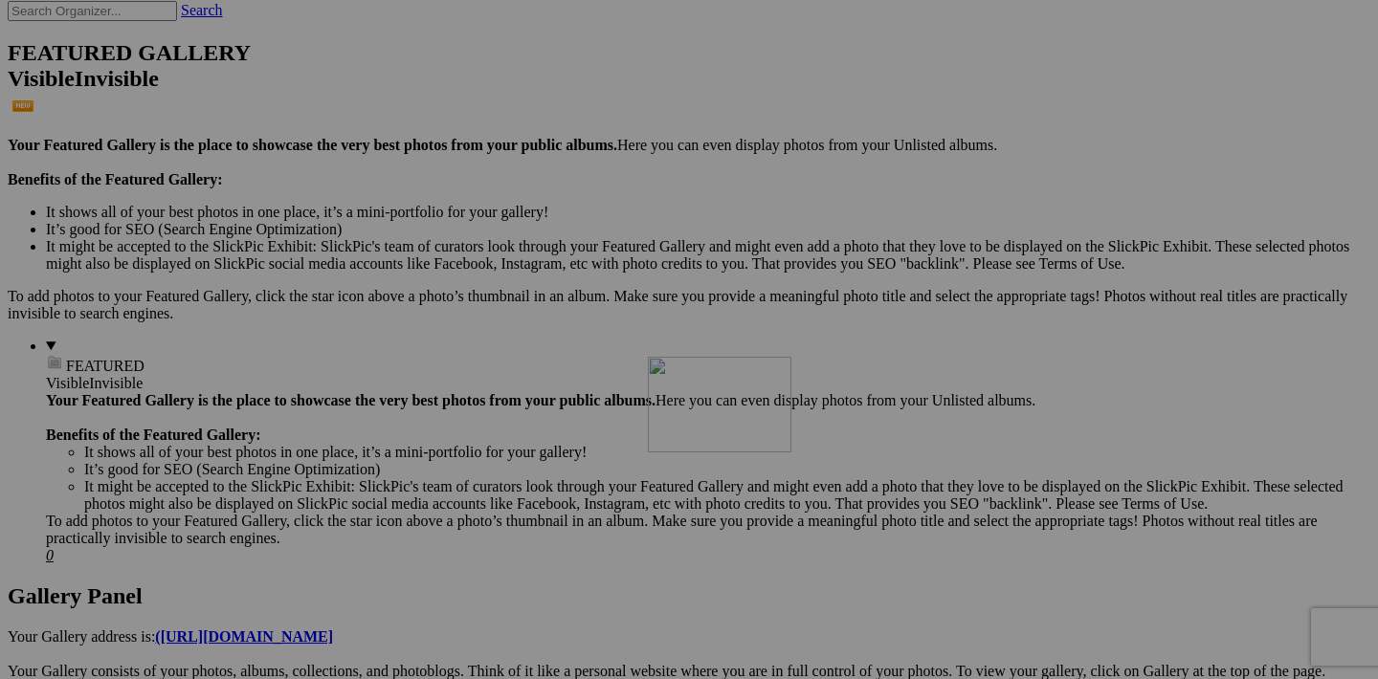
drag, startPoint x: 767, startPoint y: 192, endPoint x: 921, endPoint y: 526, distance: 367.7
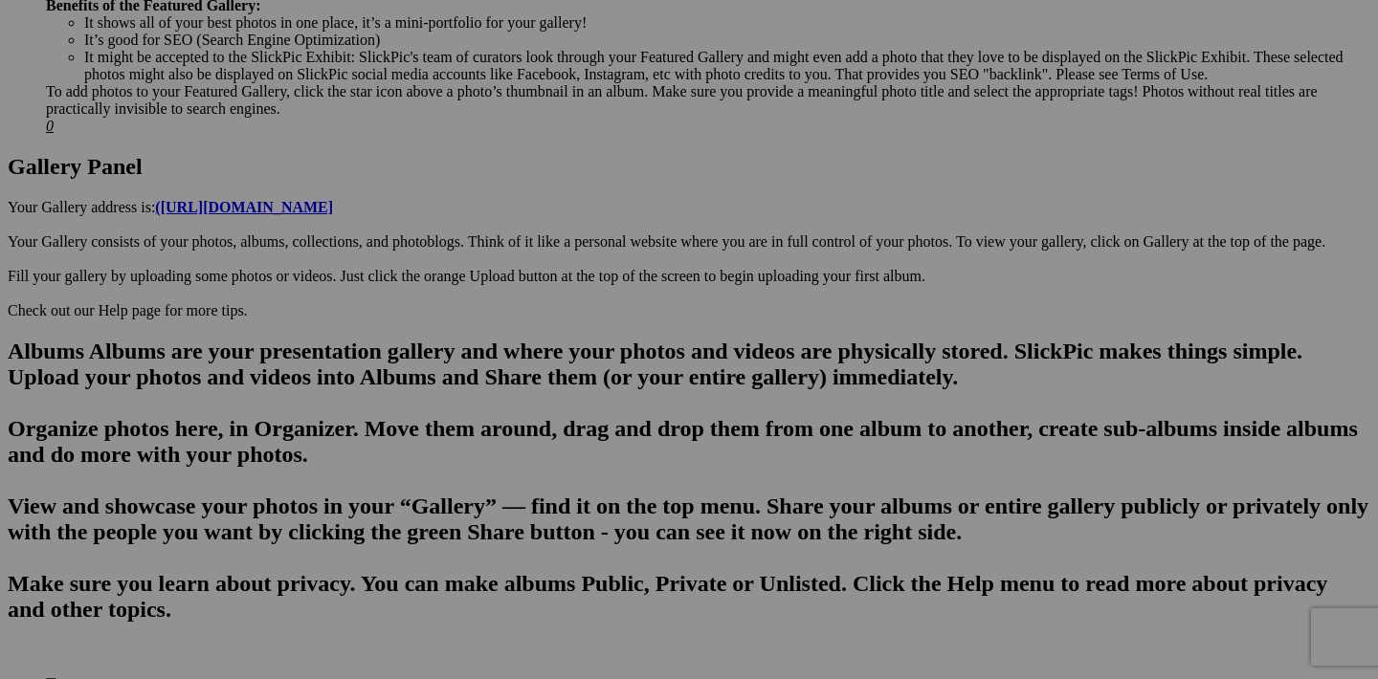
scroll to position [920, 0]
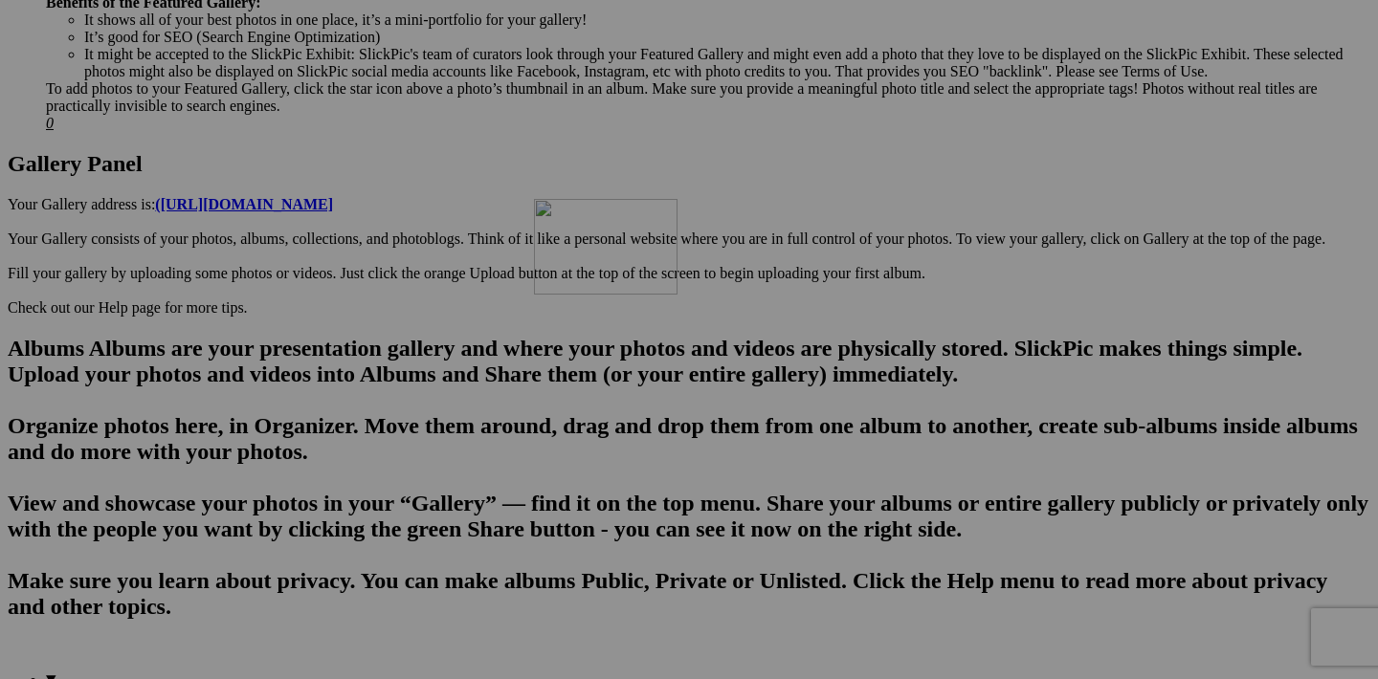
drag, startPoint x: 939, startPoint y: 245, endPoint x: 809, endPoint y: 365, distance: 176.7
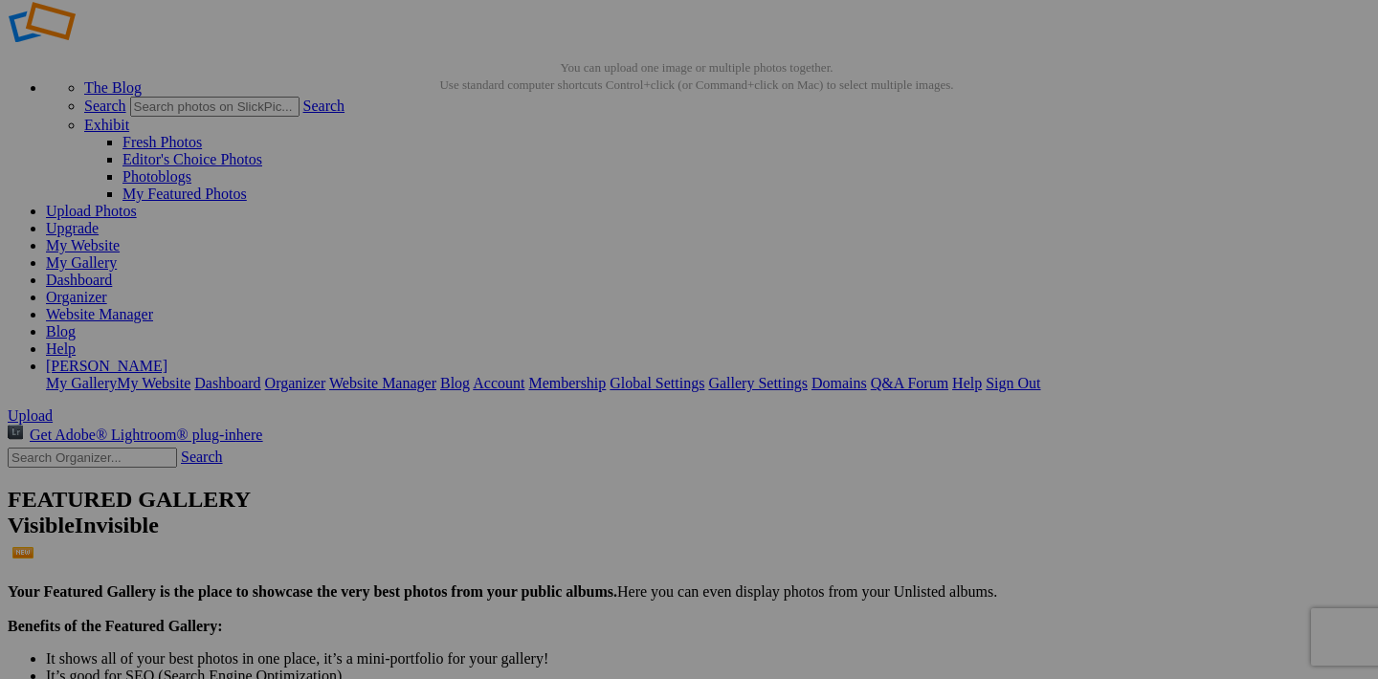
scroll to position [56, 0]
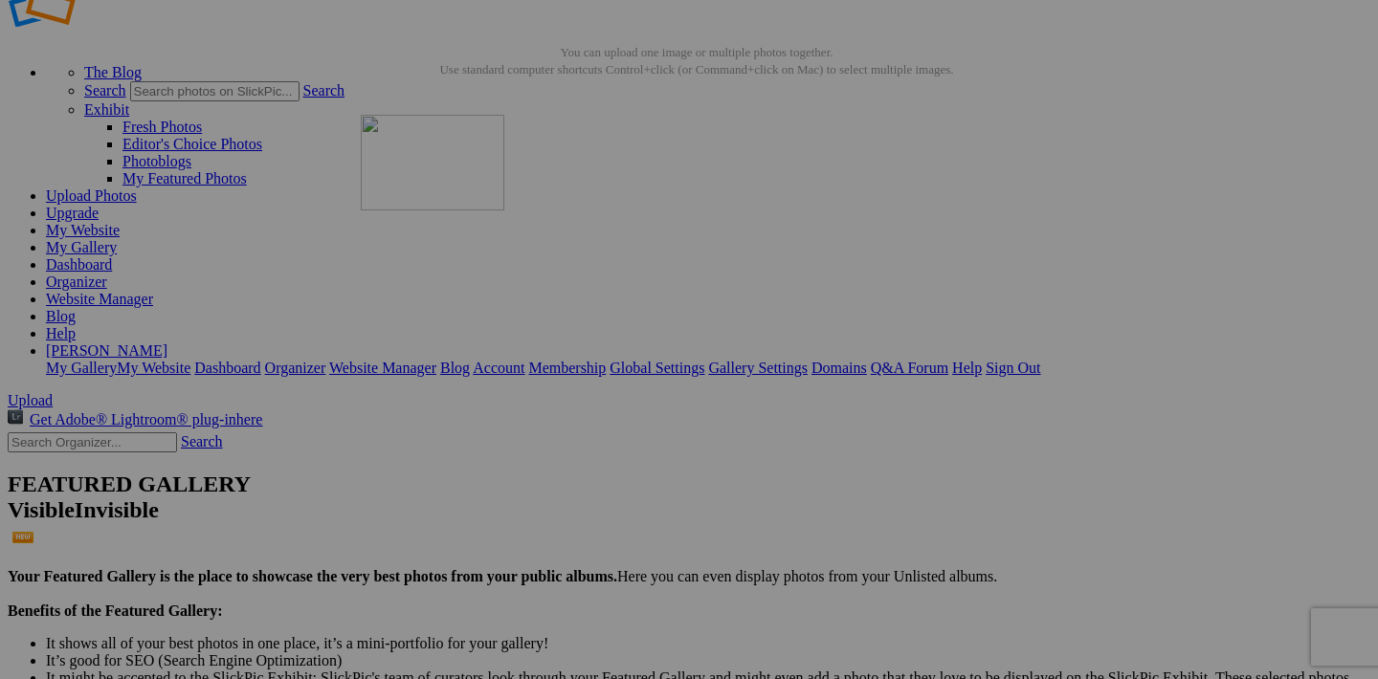
drag, startPoint x: 942, startPoint y: 379, endPoint x: 636, endPoint y: 281, distance: 321.3
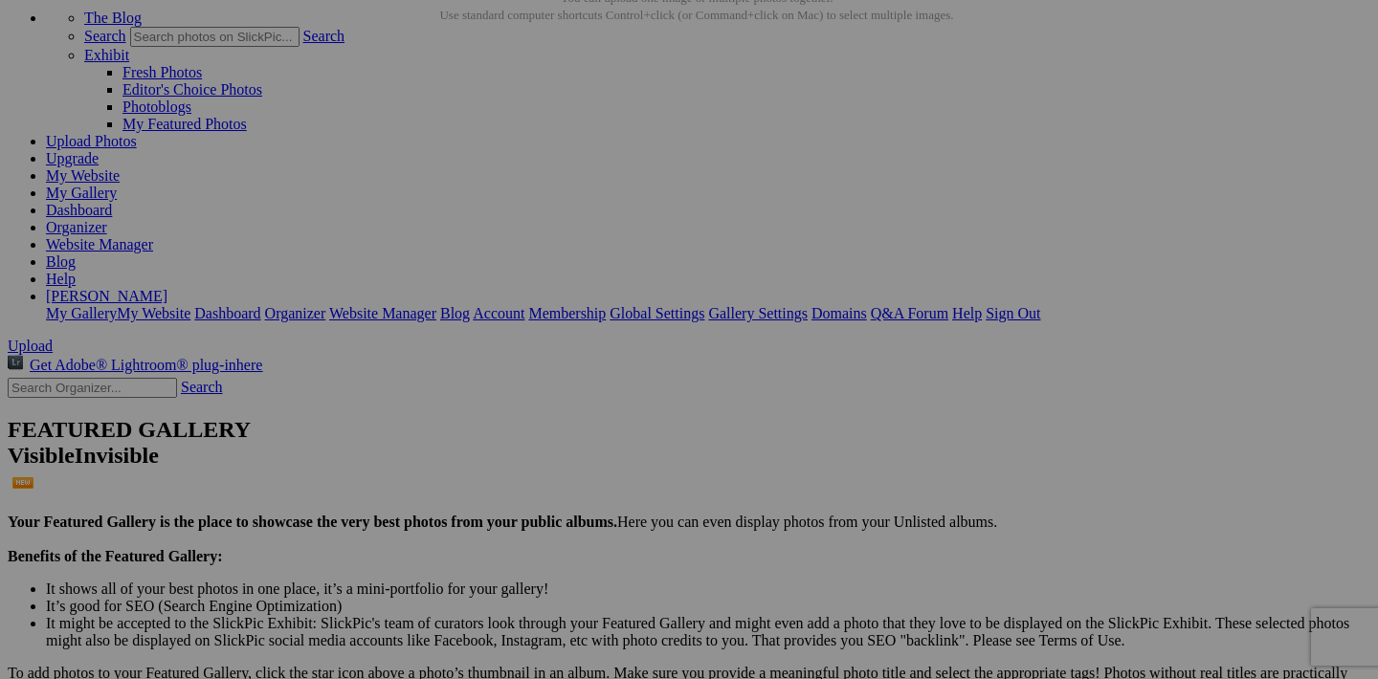
scroll to position [115, 0]
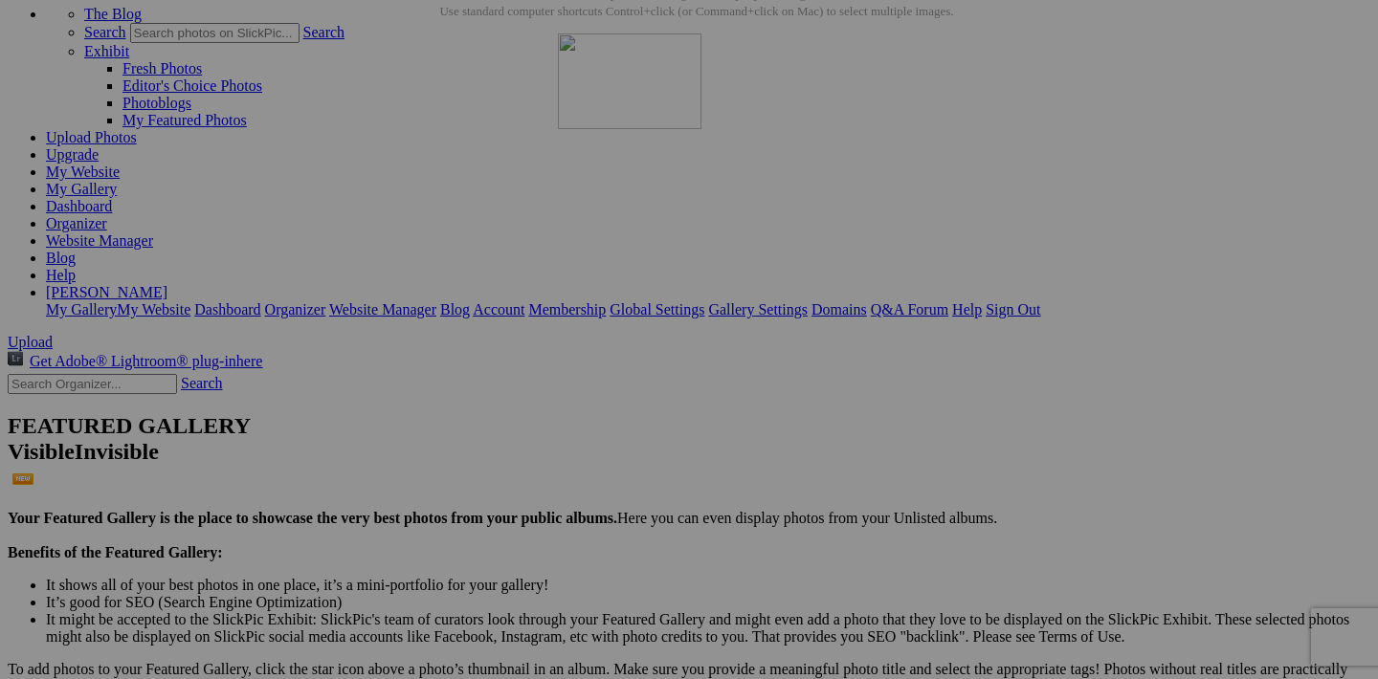
drag, startPoint x: 1286, startPoint y: 318, endPoint x: 833, endPoint y: 200, distance: 467.6
drag, startPoint x: 771, startPoint y: 559, endPoint x: 1008, endPoint y: 175, distance: 451.1
drag, startPoint x: 938, startPoint y: 562, endPoint x: 1142, endPoint y: 187, distance: 427.3
drag, startPoint x: 1110, startPoint y: 560, endPoint x: 625, endPoint y: 211, distance: 597.1
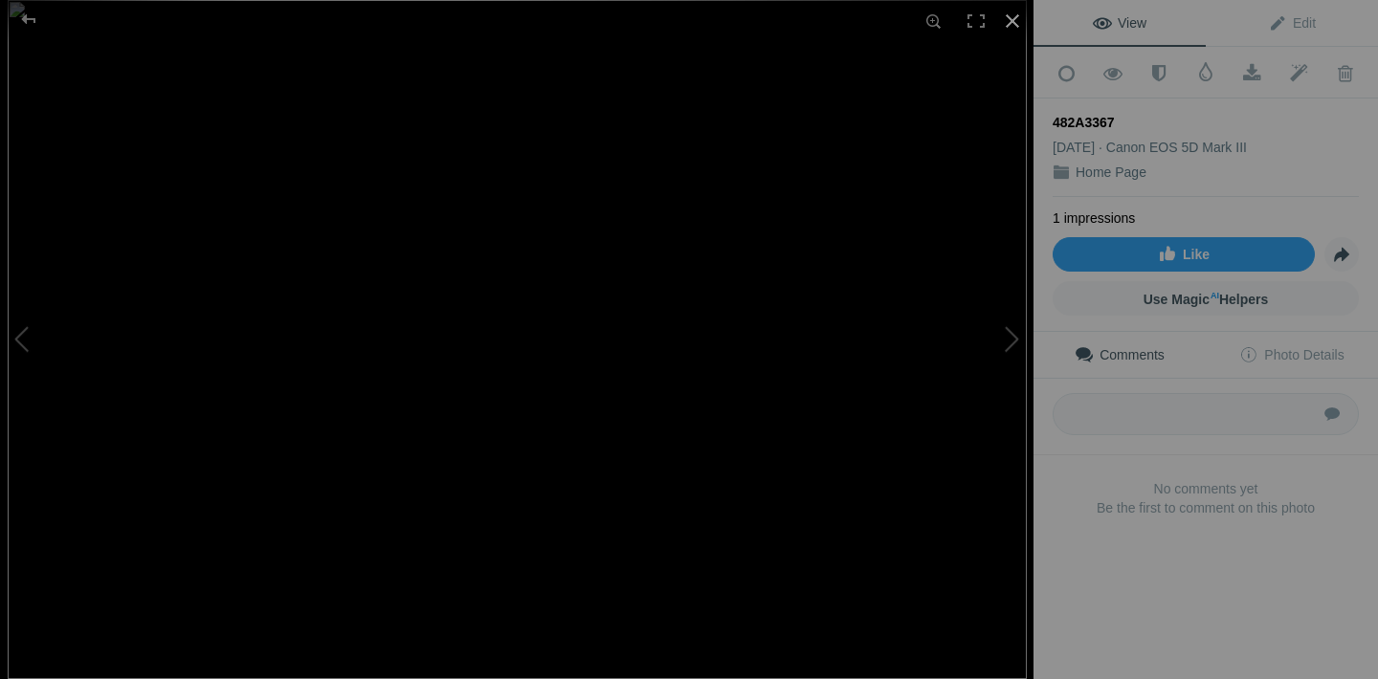
click at [1020, 24] on div at bounding box center [1012, 21] width 42 height 42
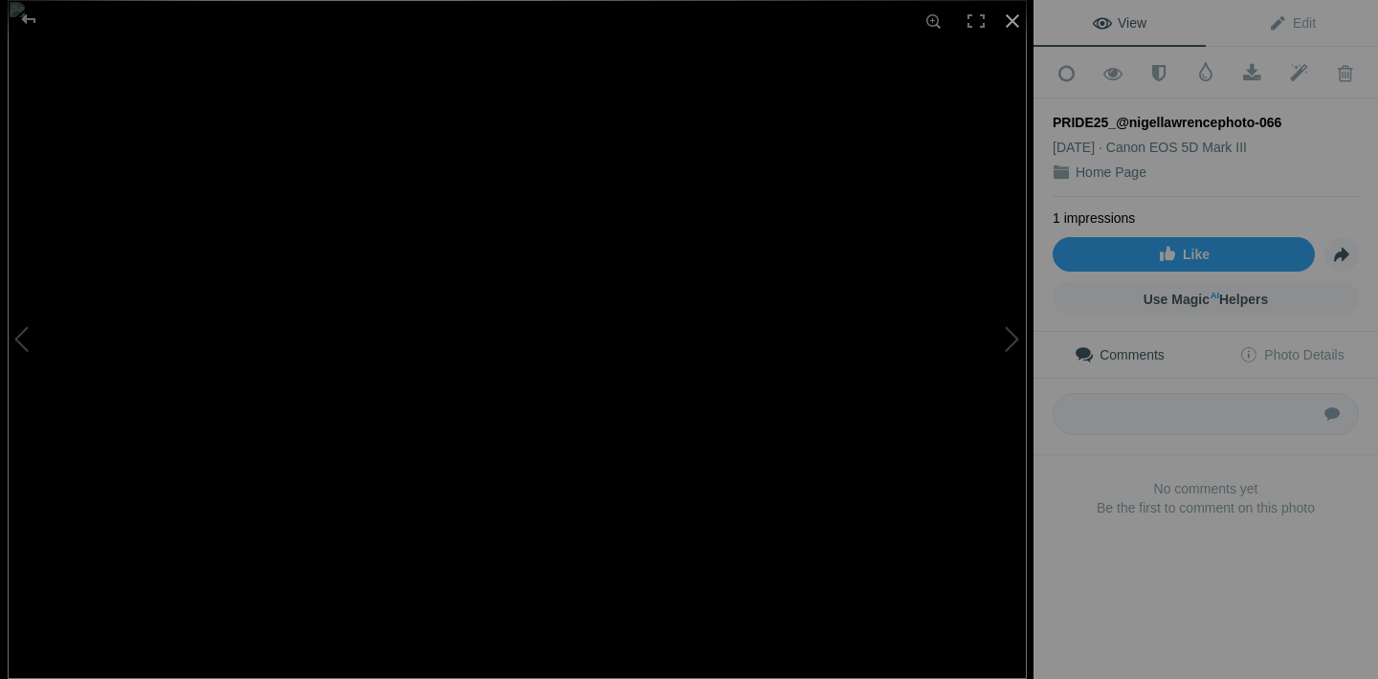
click at [1024, 22] on div at bounding box center [1012, 21] width 42 height 42
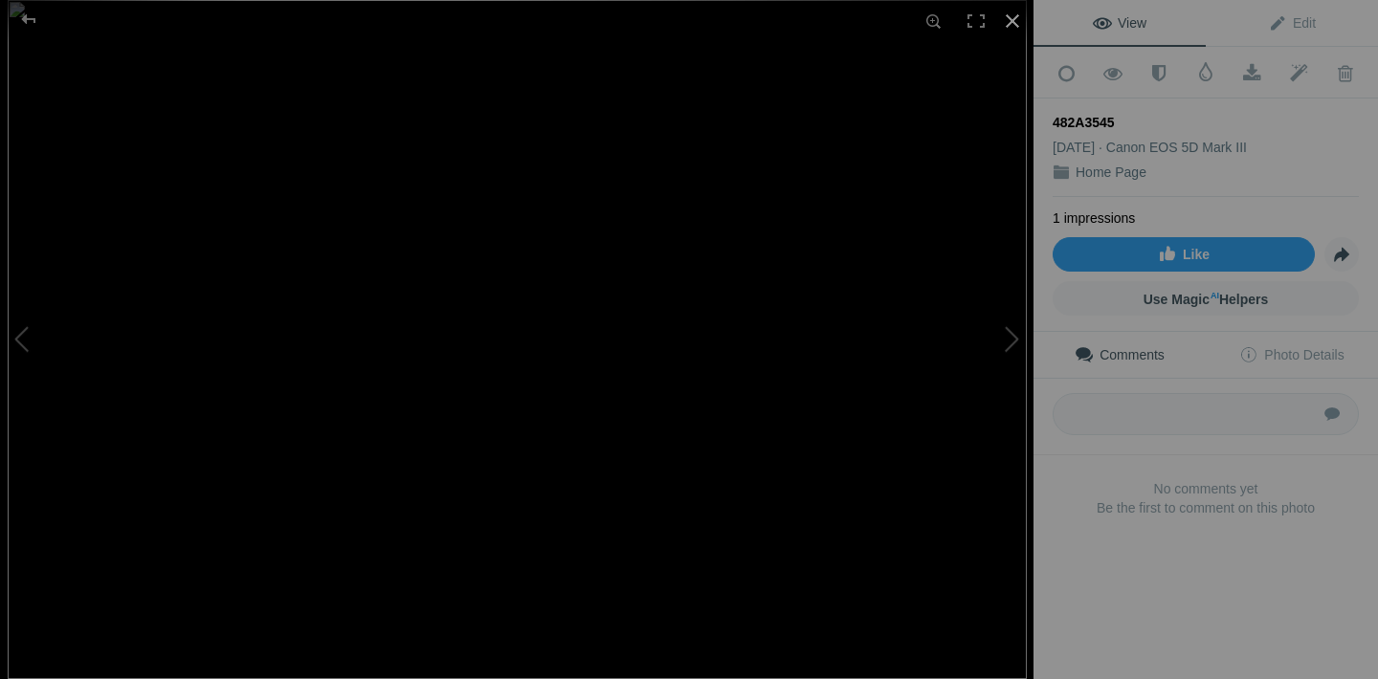
click at [1012, 28] on div at bounding box center [1012, 21] width 42 height 42
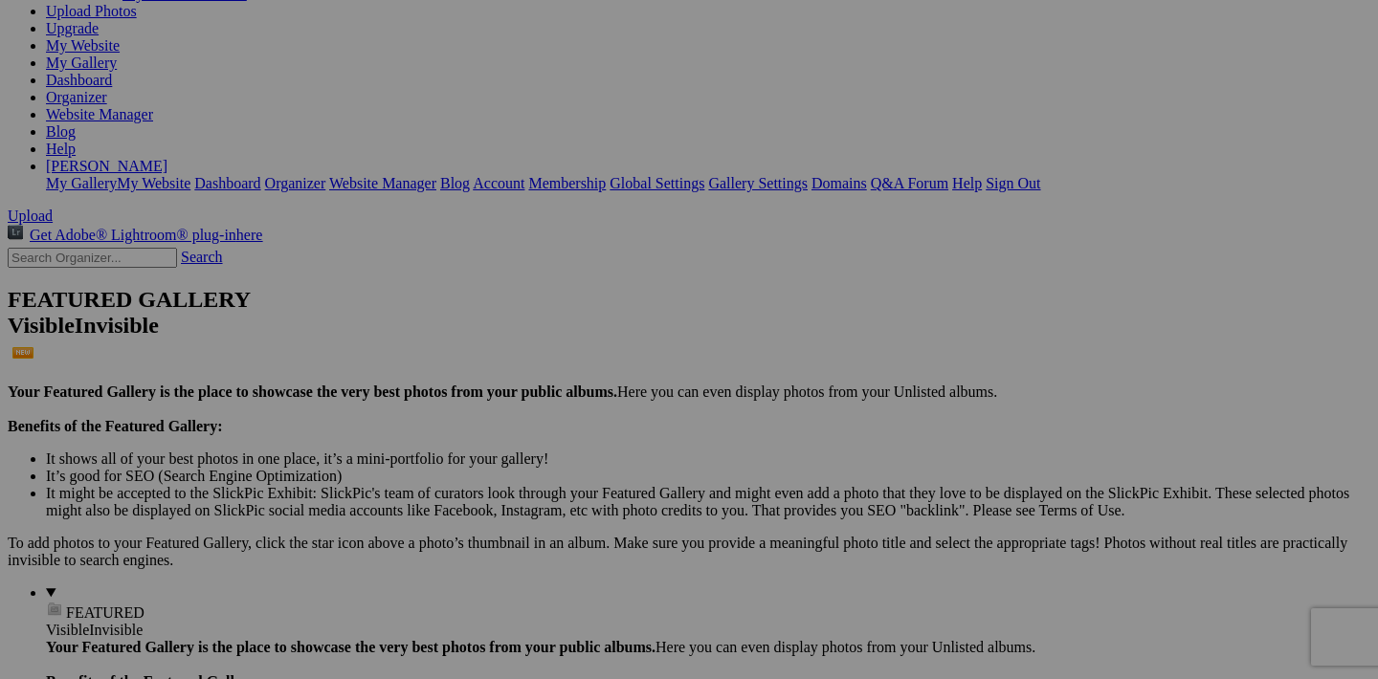
scroll to position [251, 0]
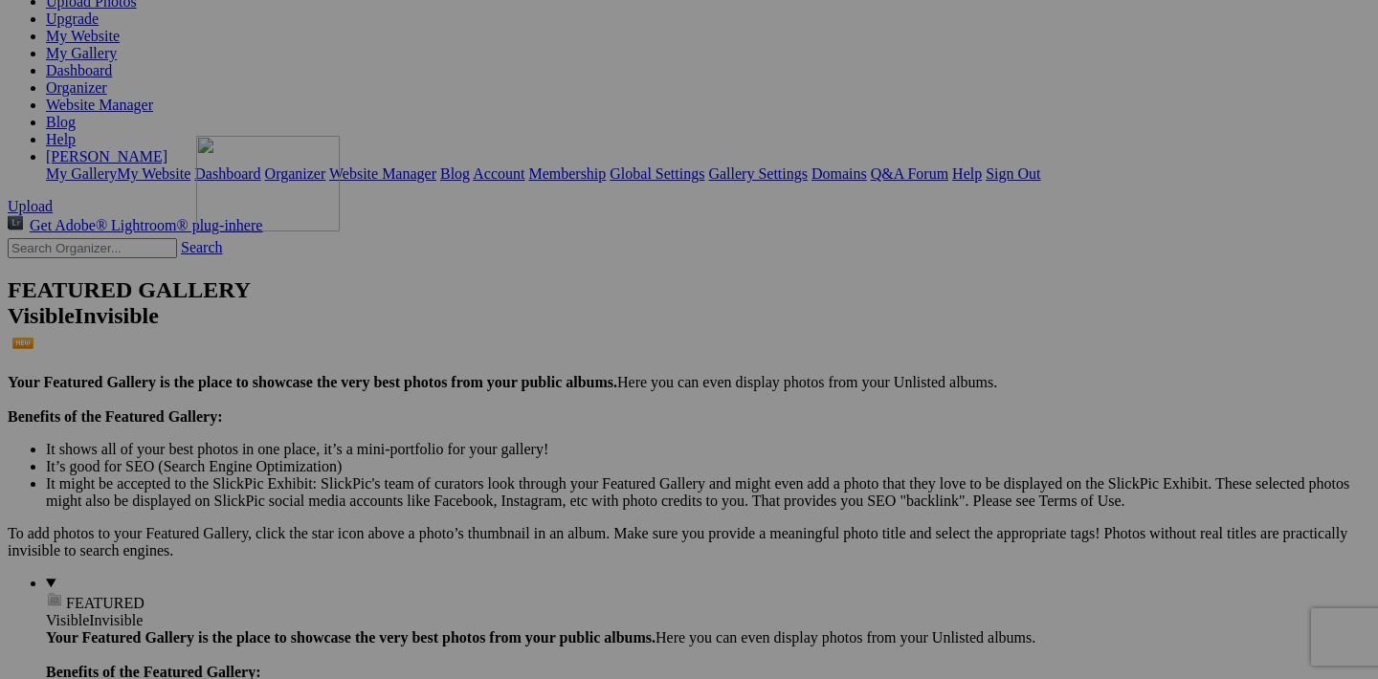
drag, startPoint x: 597, startPoint y: 669, endPoint x: 469, endPoint y: 297, distance: 393.6
drag, startPoint x: 597, startPoint y: 666, endPoint x: 321, endPoint y: 280, distance: 474.4
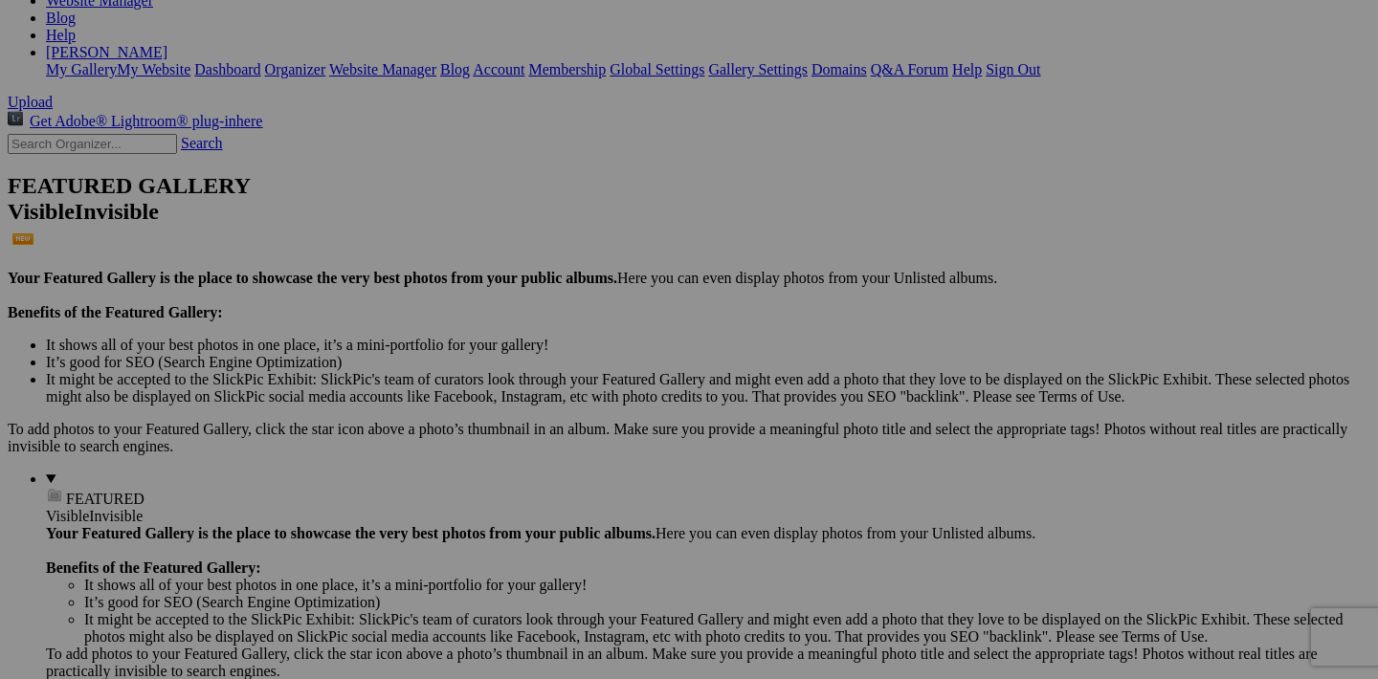
scroll to position [343, 0]
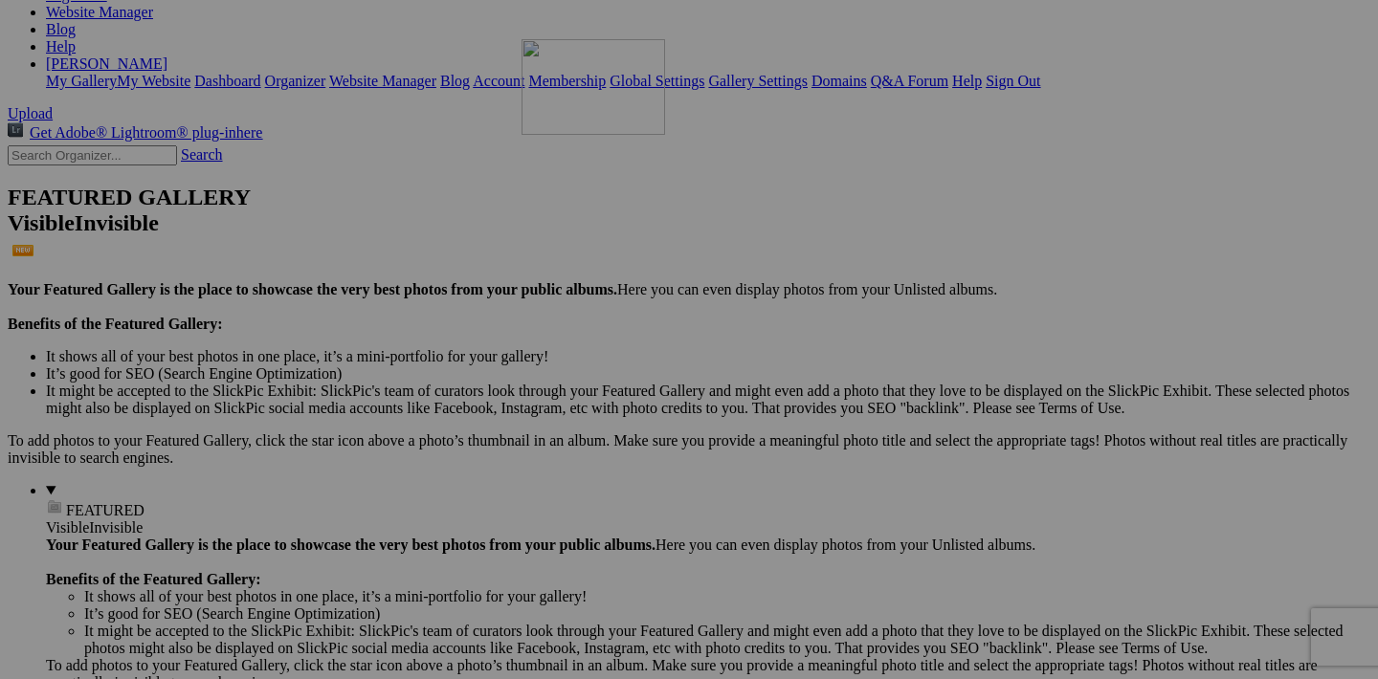
drag, startPoint x: 1112, startPoint y: 573, endPoint x: 797, endPoint y: 206, distance: 483.8
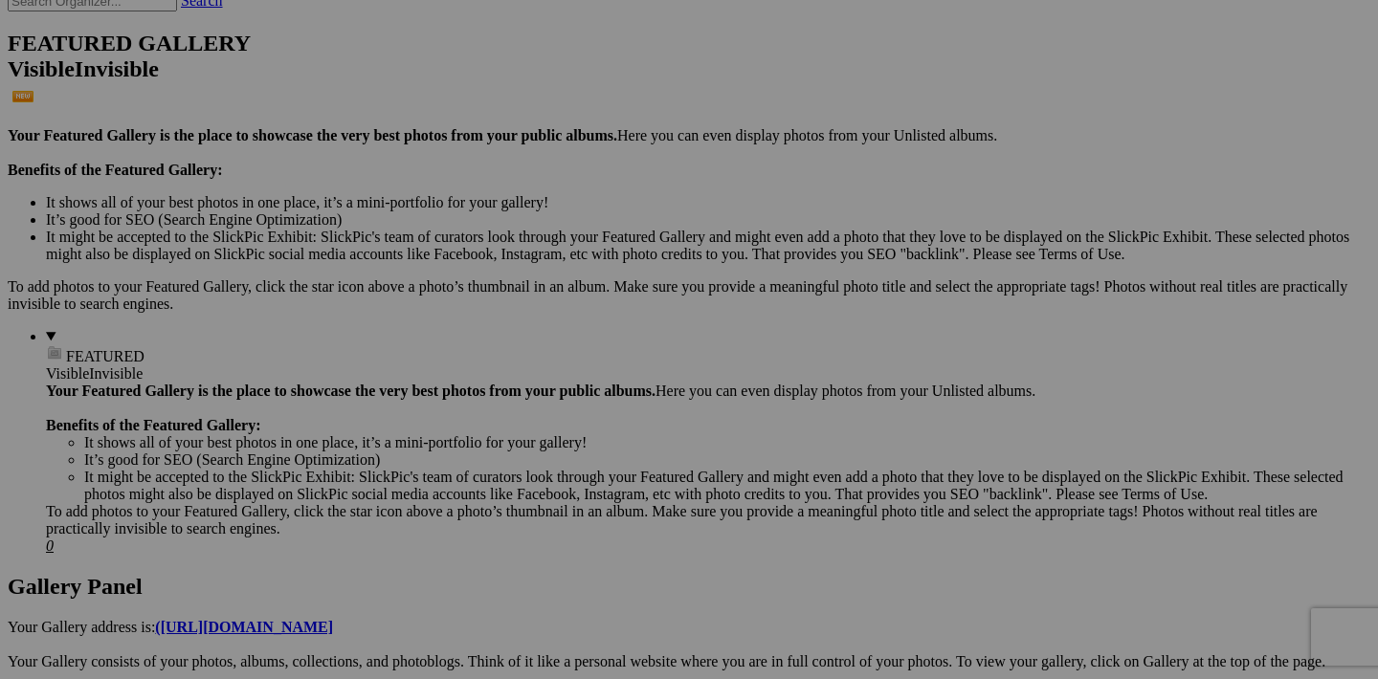
scroll to position [509, 0]
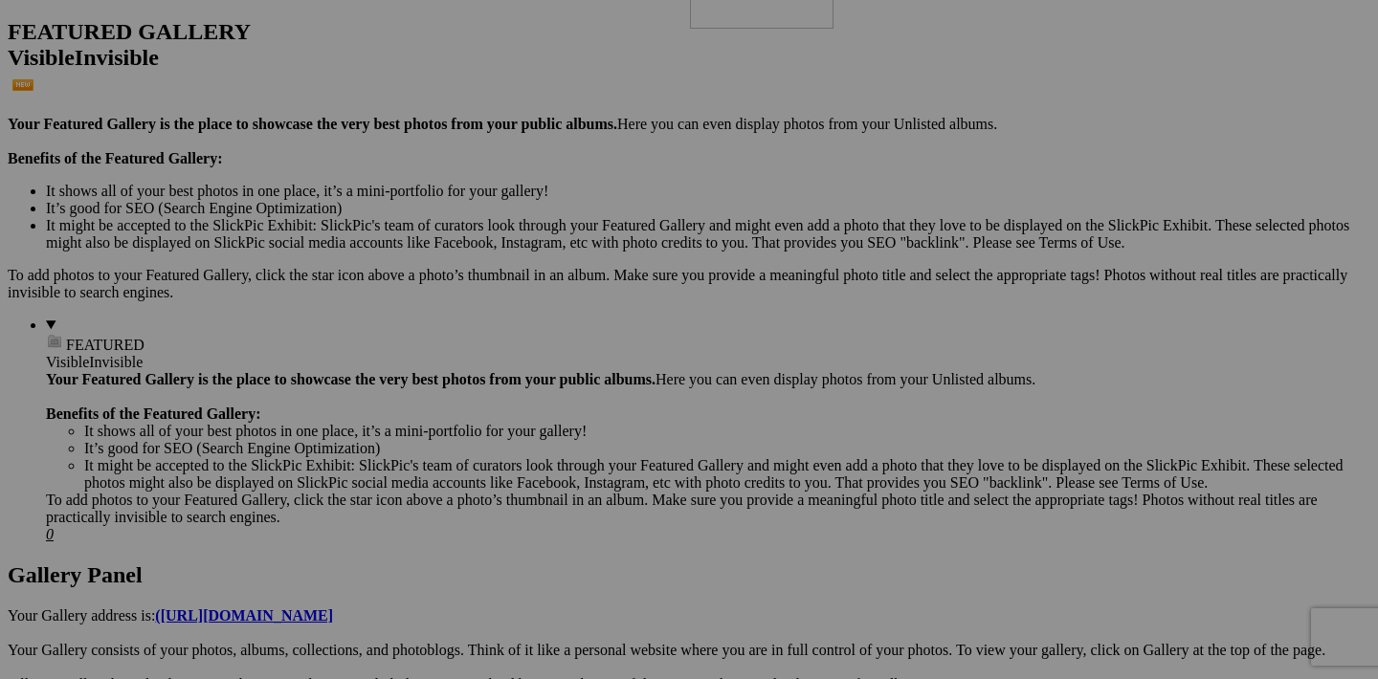
drag, startPoint x: 599, startPoint y: 656, endPoint x: 965, endPoint y: 99, distance: 666.6
drag, startPoint x: 941, startPoint y: 650, endPoint x: 1186, endPoint y: 108, distance: 594.3
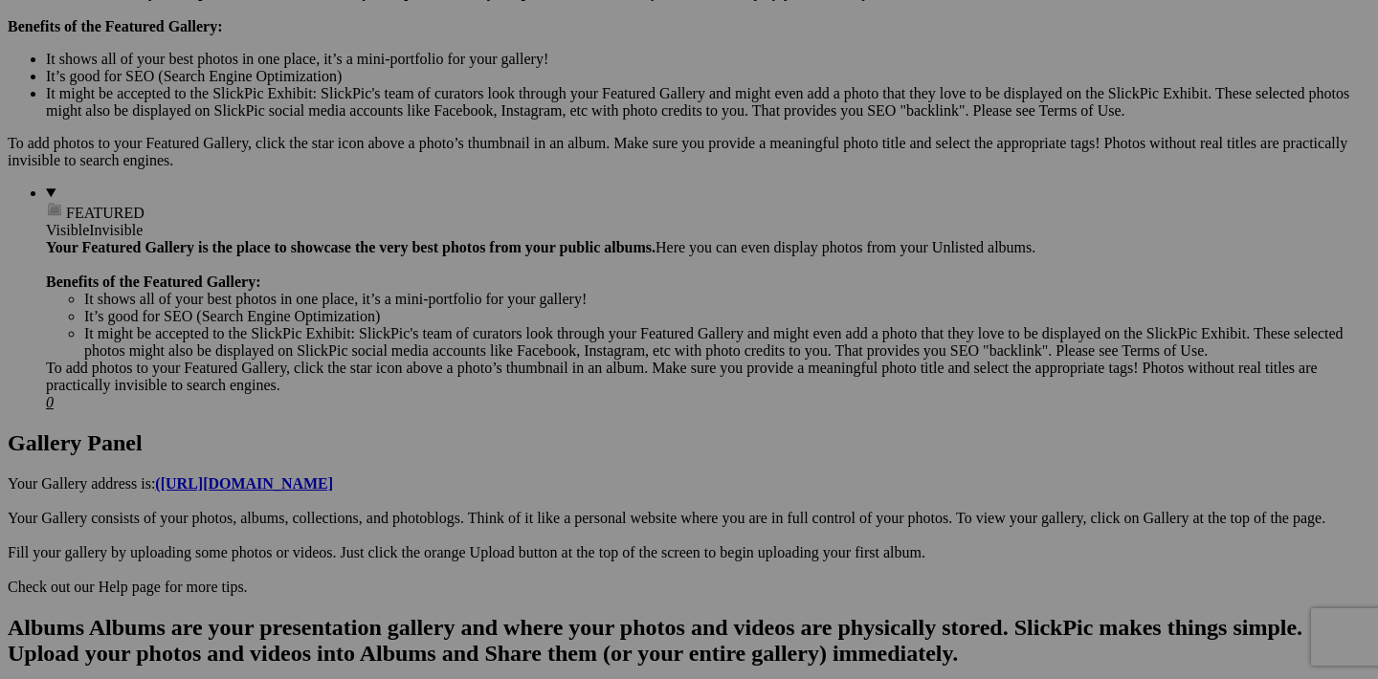
scroll to position [676, 0]
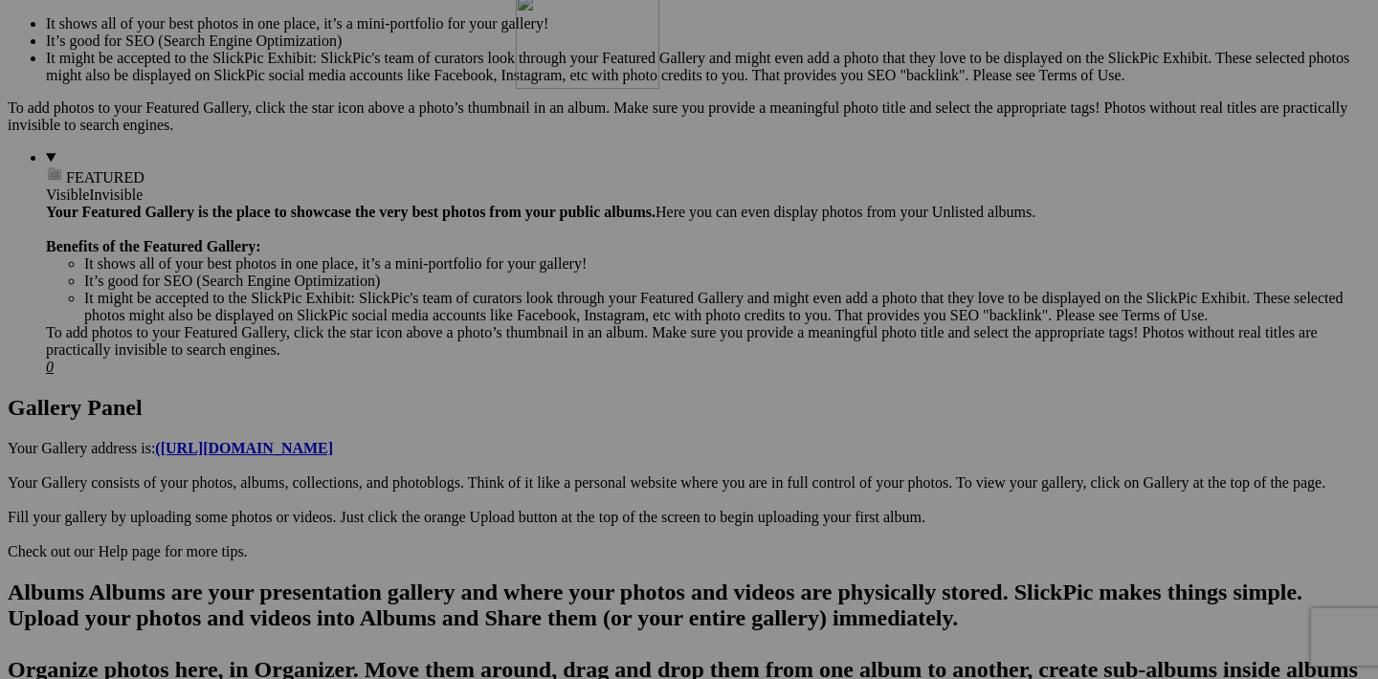
drag, startPoint x: 1284, startPoint y: 486, endPoint x: 791, endPoint y: 163, distance: 589.3
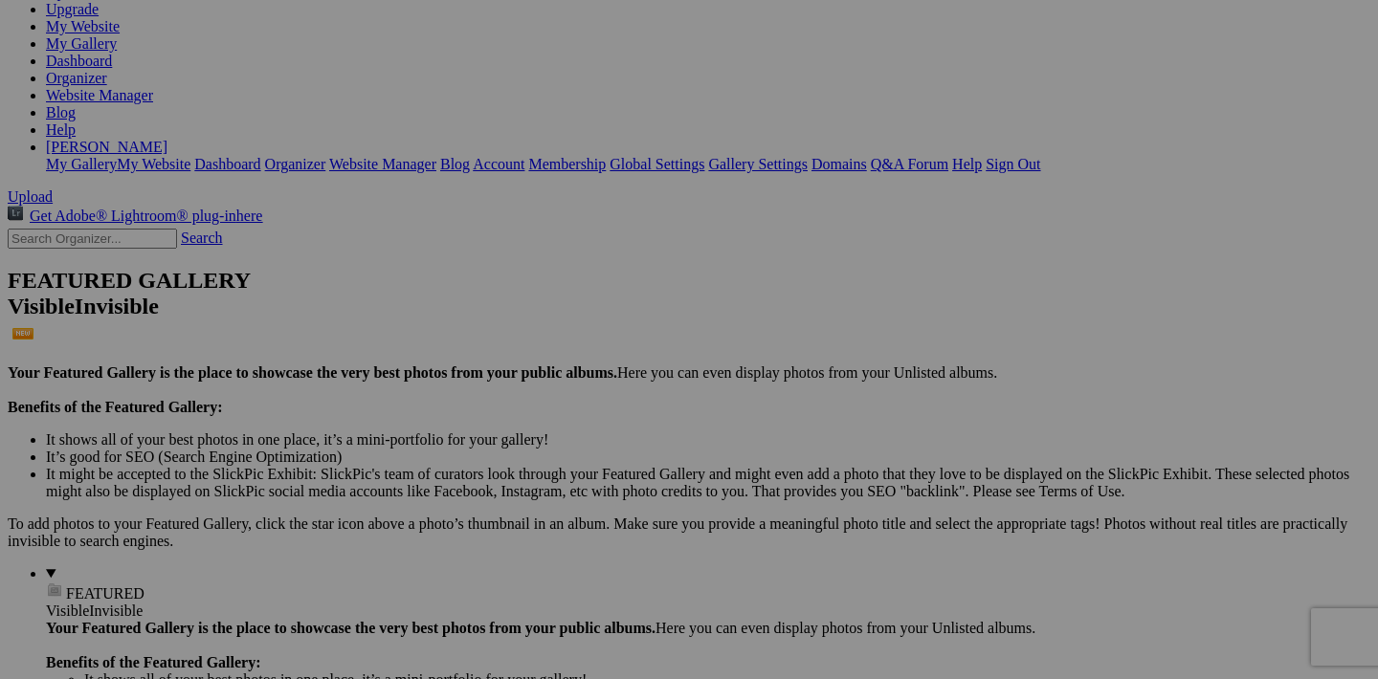
scroll to position [256, 0]
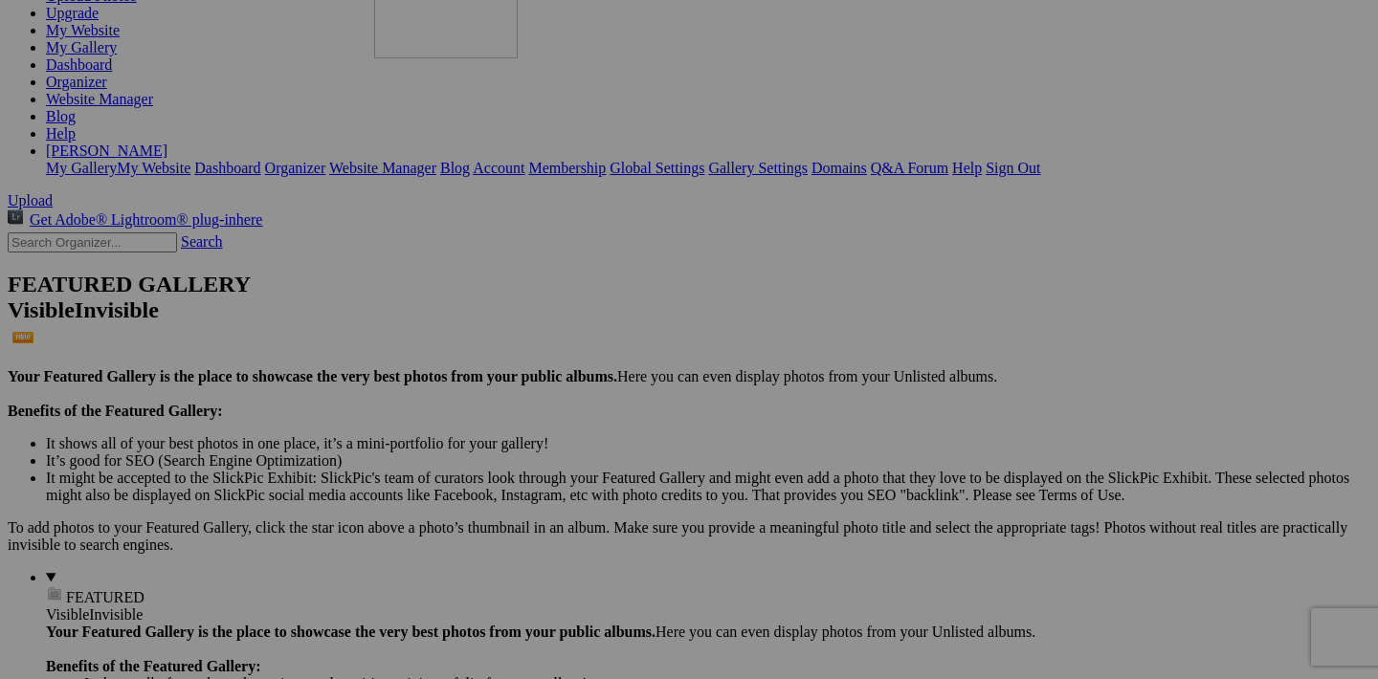
drag, startPoint x: 939, startPoint y: 664, endPoint x: 650, endPoint y: 129, distance: 607.9
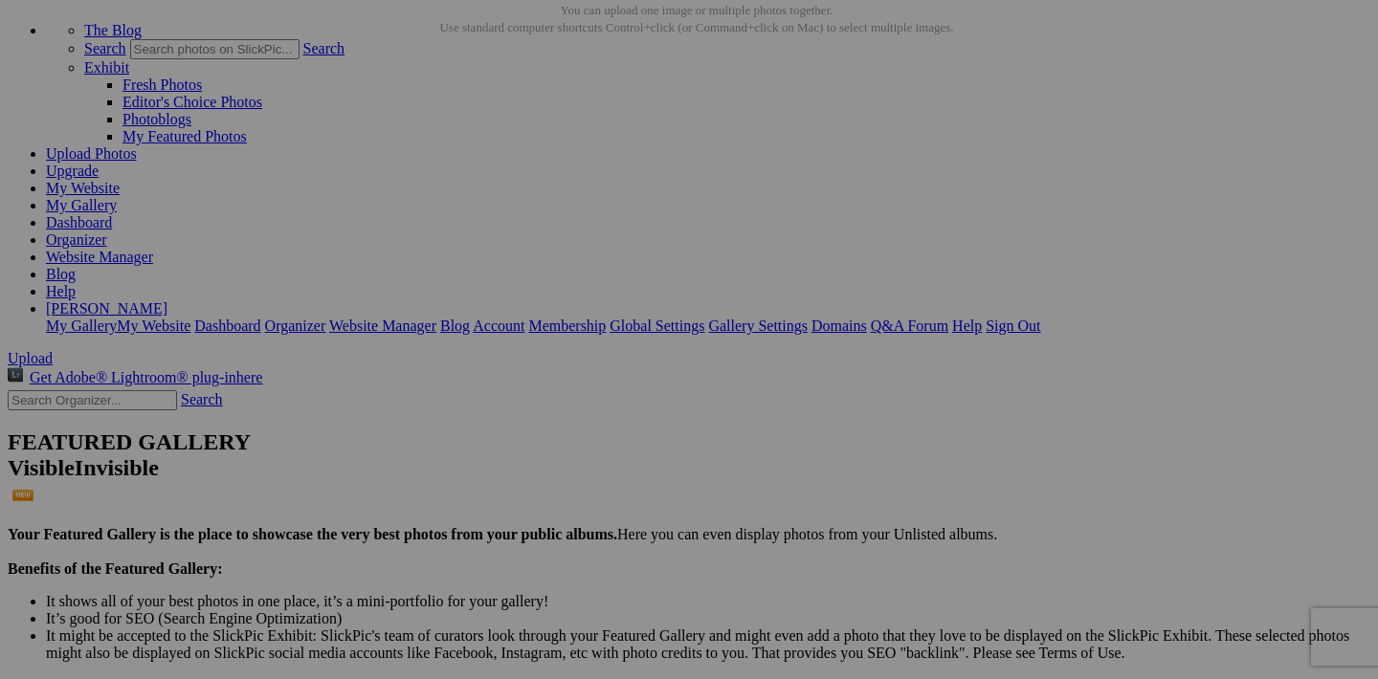
scroll to position [85, 0]
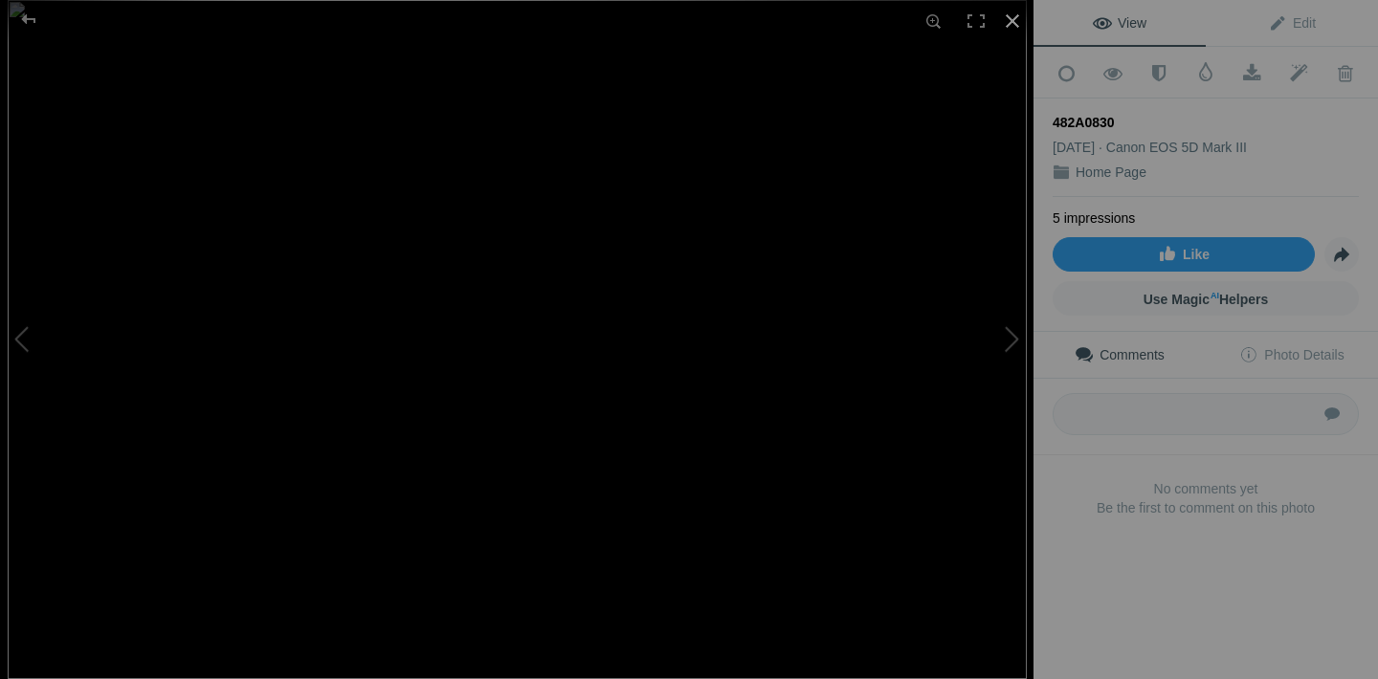
click at [1010, 28] on div at bounding box center [1012, 21] width 42 height 42
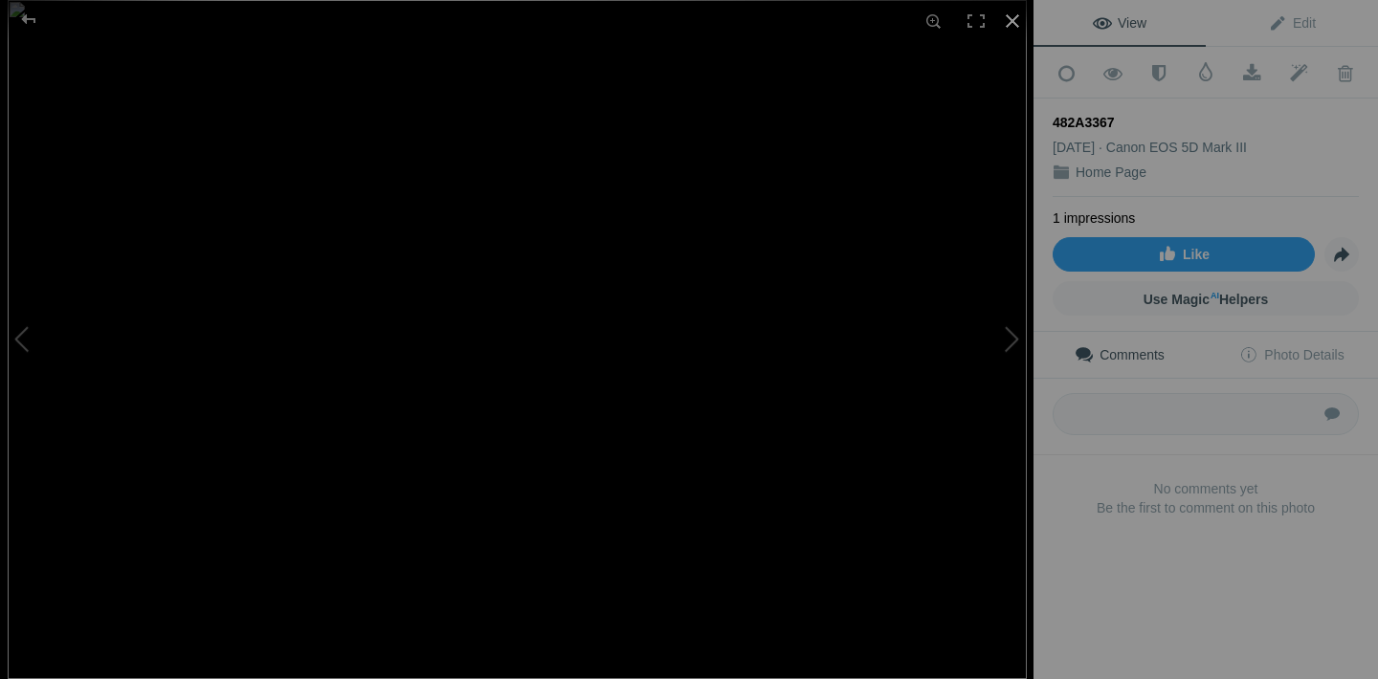
click at [1017, 16] on div at bounding box center [1012, 21] width 42 height 42
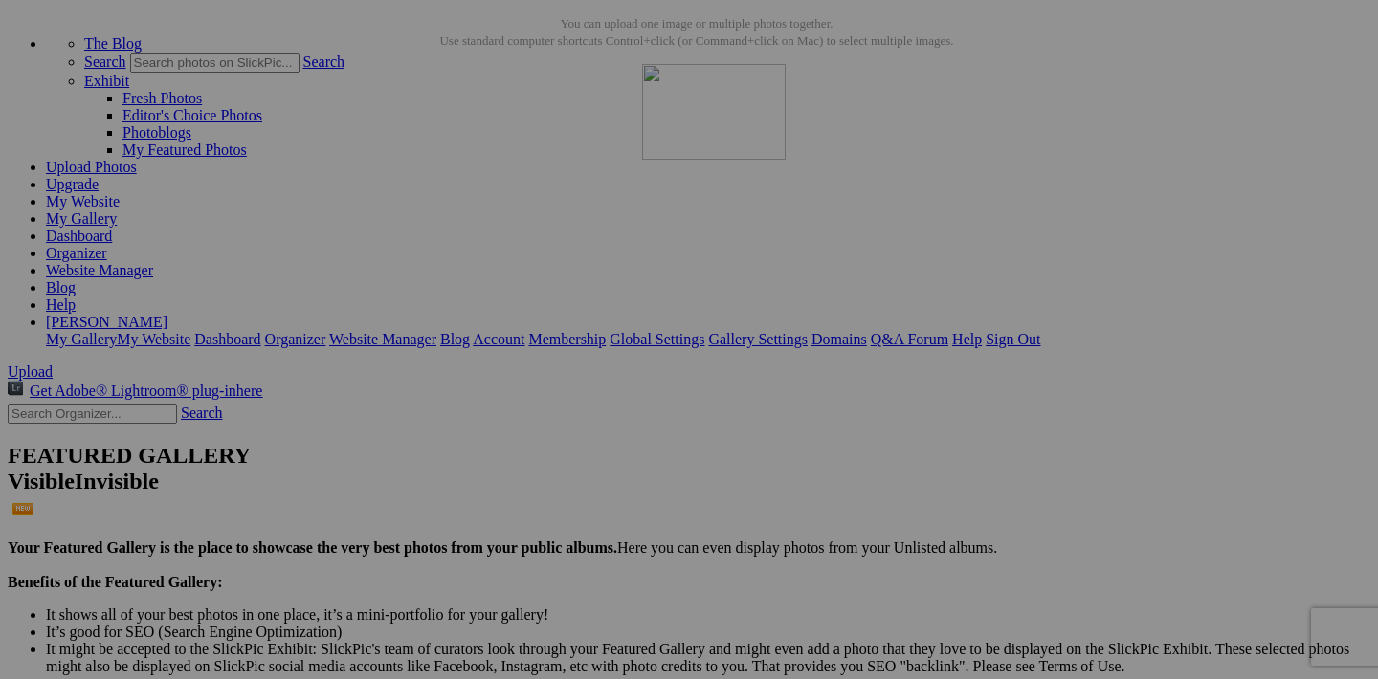
drag, startPoint x: 598, startPoint y: 347, endPoint x: 914, endPoint y: 231, distance: 336.6
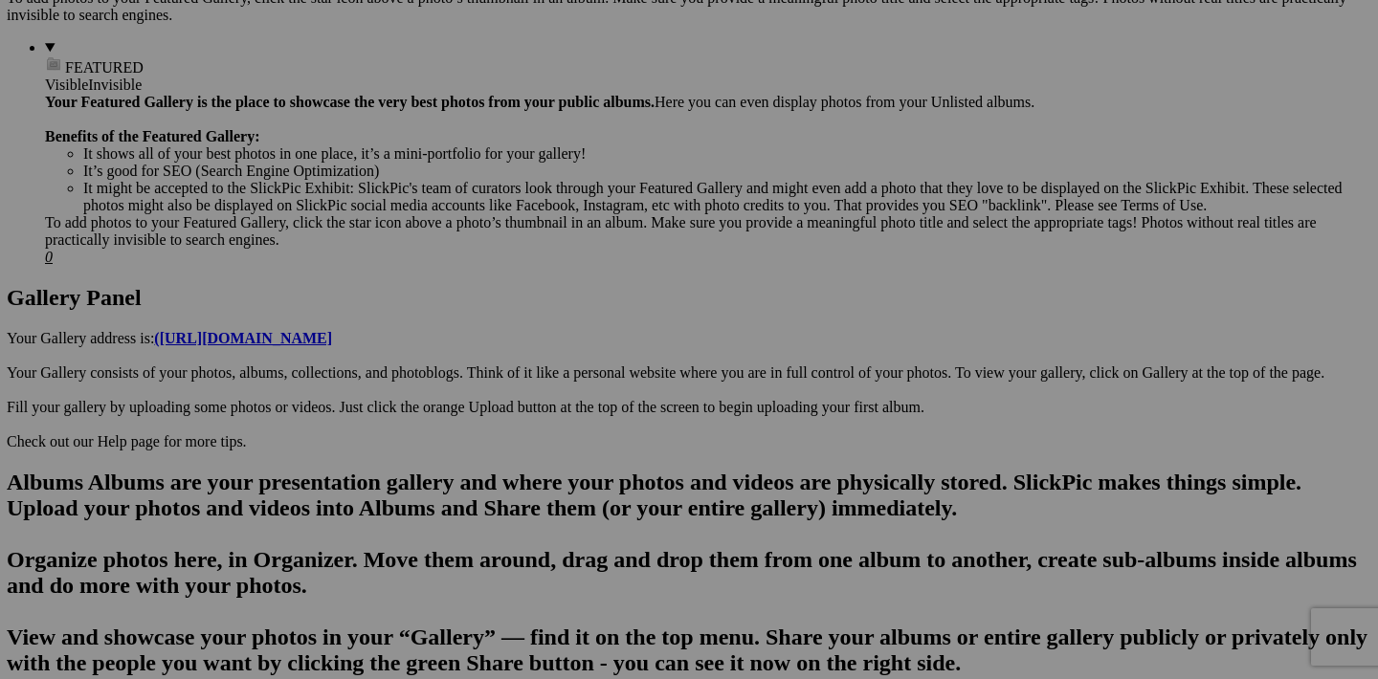
scroll to position [786, 0]
drag, startPoint x: 941, startPoint y: 614, endPoint x: 475, endPoint y: 88, distance: 703.5
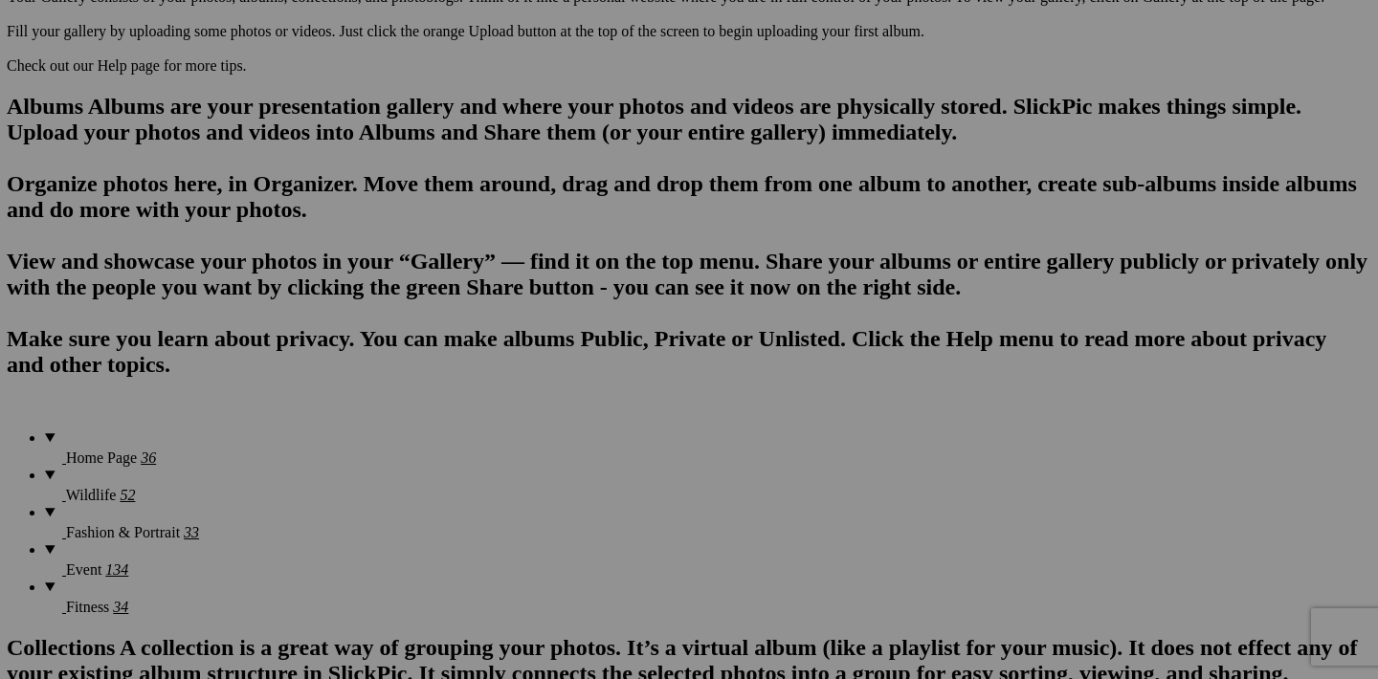
scroll to position [1162, 0]
drag, startPoint x: 1275, startPoint y: 482, endPoint x: 777, endPoint y: 139, distance: 605.3
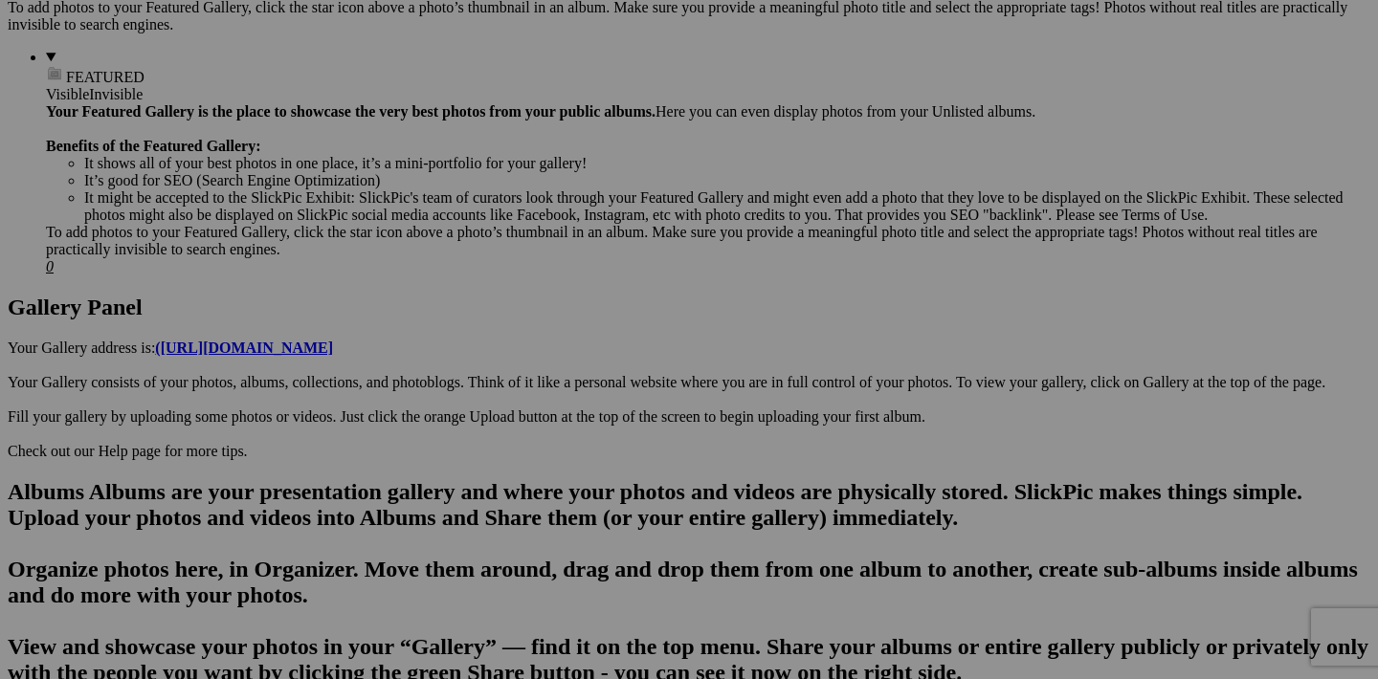
scroll to position [778, 0]
drag, startPoint x: 940, startPoint y: 626, endPoint x: 635, endPoint y: 52, distance: 650.1
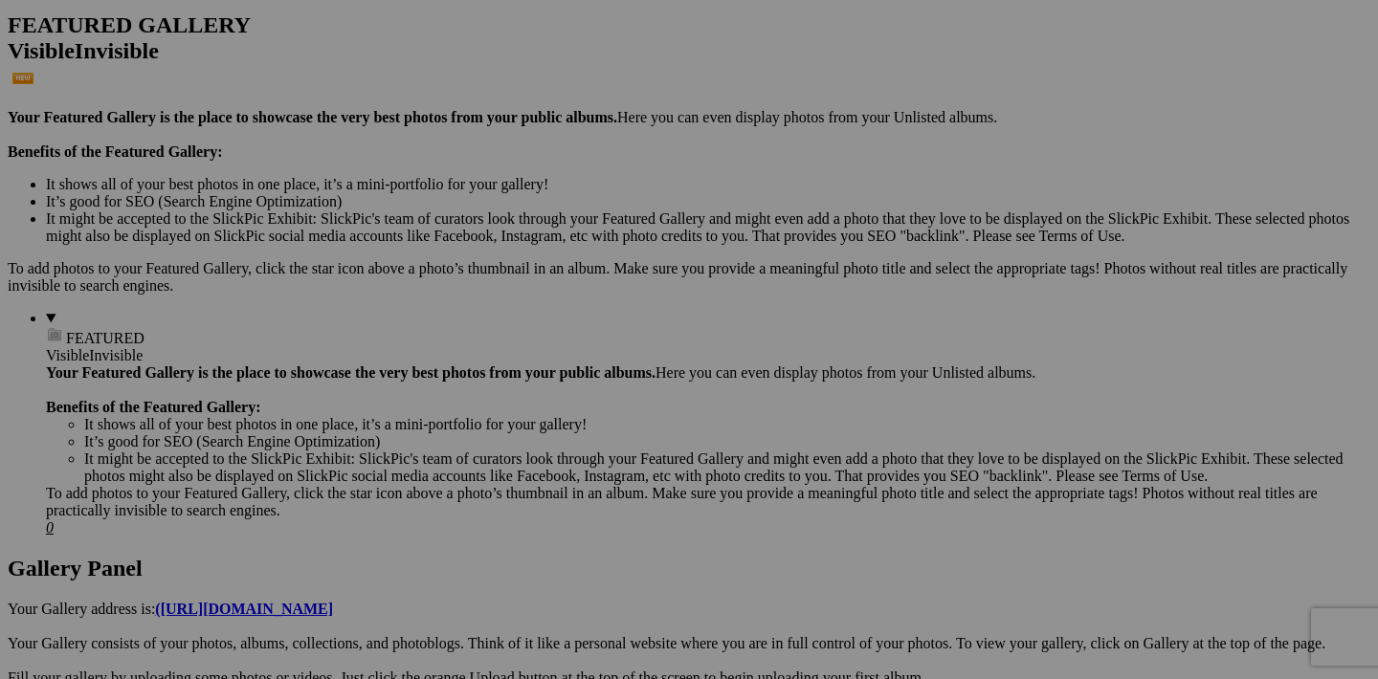
scroll to position [518, 0]
drag, startPoint x: 771, startPoint y: 404, endPoint x: 302, endPoint y: 259, distance: 490.5
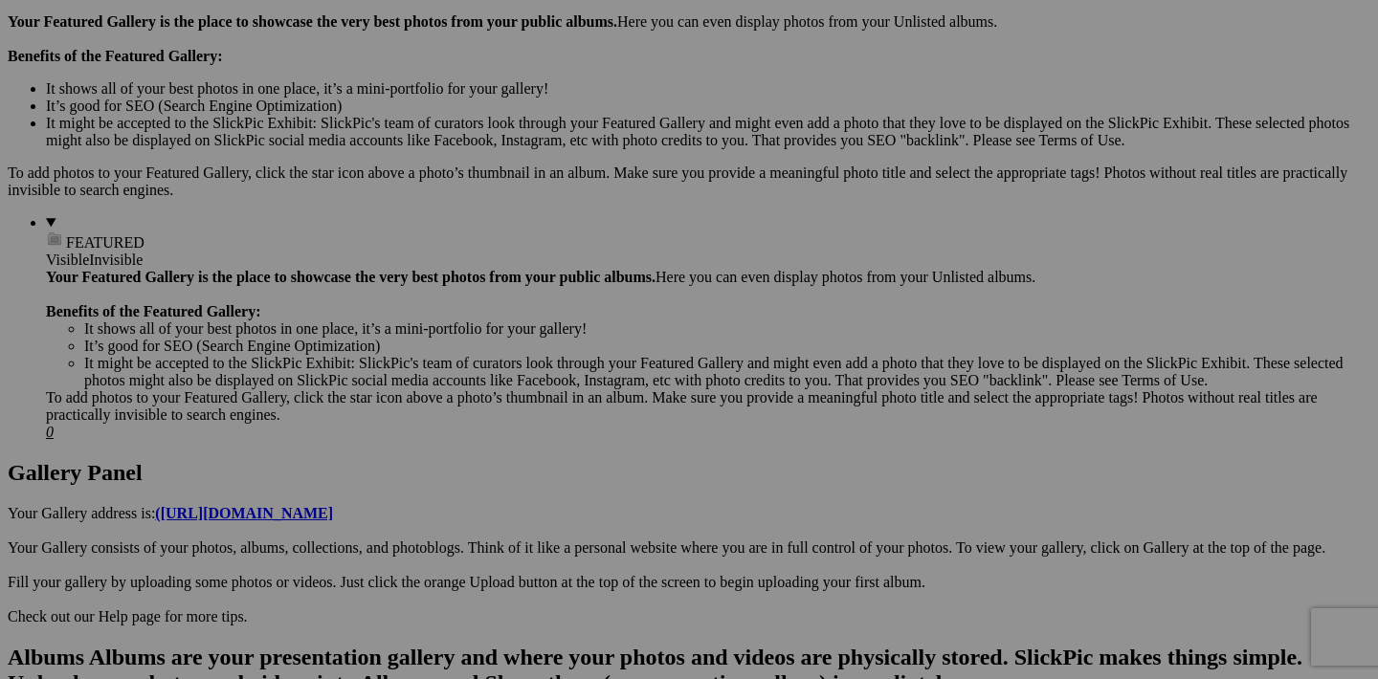
scroll to position [610, 0]
drag, startPoint x: 771, startPoint y: 547, endPoint x: 812, endPoint y: 182, distance: 367.8
drag, startPoint x: 1108, startPoint y: 547, endPoint x: 1130, endPoint y: 180, distance: 368.0
drag, startPoint x: 1111, startPoint y: 308, endPoint x: 1230, endPoint y: 219, distance: 149.1
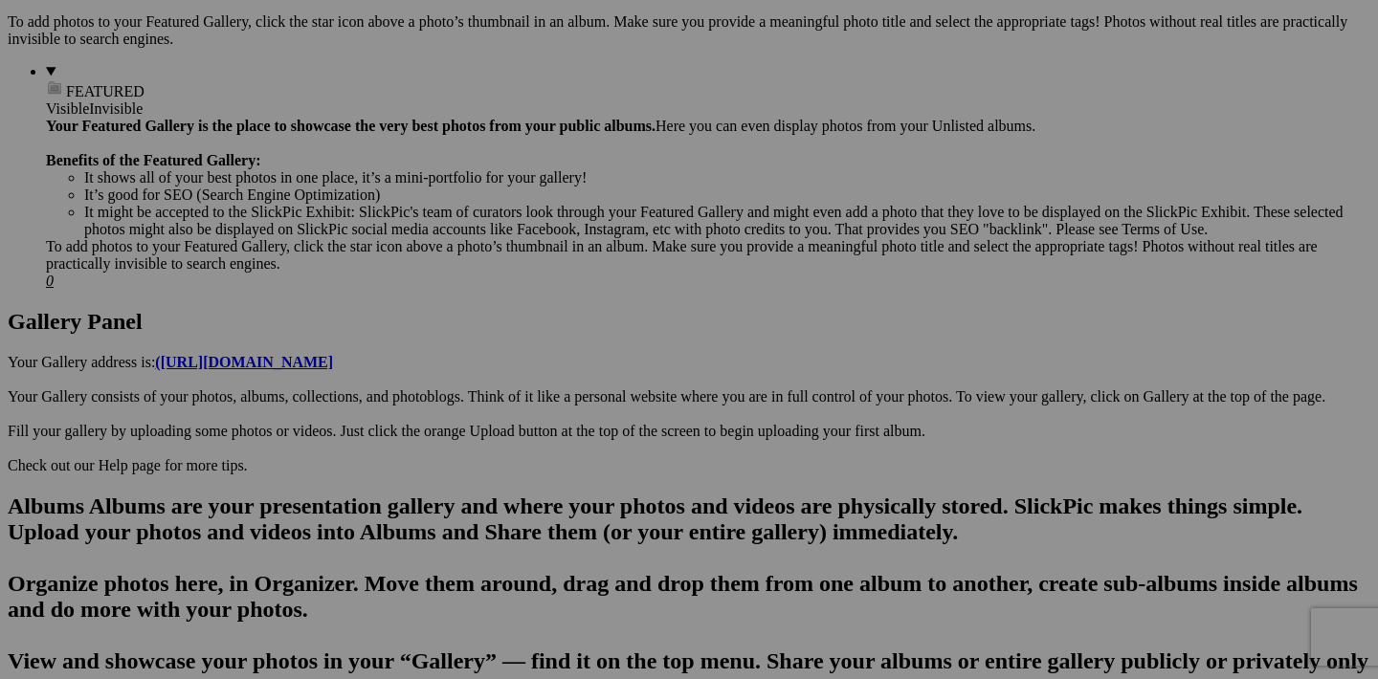
scroll to position [777, 0]
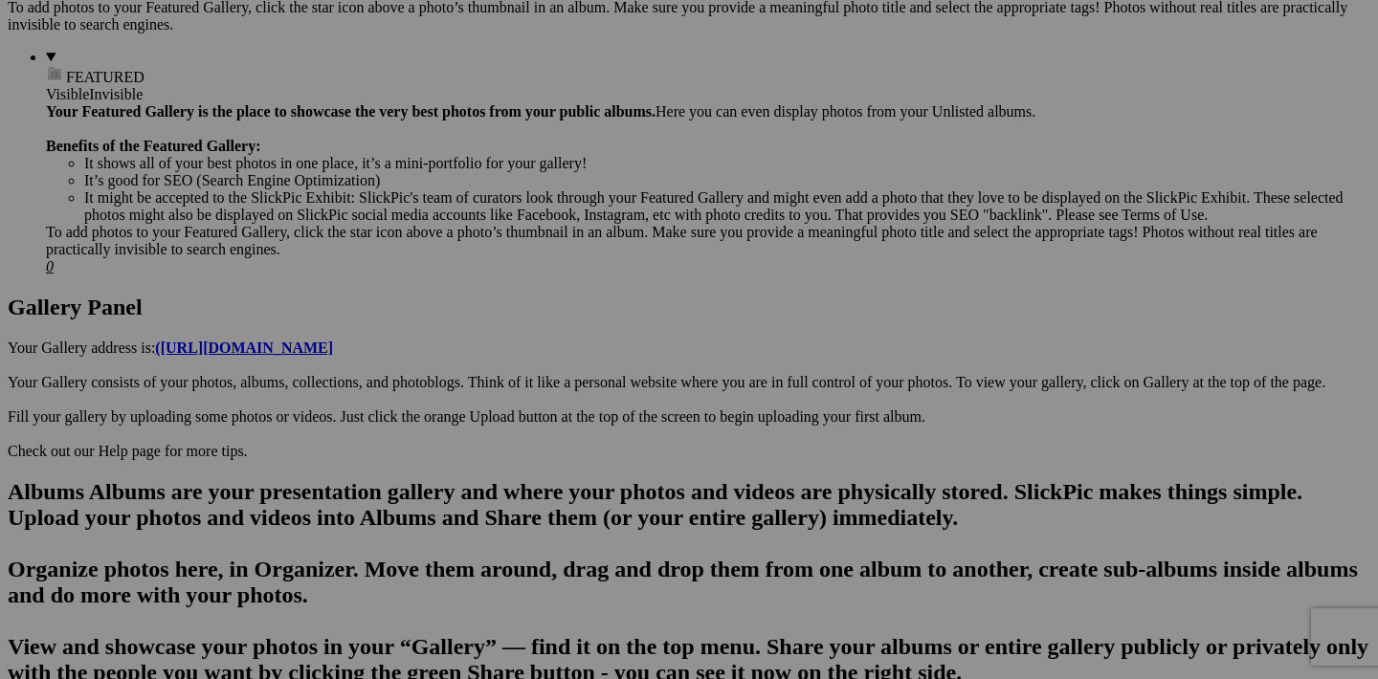
drag, startPoint x: 1284, startPoint y: 634, endPoint x: 1140, endPoint y: 67, distance: 585.2
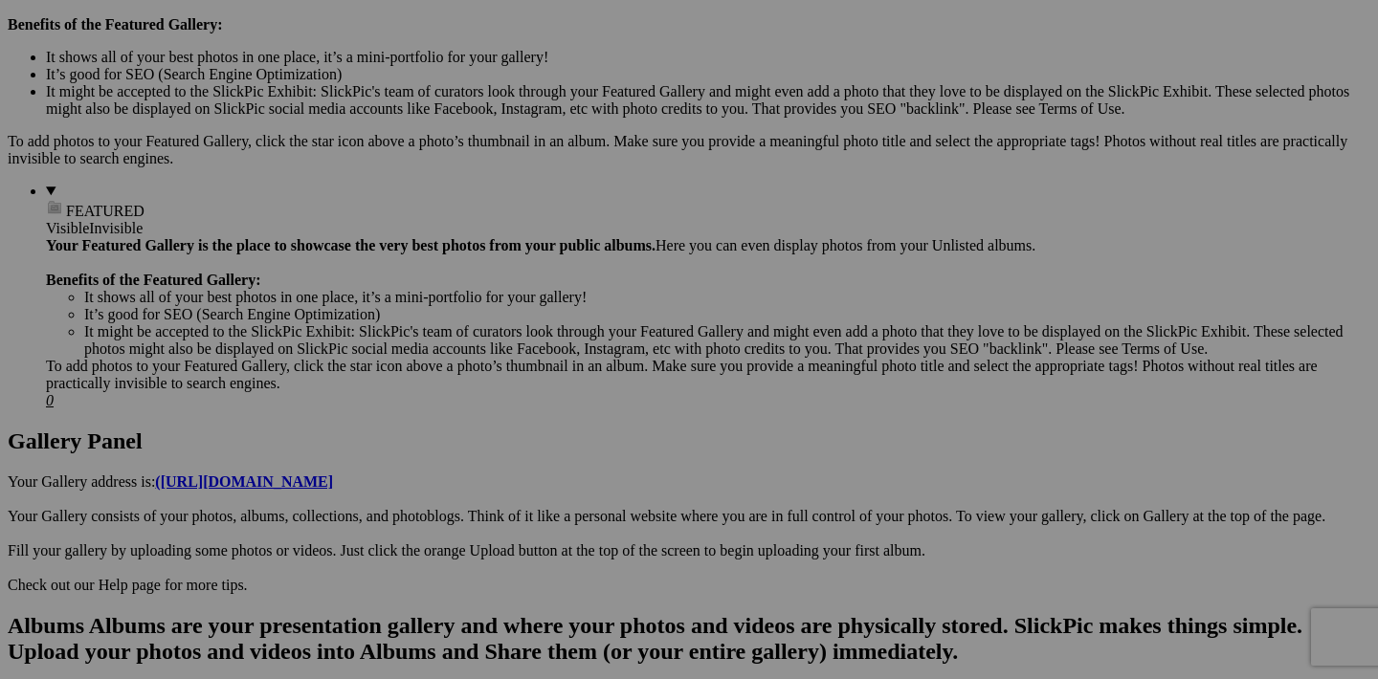
scroll to position [603, 0]
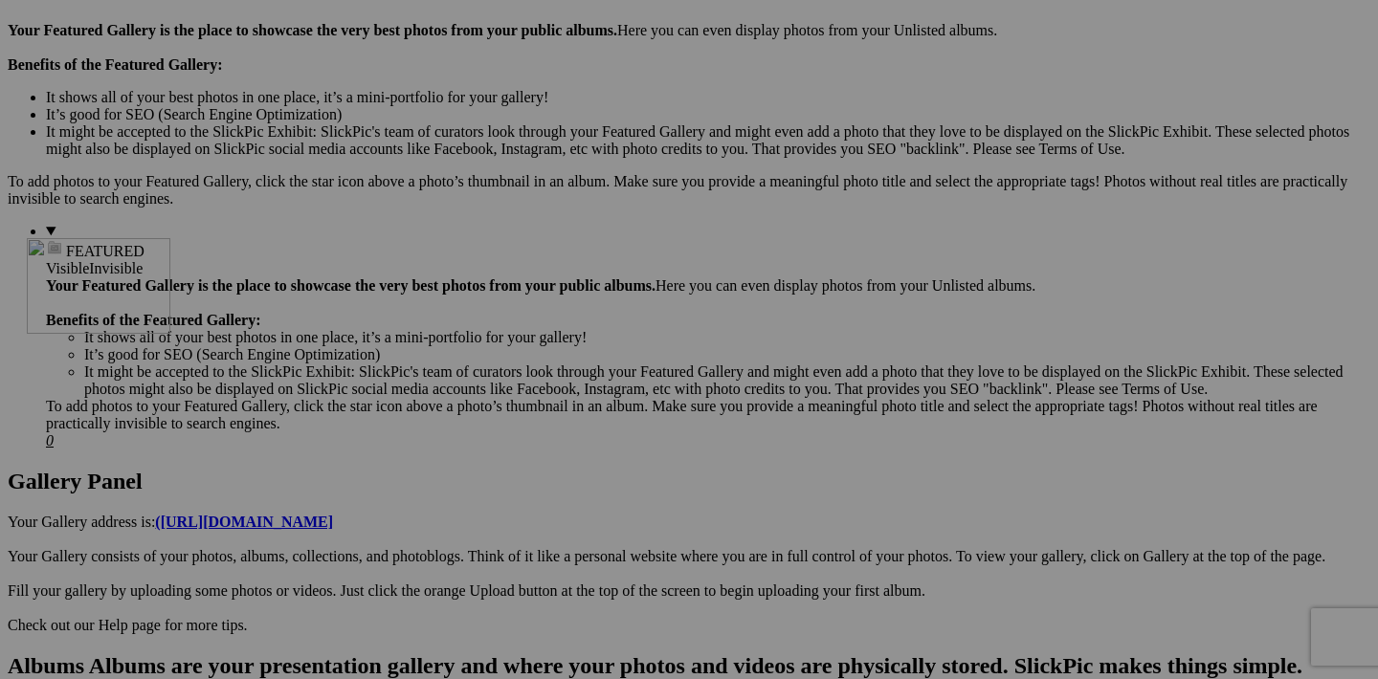
drag, startPoint x: 1282, startPoint y: 315, endPoint x: 298, endPoint y: 405, distance: 987.6
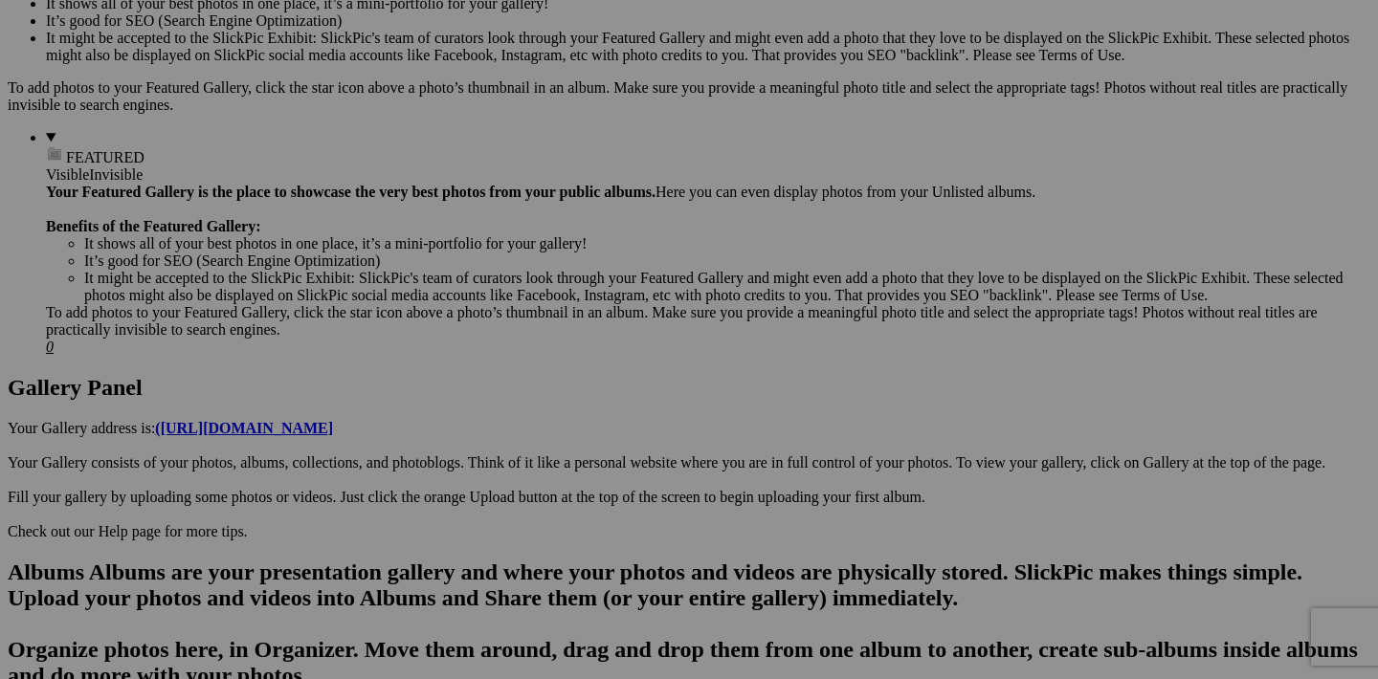
scroll to position [764, 0]
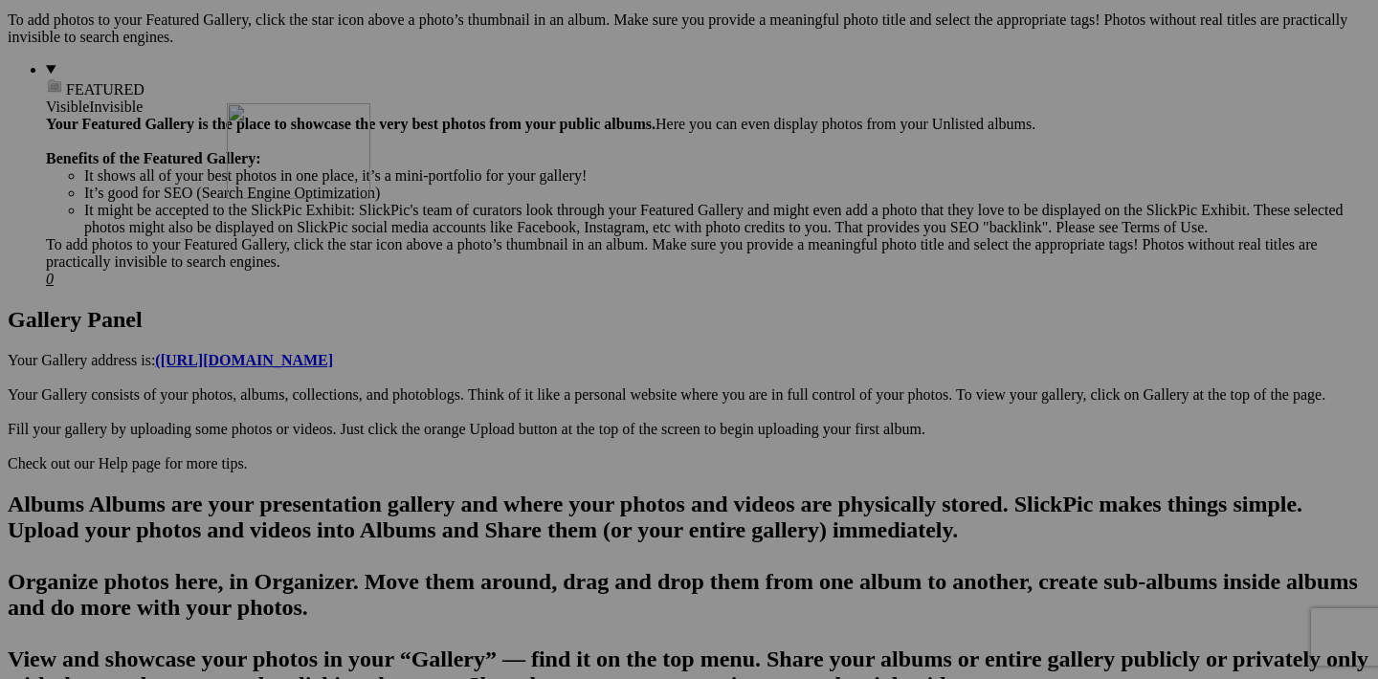
drag, startPoint x: 596, startPoint y: 641, endPoint x: 502, endPoint y: 271, distance: 381.9
drag, startPoint x: 1112, startPoint y: 641, endPoint x: 673, endPoint y: 274, distance: 572.5
drag, startPoint x: 1111, startPoint y: 394, endPoint x: 811, endPoint y: 298, distance: 314.7
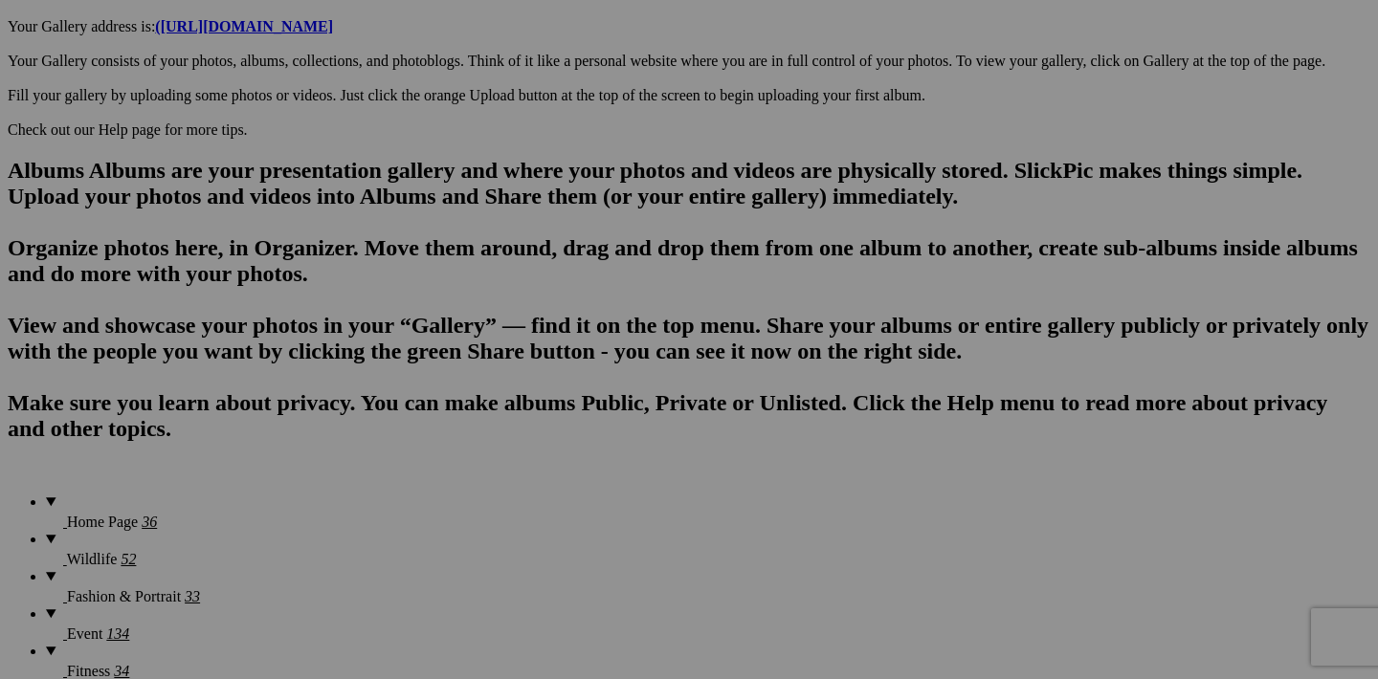
scroll to position [1106, 0]
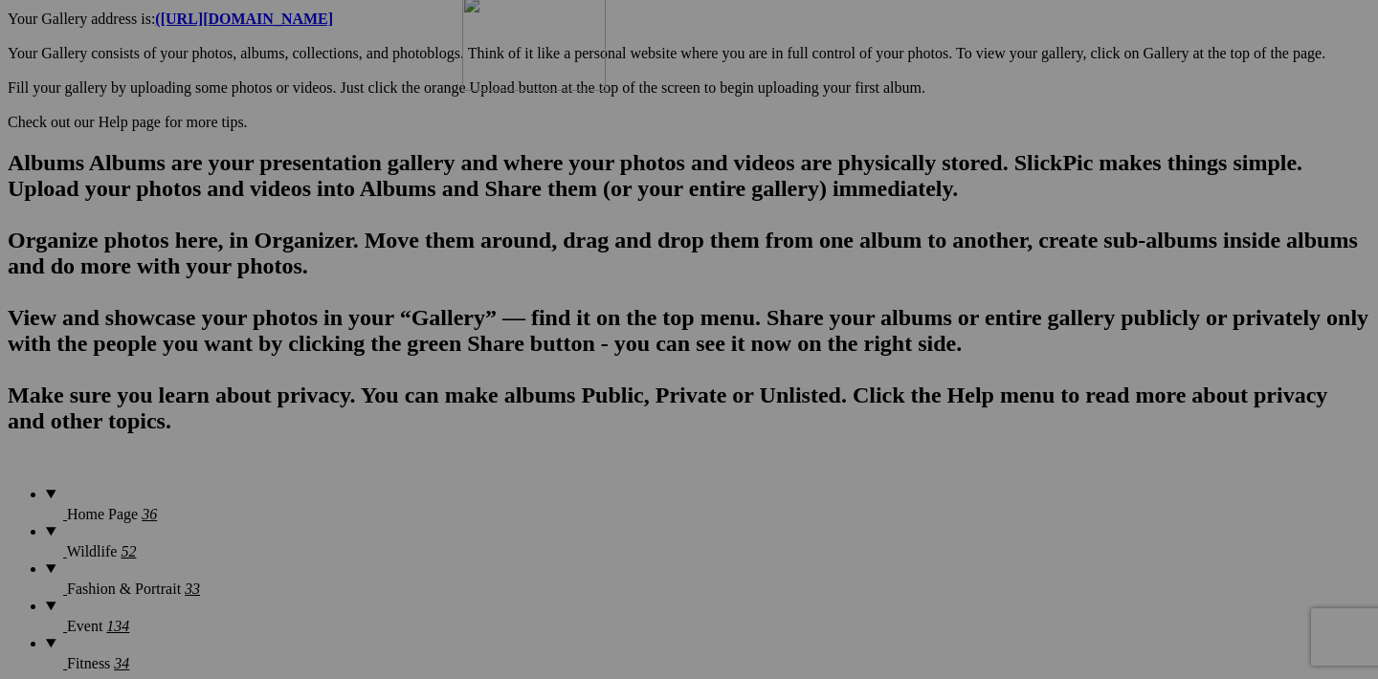
drag, startPoint x: 603, startPoint y: 541, endPoint x: 738, endPoint y: 162, distance: 402.2
drag, startPoint x: 948, startPoint y: 539, endPoint x: 831, endPoint y: 182, distance: 375.5
drag, startPoint x: 1281, startPoint y: 540, endPoint x: 977, endPoint y: 178, distance: 472.6
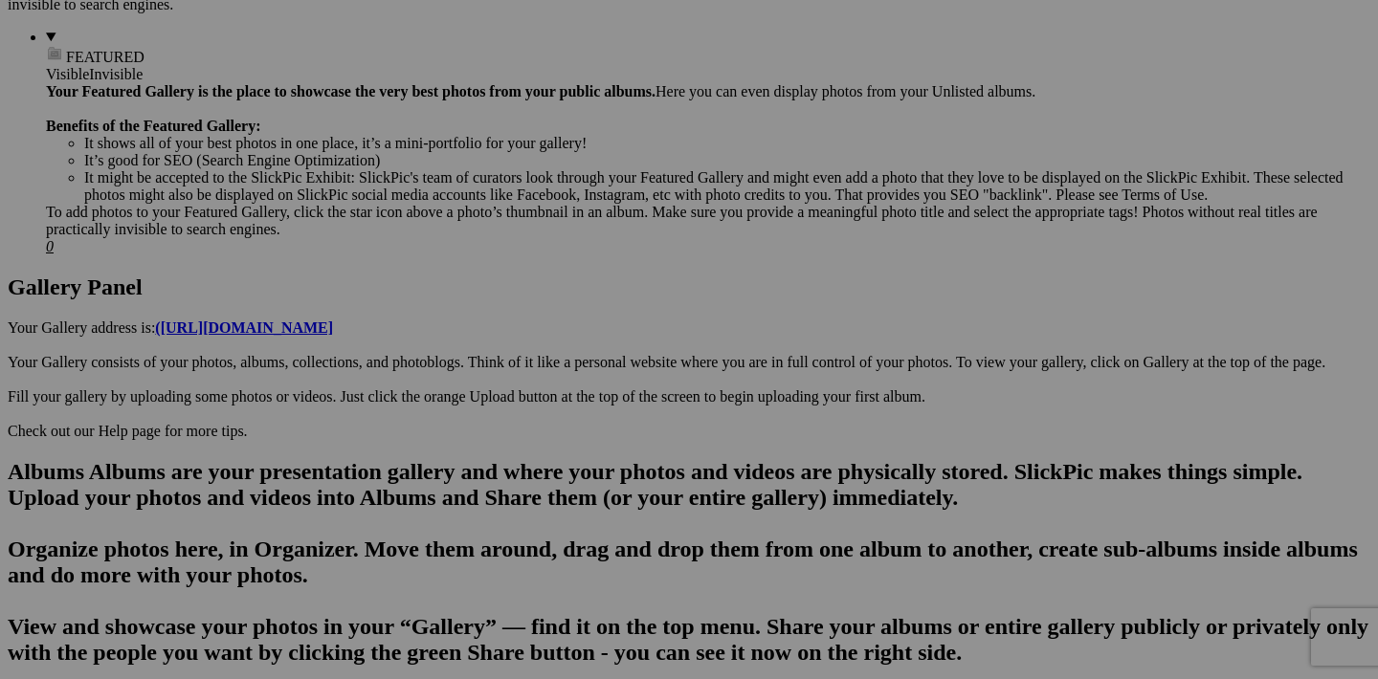
scroll to position [790, 0]
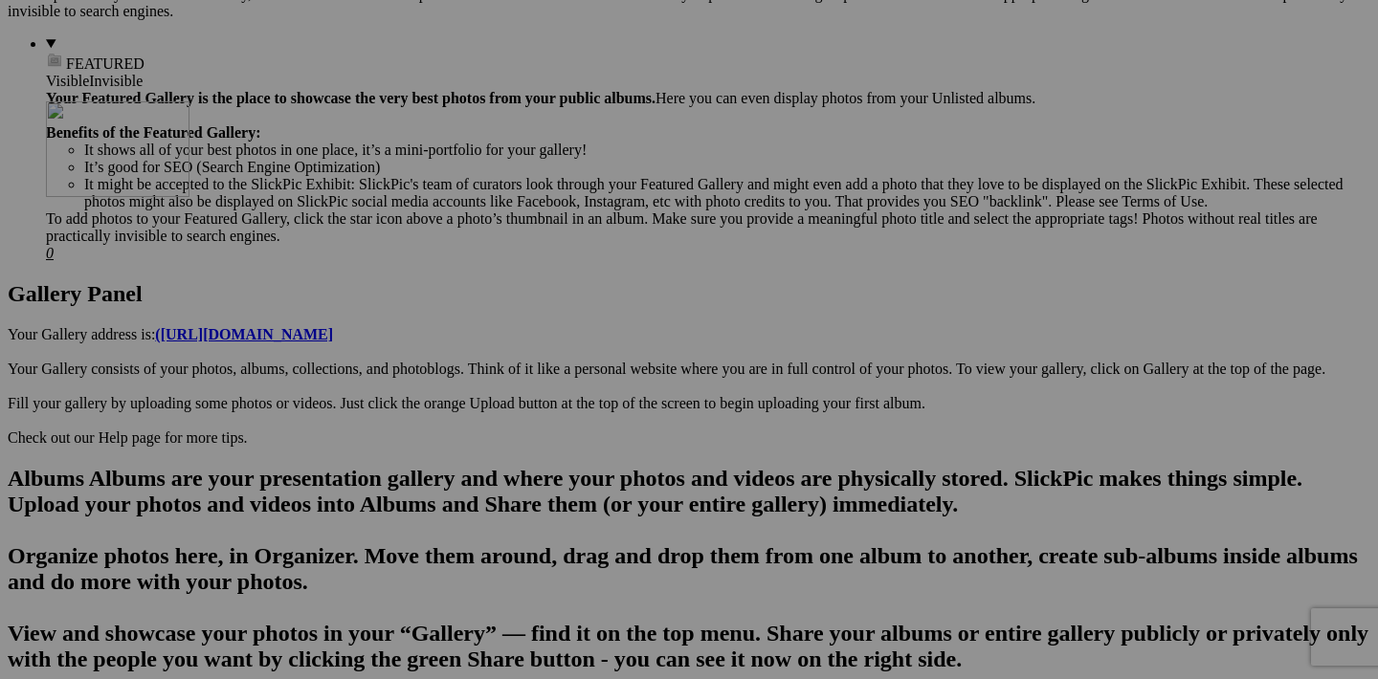
drag, startPoint x: 1114, startPoint y: 616, endPoint x: 321, endPoint y: 266, distance: 866.1
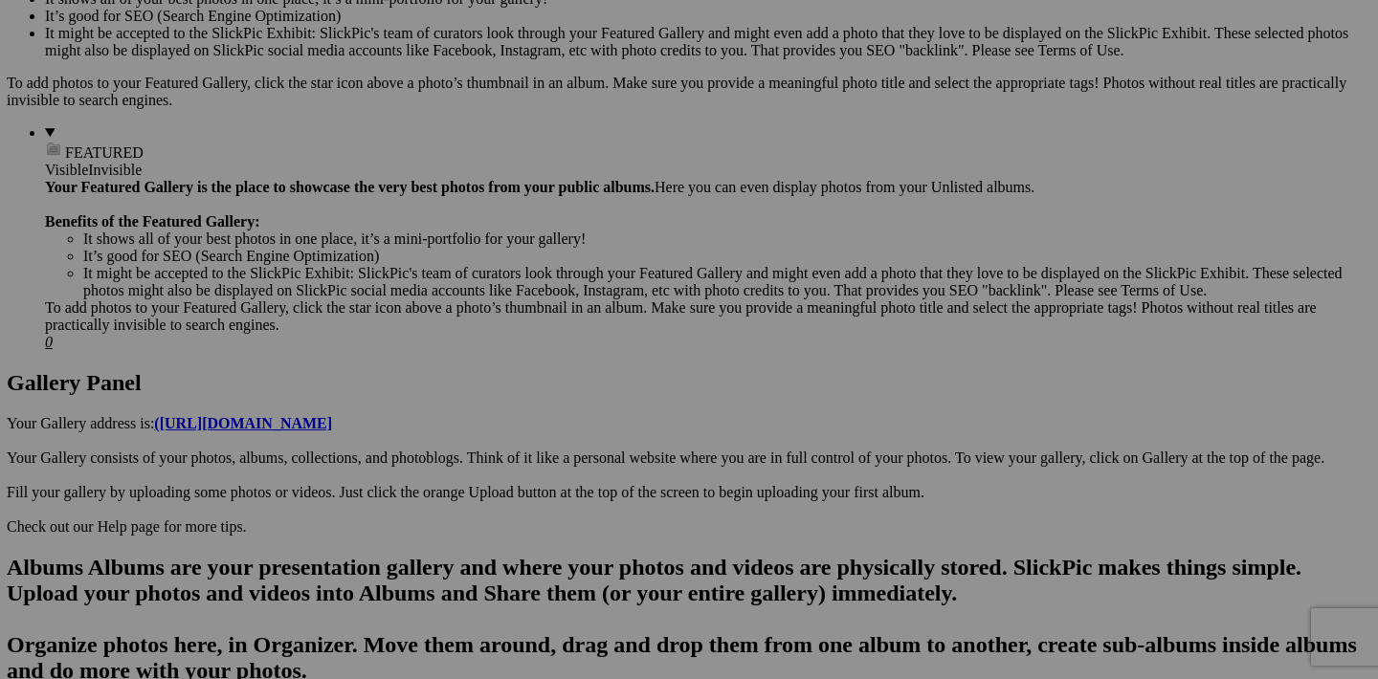
scroll to position [701, 0]
drag, startPoint x: 1115, startPoint y: 458, endPoint x: 1185, endPoint y: 105, distance: 360.1
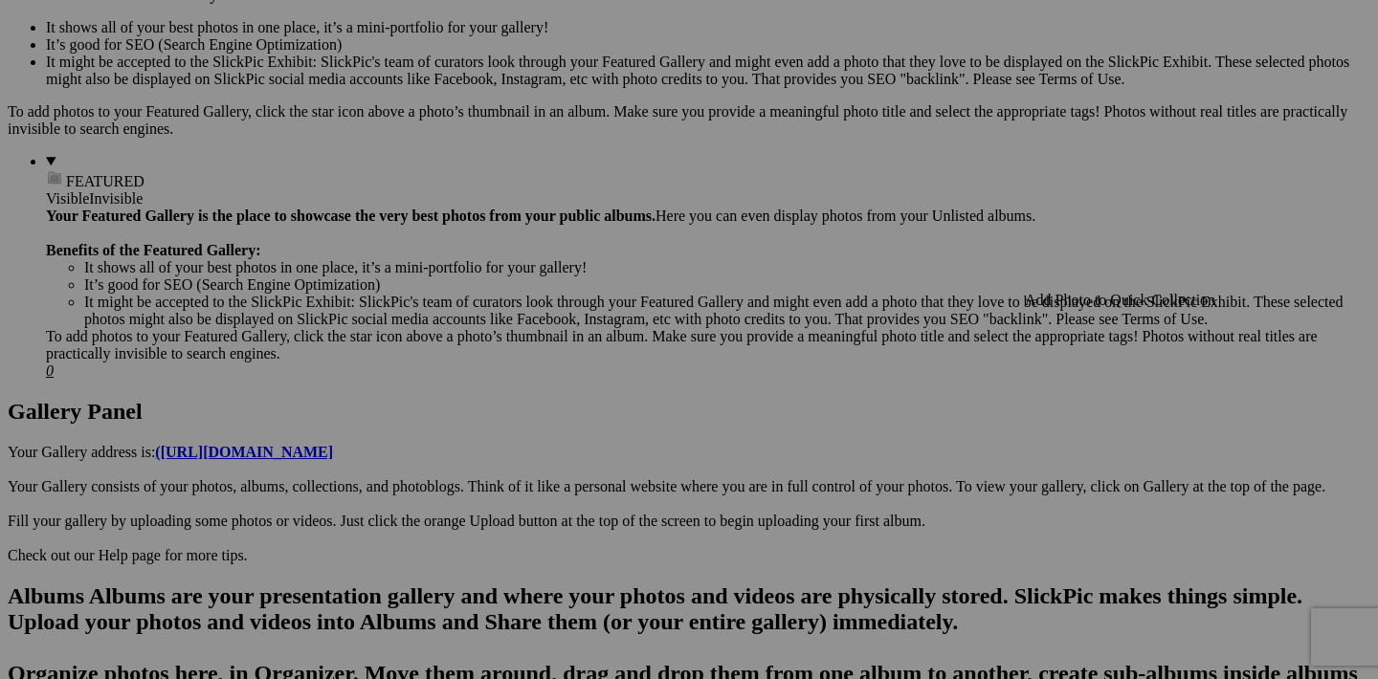
scroll to position [670, 0]
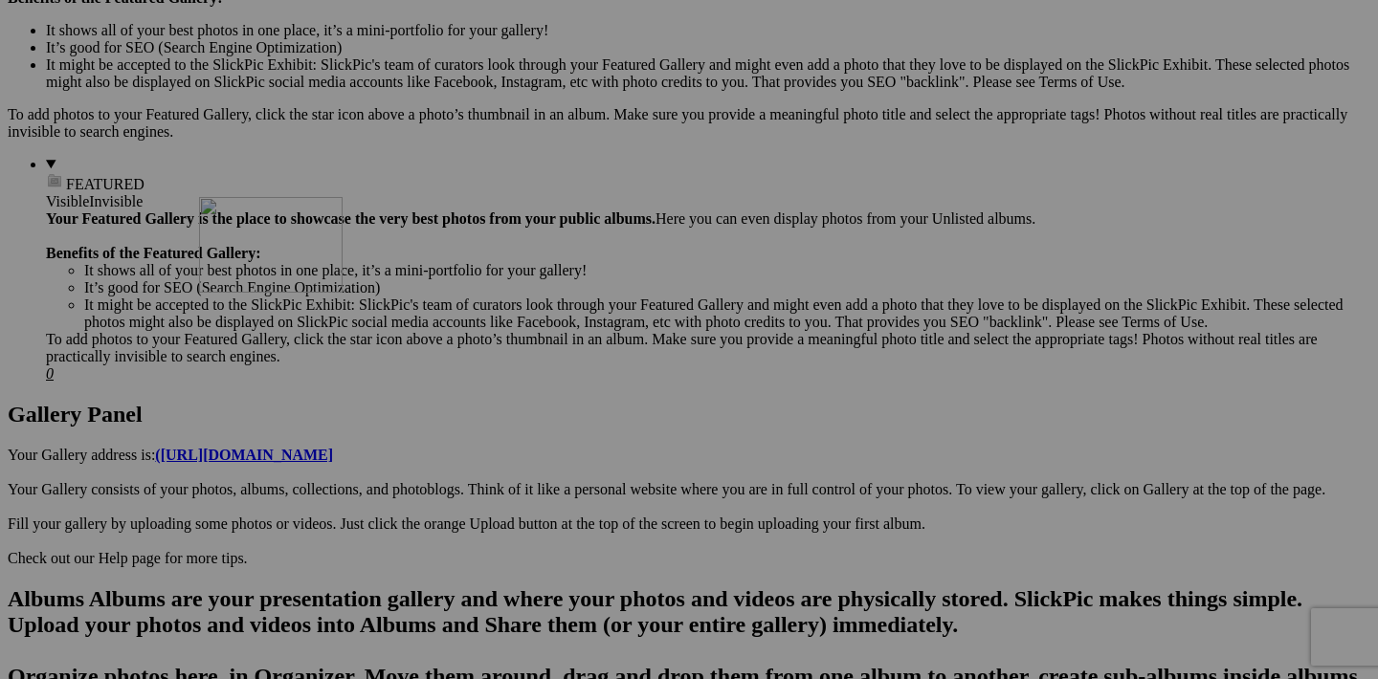
drag, startPoint x: 1109, startPoint y: 492, endPoint x: 461, endPoint y: 359, distance: 661.2
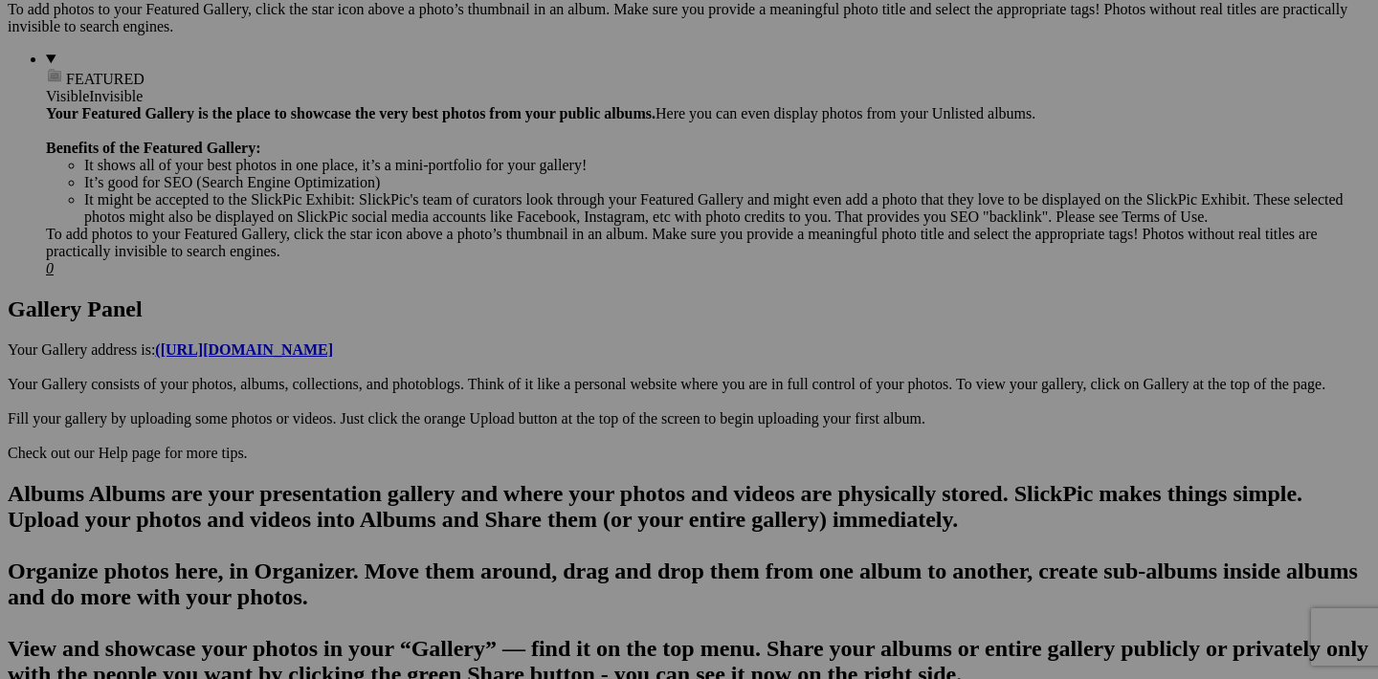
scroll to position [785, 0]
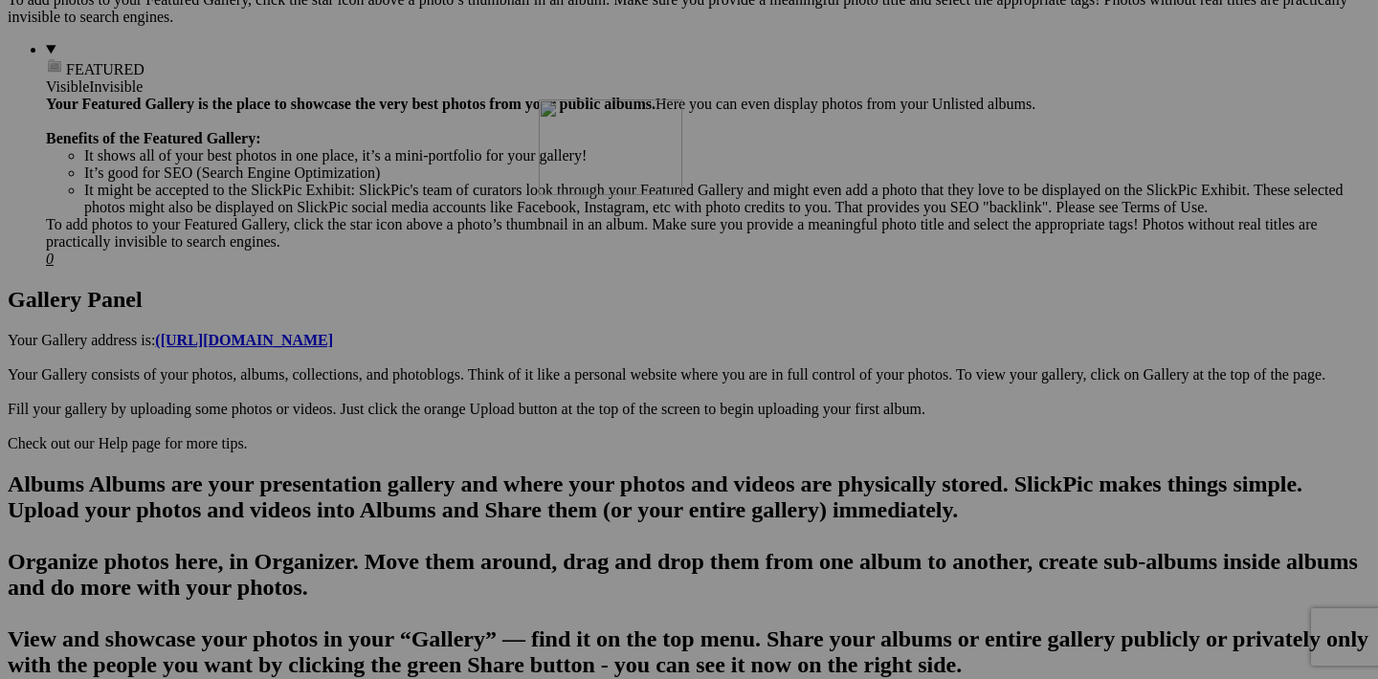
drag, startPoint x: 1113, startPoint y: 374, endPoint x: 813, endPoint y: 265, distance: 318.7
drag, startPoint x: 942, startPoint y: 617, endPoint x: 965, endPoint y: 254, distance: 363.3
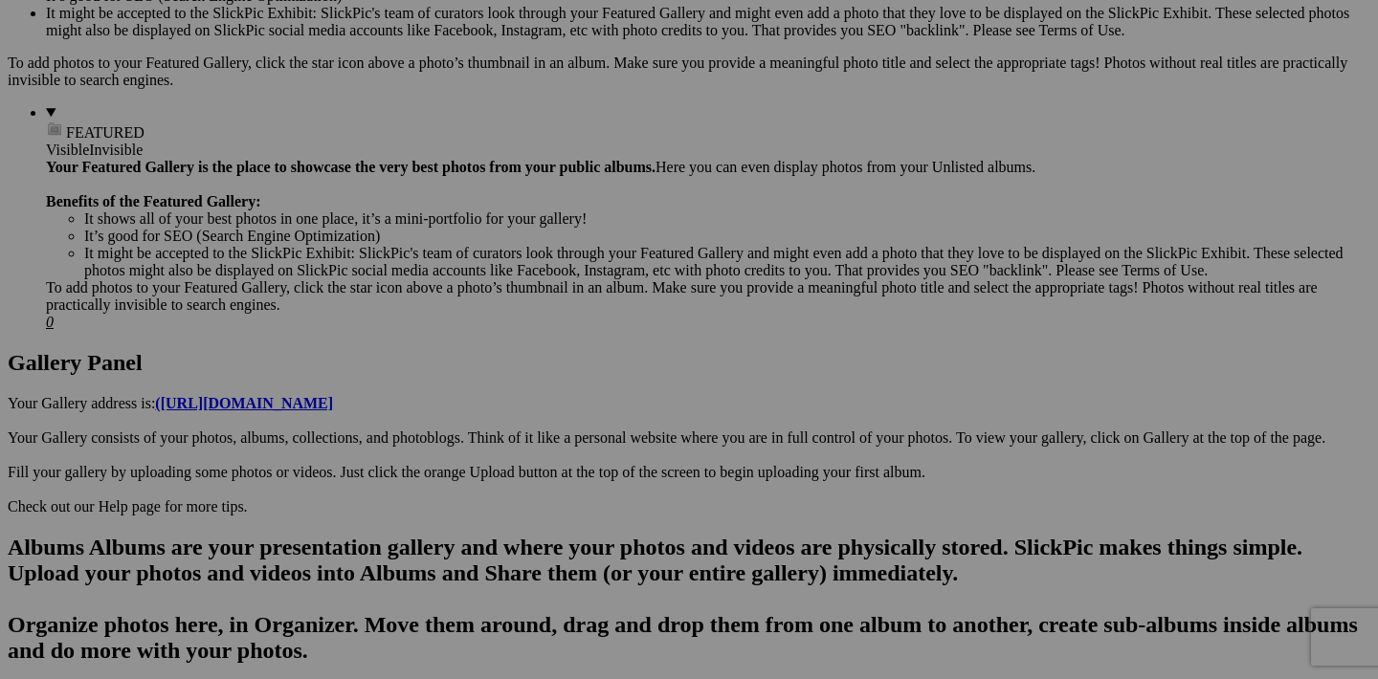
scroll to position [738, 0]
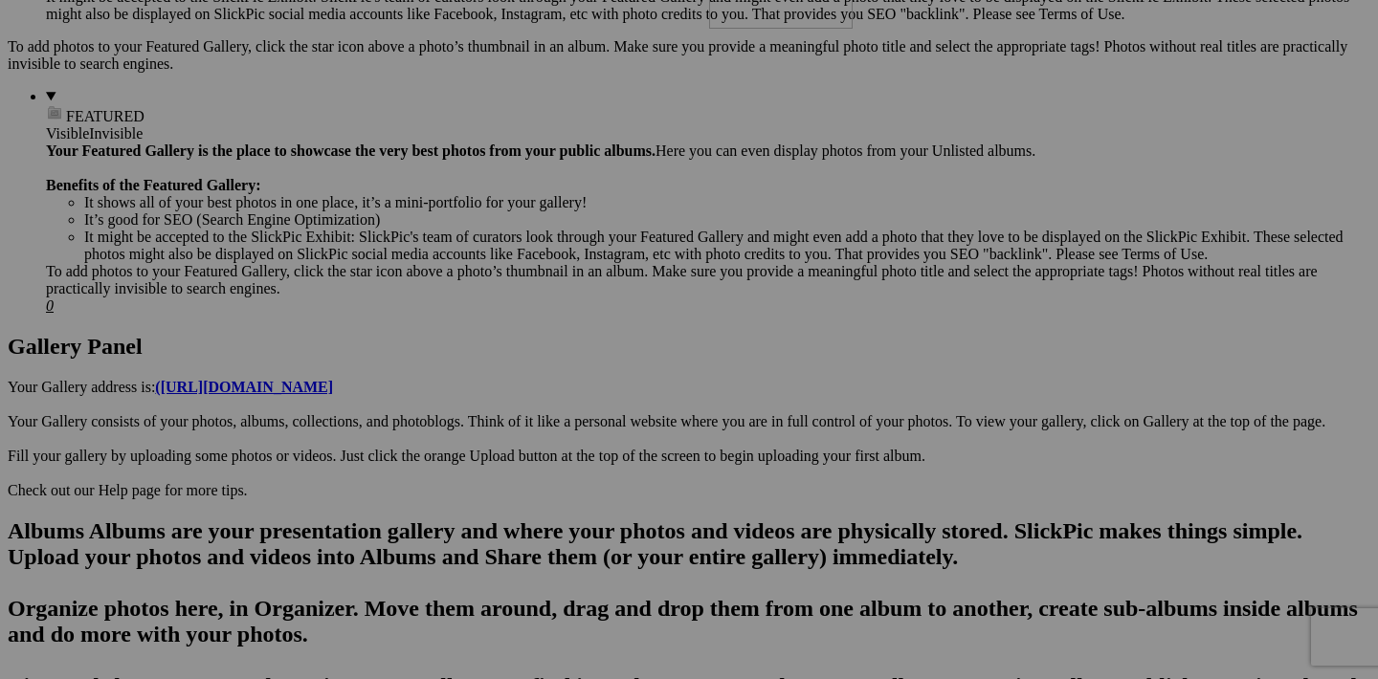
drag, startPoint x: 1111, startPoint y: 666, endPoint x: 984, endPoint y: 99, distance: 580.3
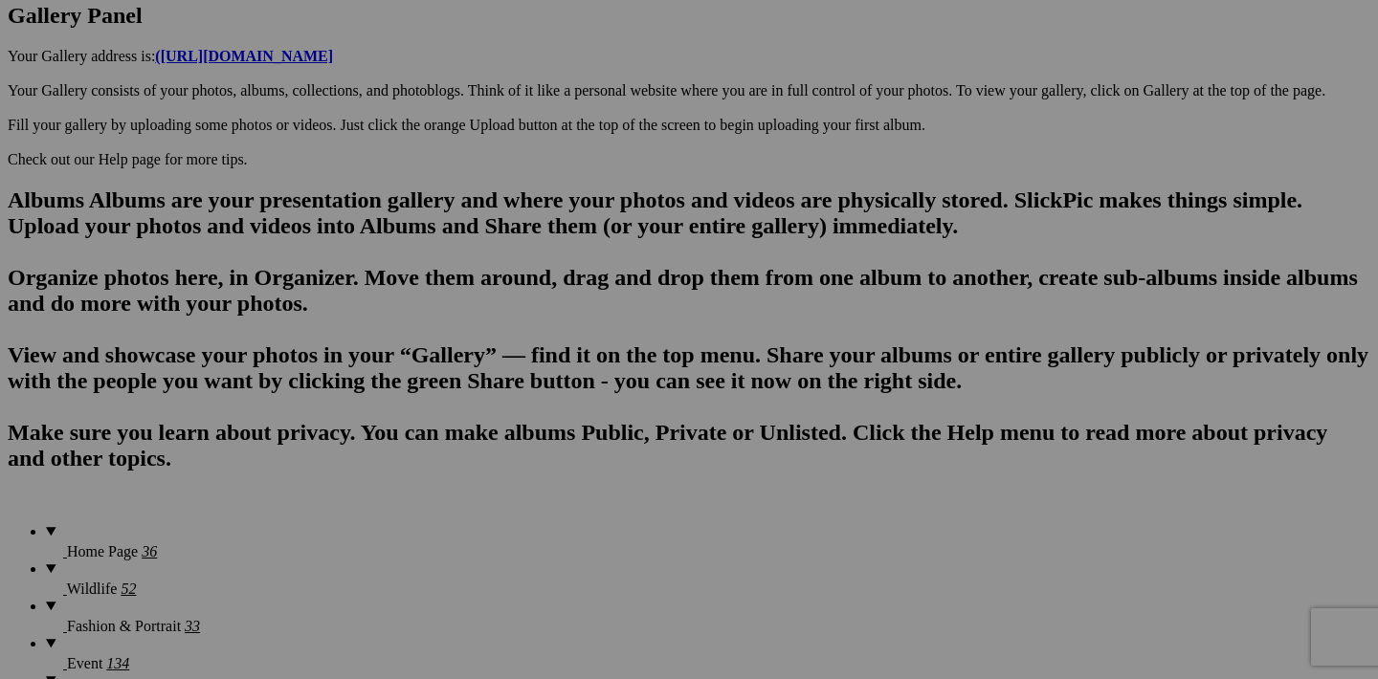
scroll to position [1066, 0]
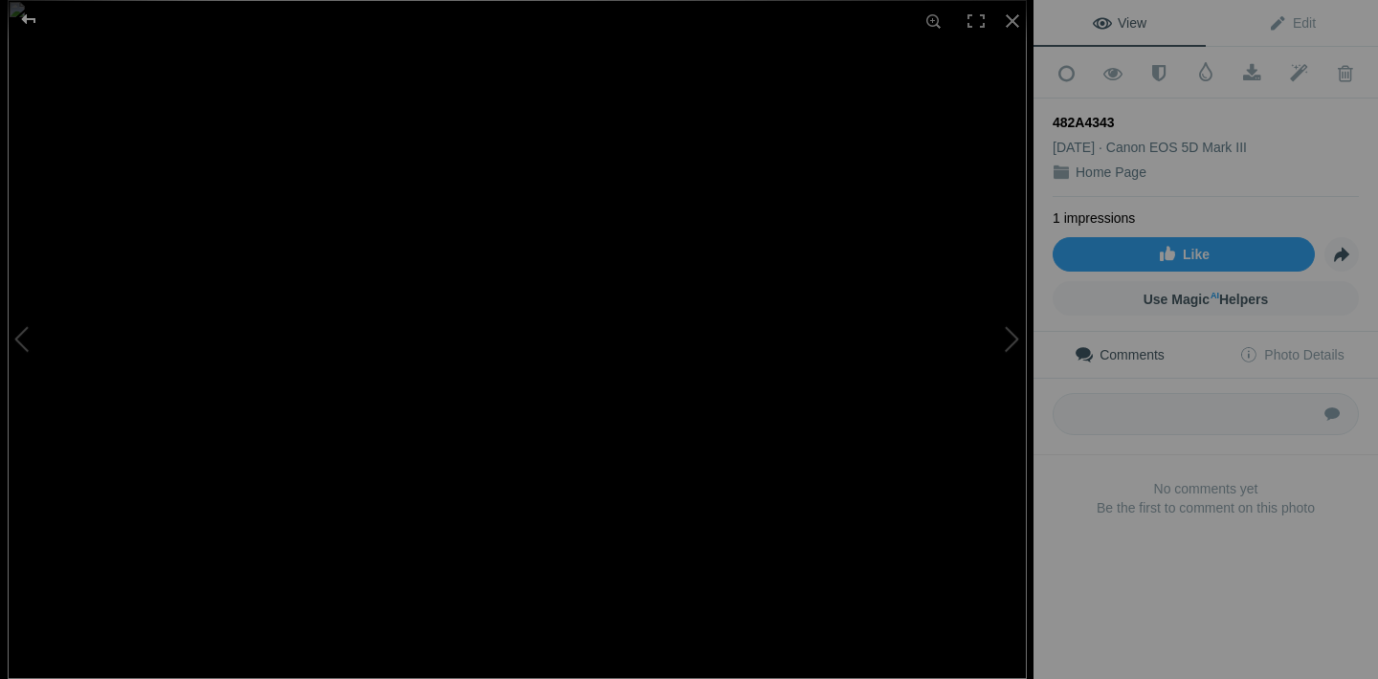
click at [32, 19] on div at bounding box center [28, 19] width 69 height 38
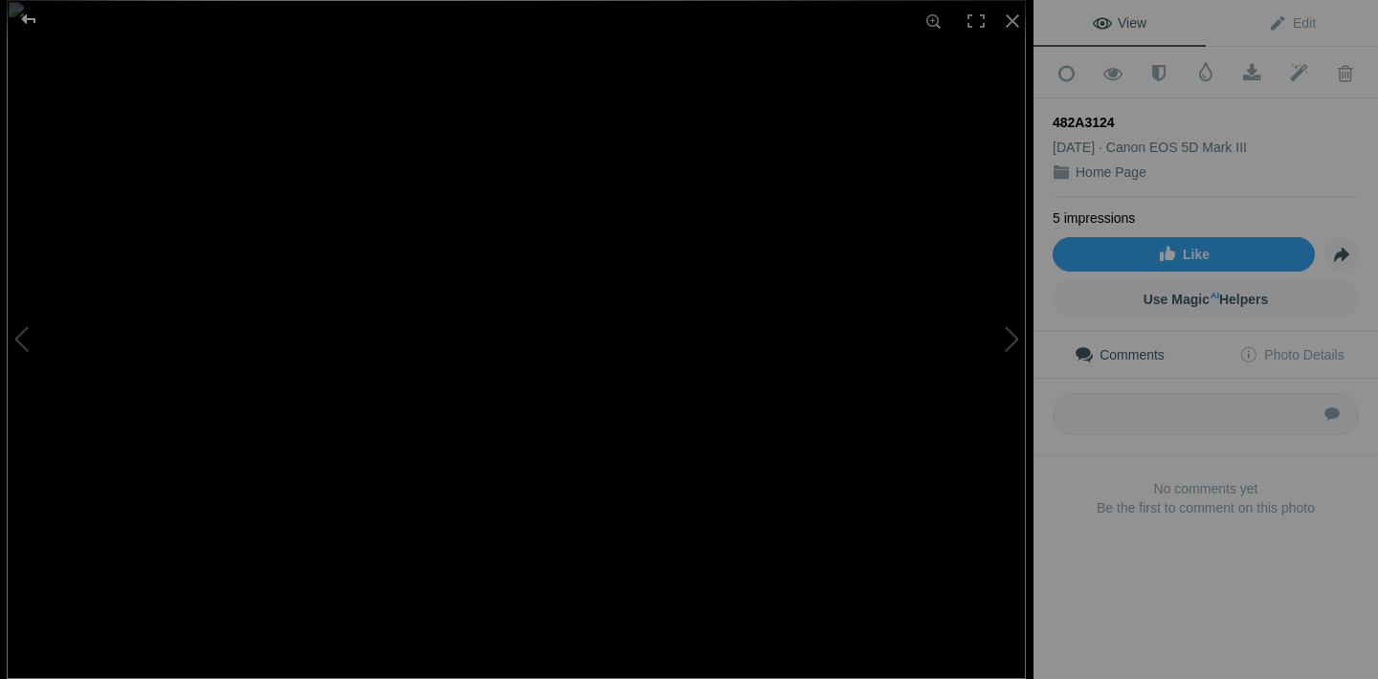
click at [33, 19] on div at bounding box center [28, 19] width 69 height 38
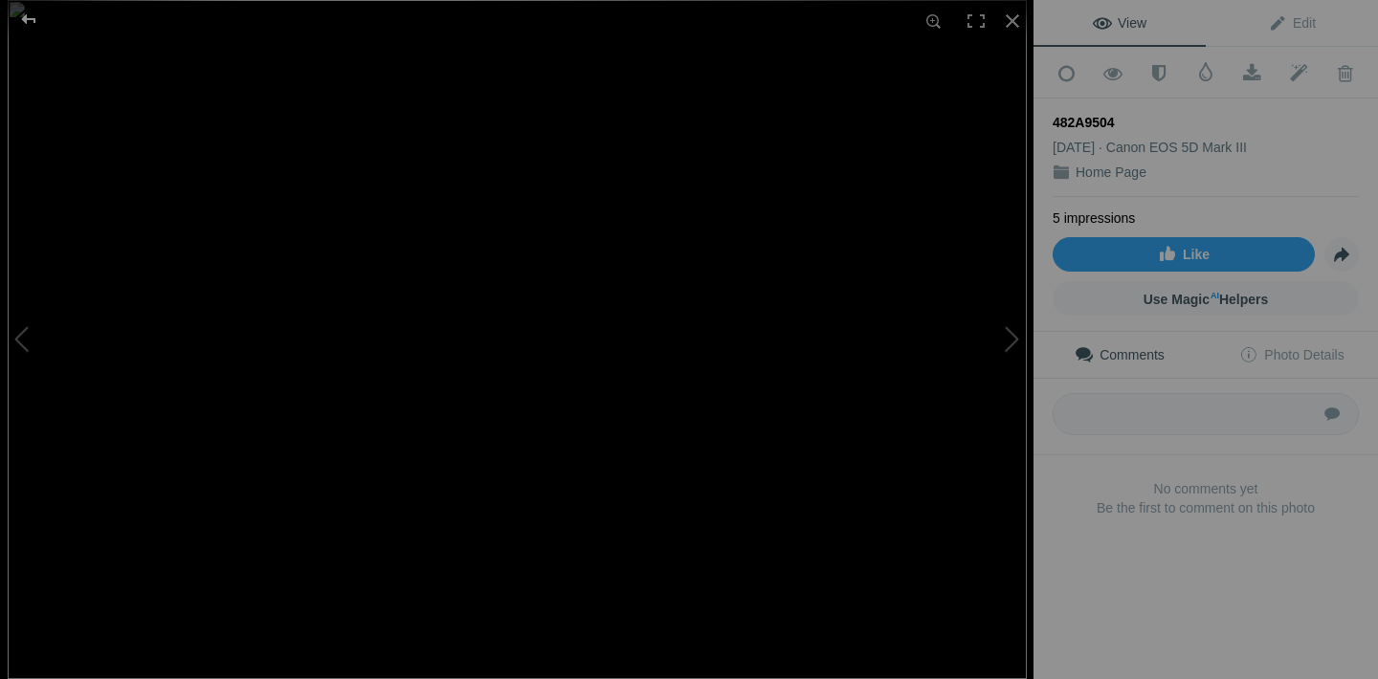
click at [23, 18] on div at bounding box center [28, 19] width 69 height 38
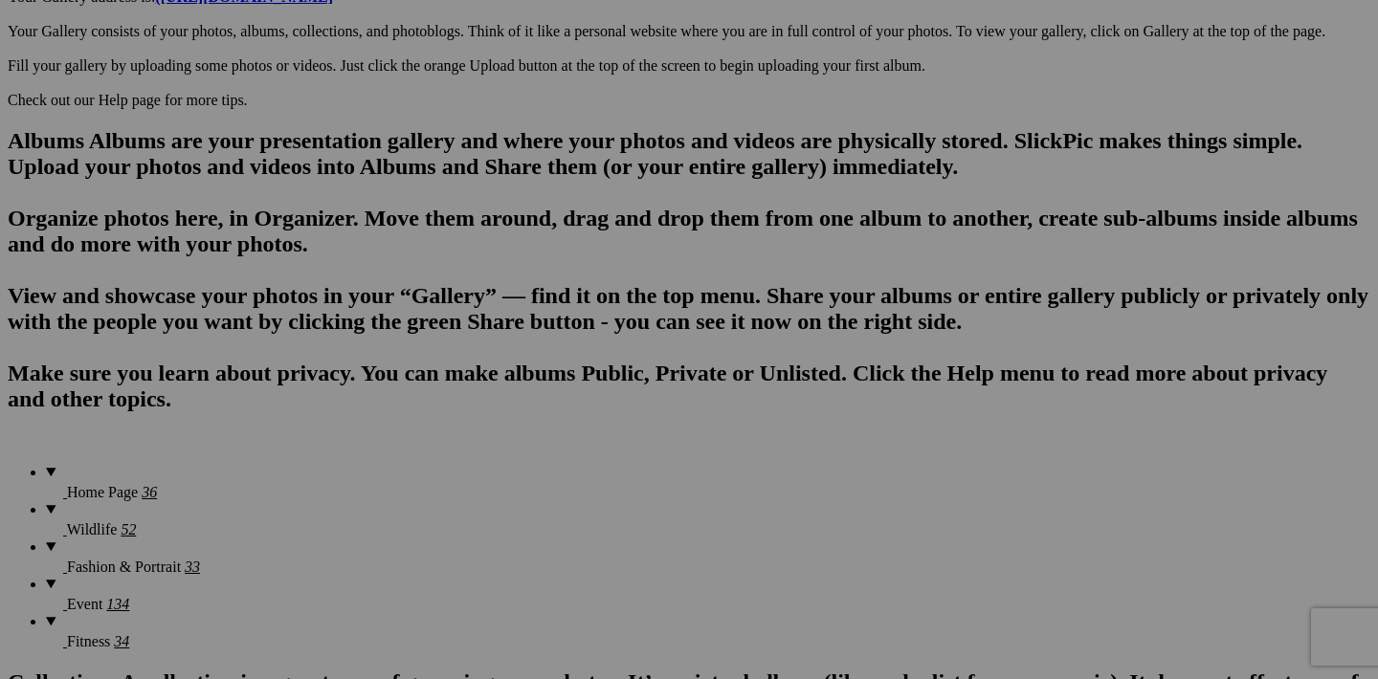
scroll to position [1141, 0]
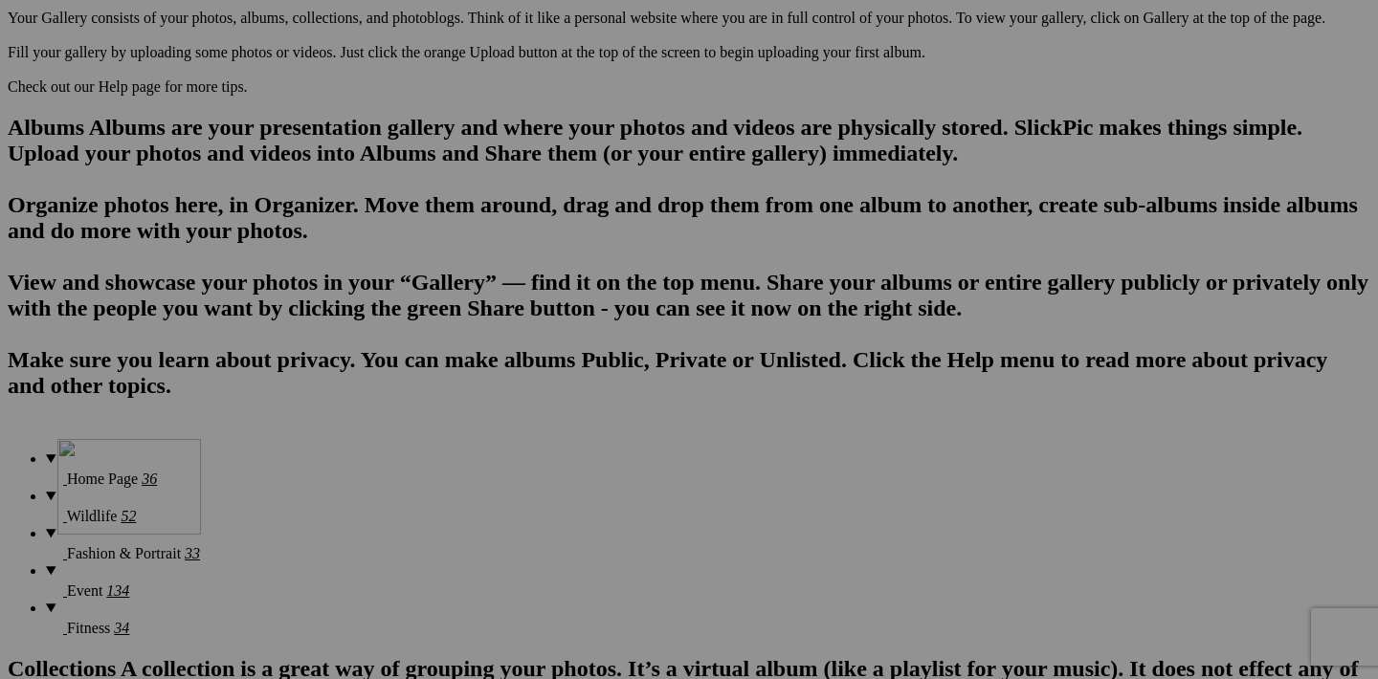
drag, startPoint x: 1110, startPoint y: 508, endPoint x: 333, endPoint y: 606, distance: 783.0
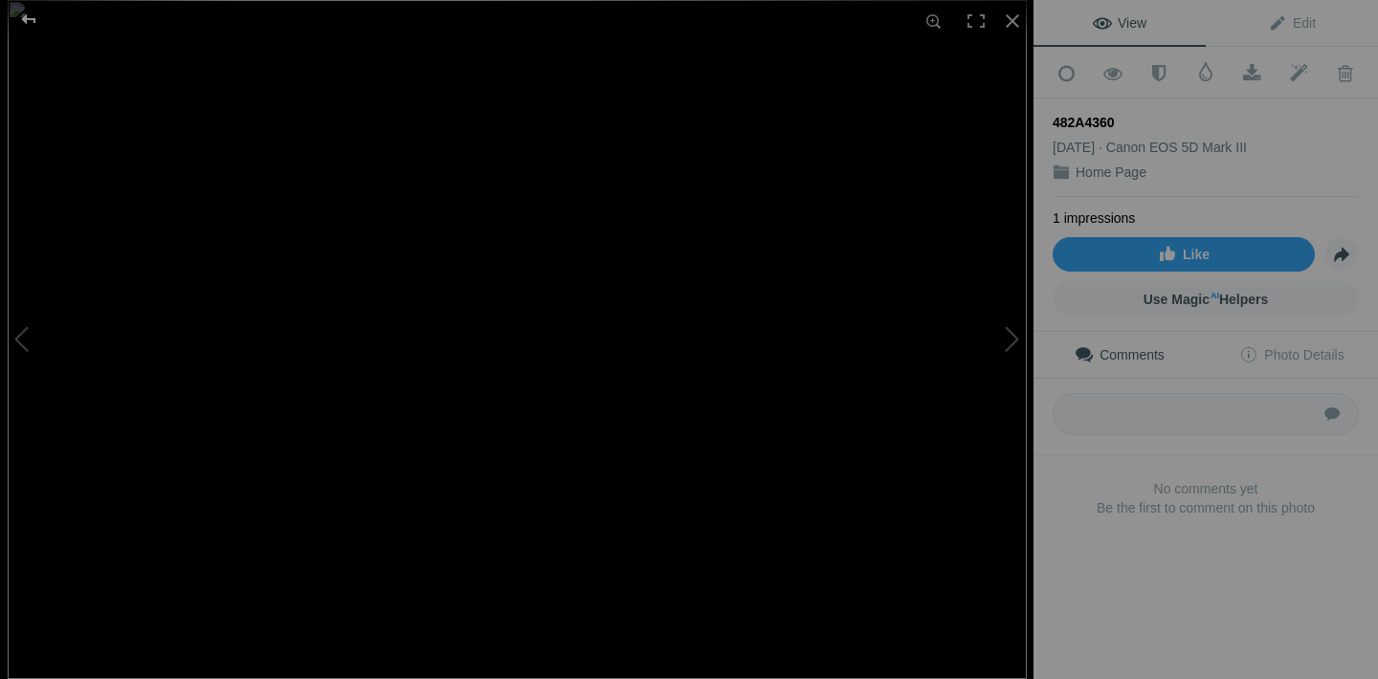
click at [31, 22] on div at bounding box center [28, 19] width 69 height 38
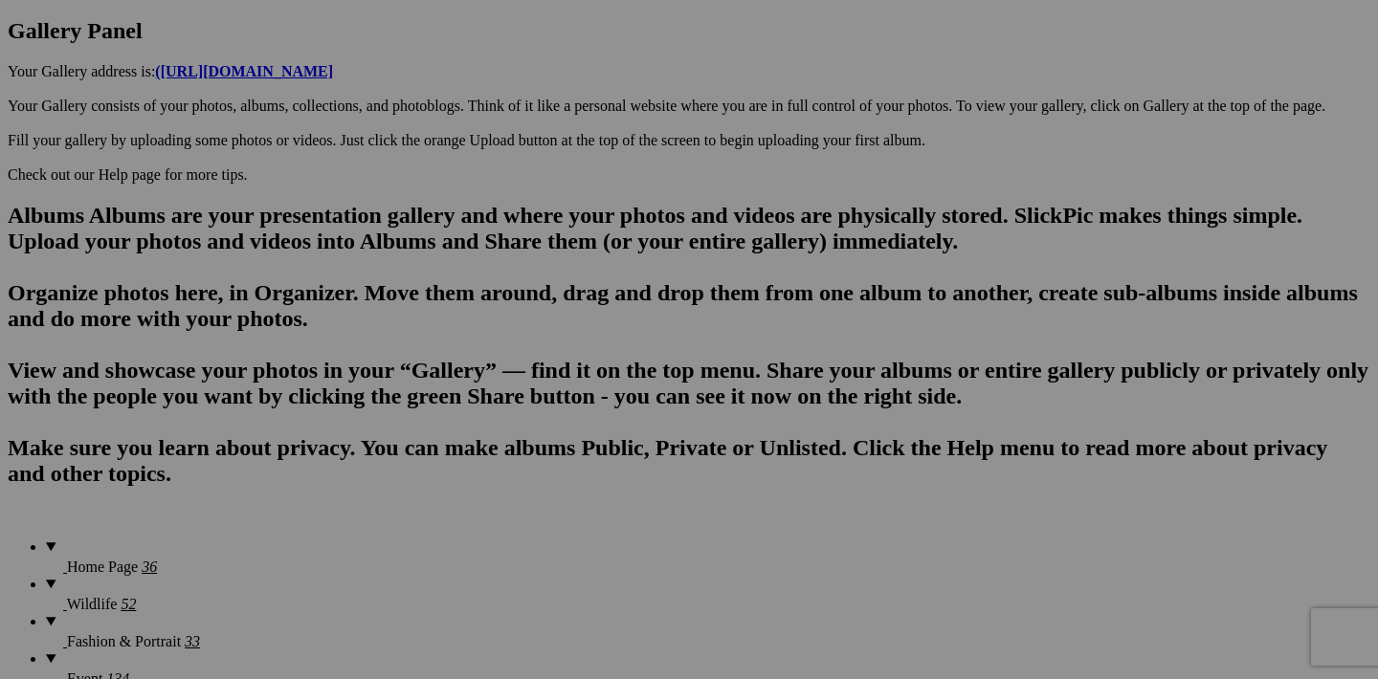
scroll to position [1050, 0]
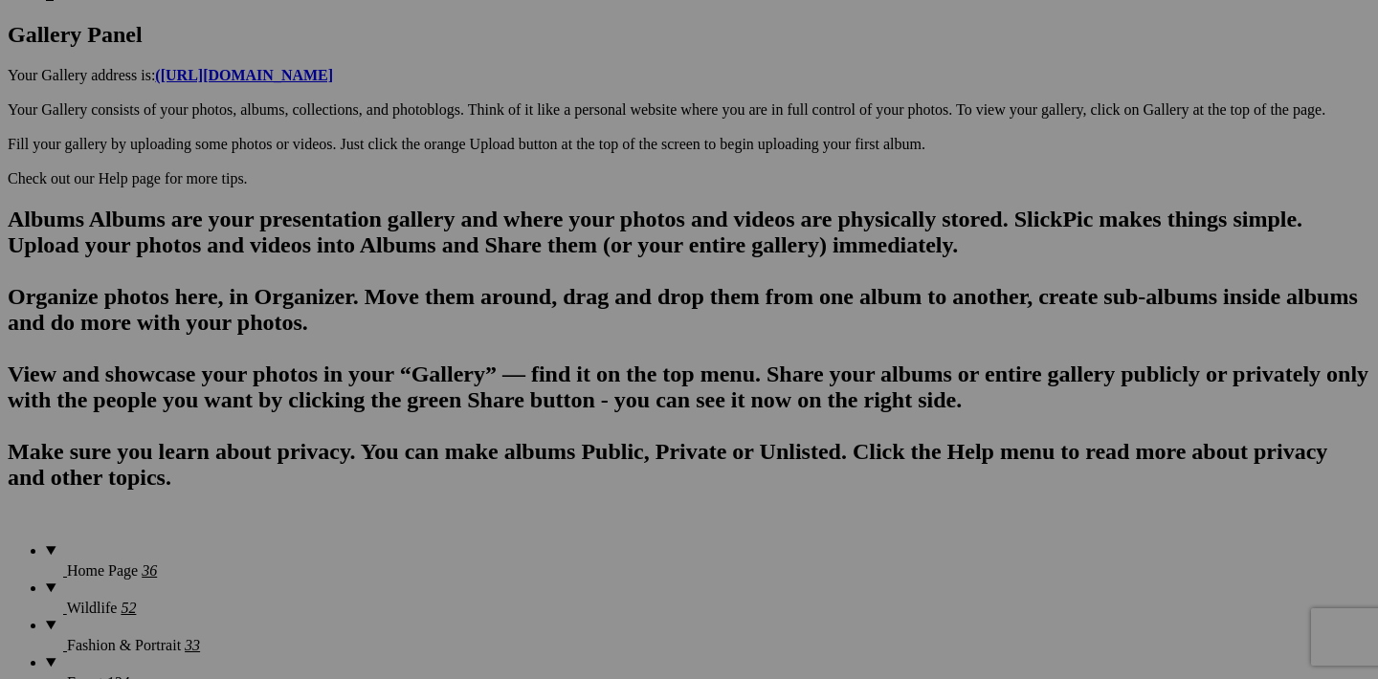
click at [562, 467] on span "Yes" at bounding box center [551, 465] width 22 height 16
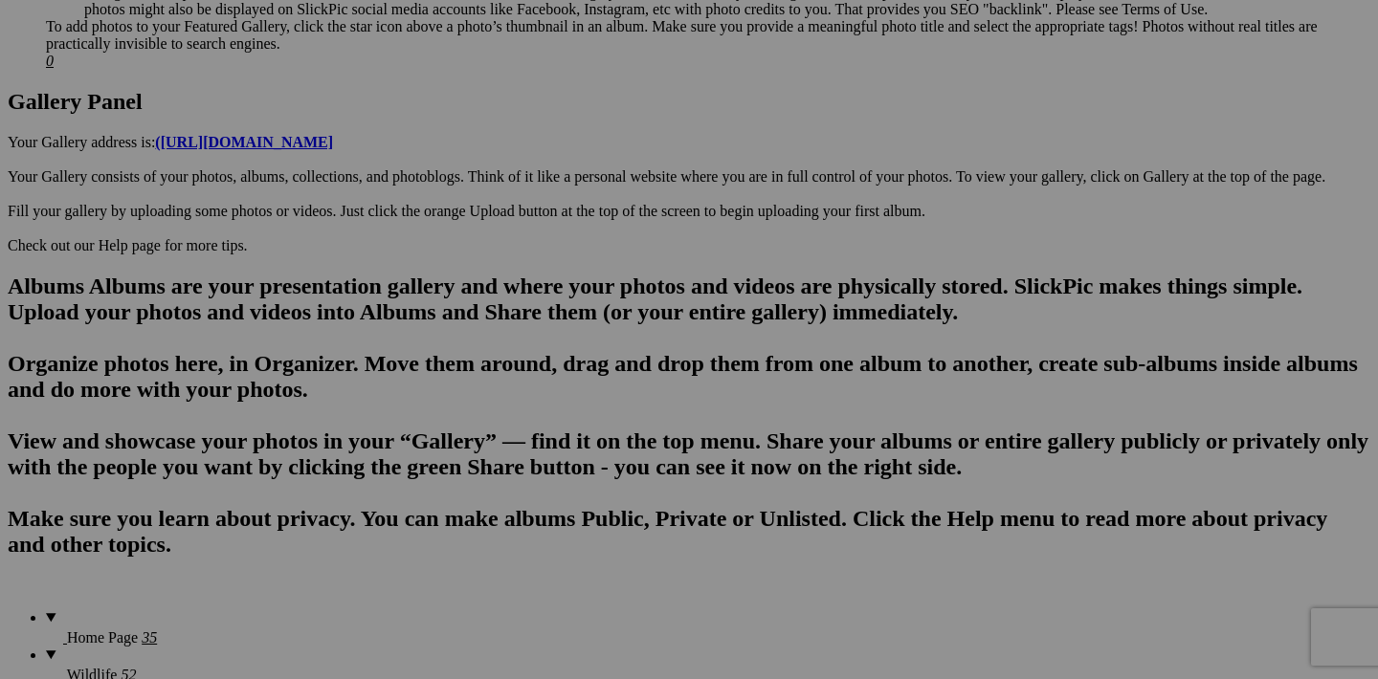
scroll to position [1008, 0]
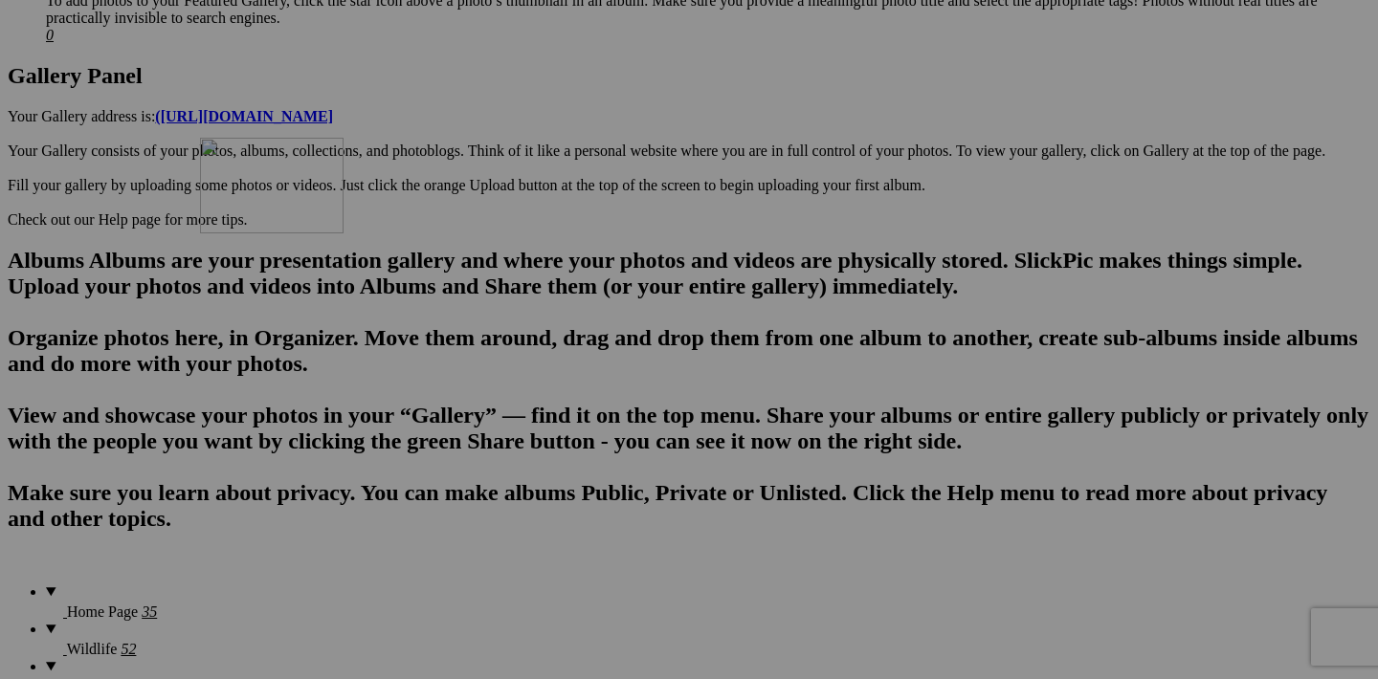
drag, startPoint x: 946, startPoint y: 393, endPoint x: 475, endPoint y: 304, distance: 479.0
drag, startPoint x: 434, startPoint y: 638, endPoint x: 624, endPoint y: 301, distance: 386.4
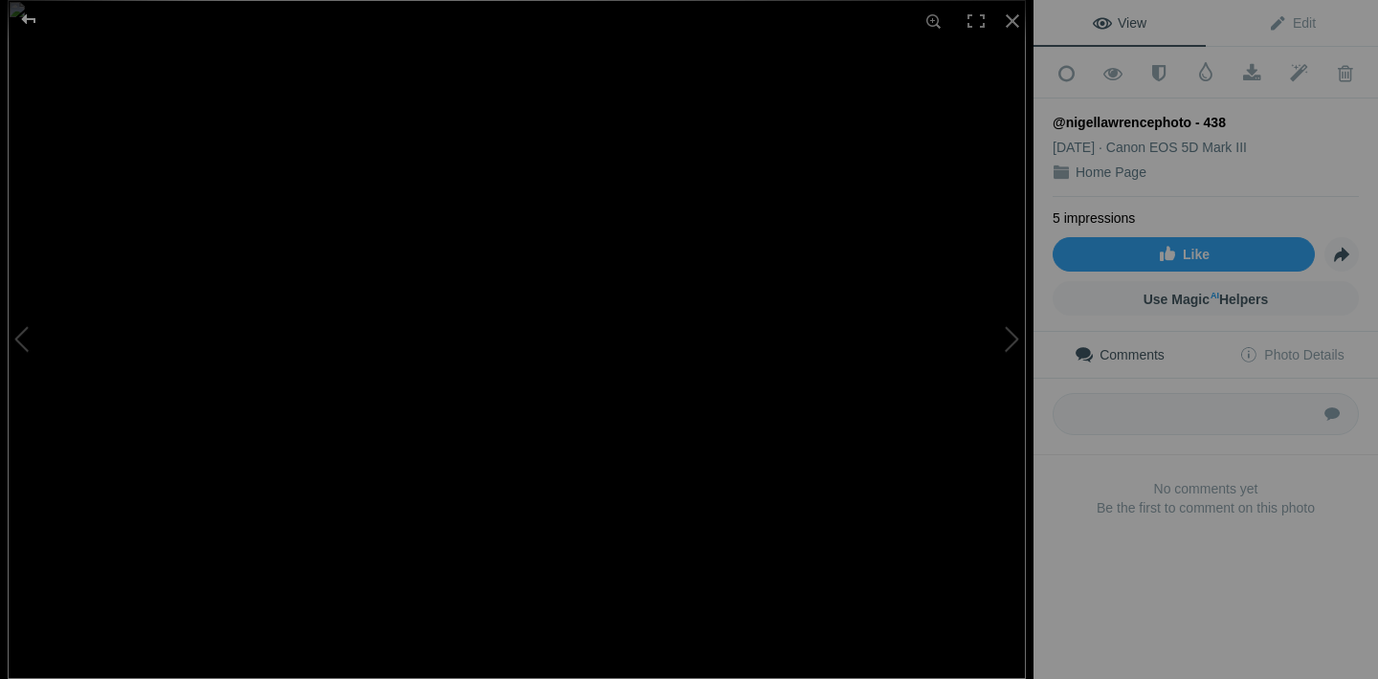
click at [26, 16] on div at bounding box center [28, 19] width 69 height 38
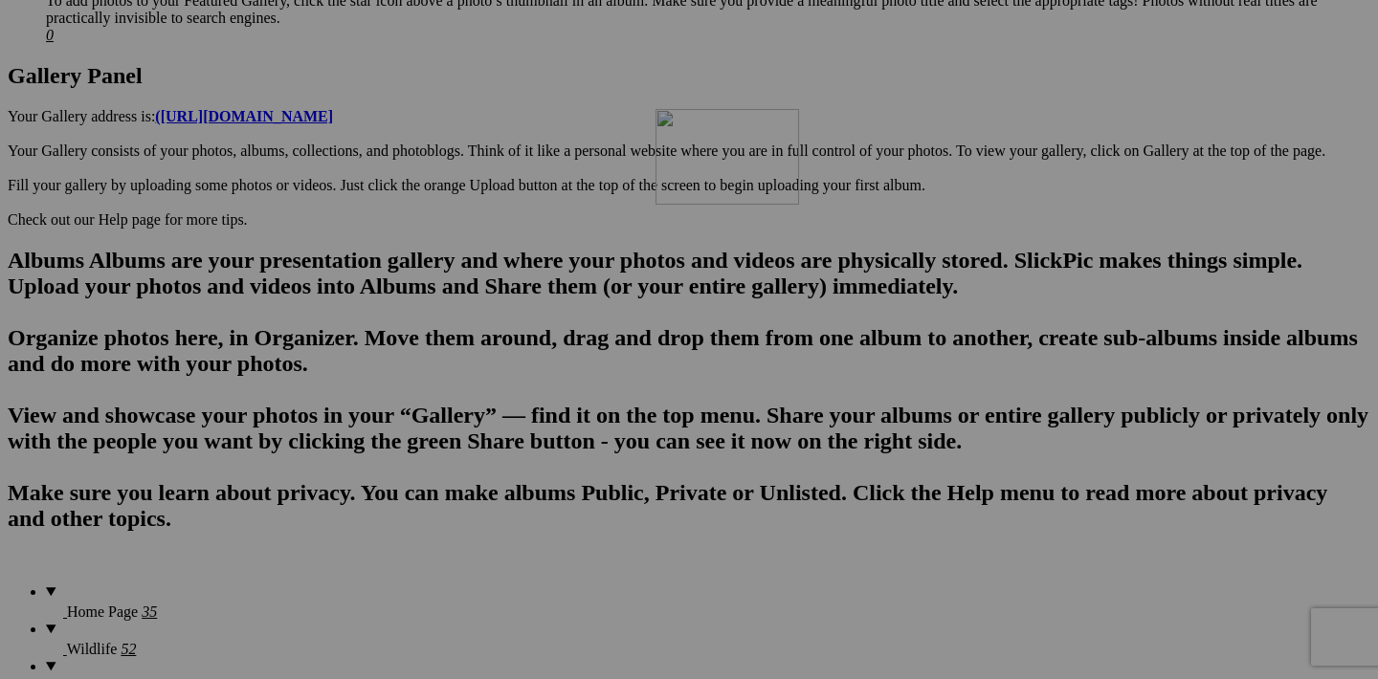
drag, startPoint x: 428, startPoint y: 640, endPoint x: 930, endPoint y: 276, distance: 620.0
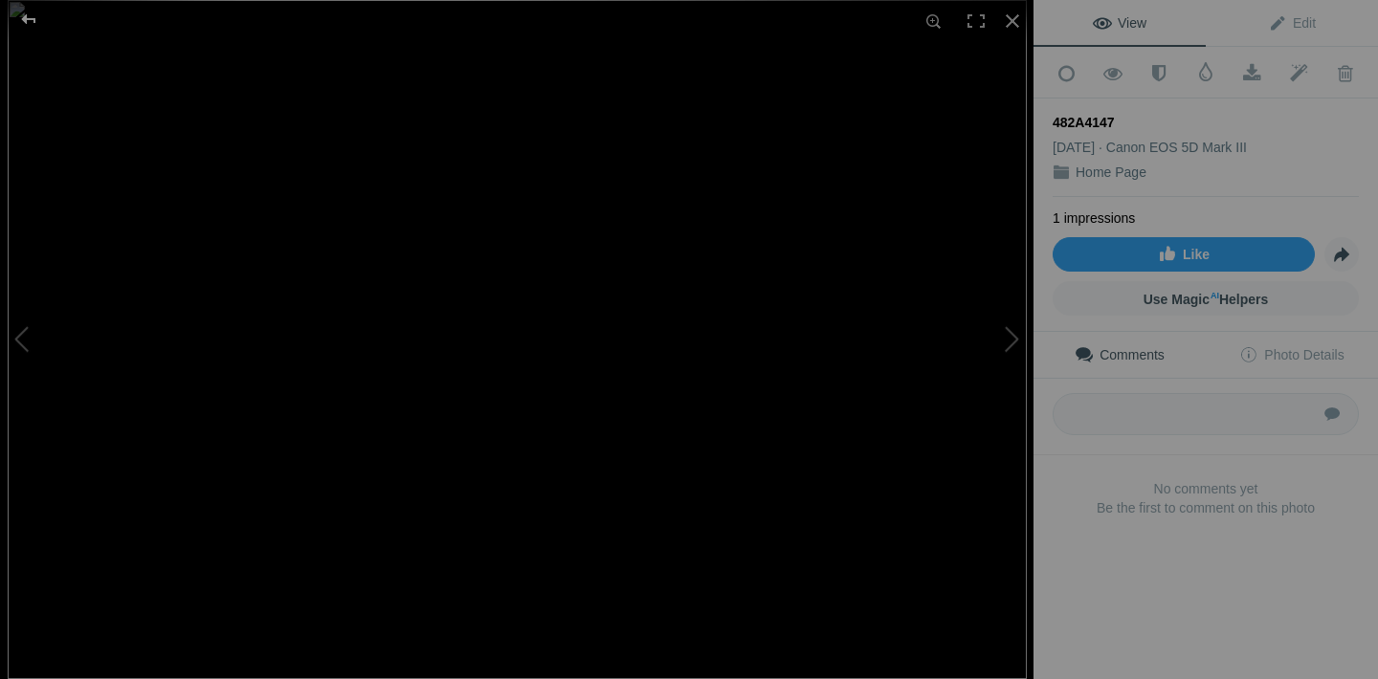
click at [26, 20] on div at bounding box center [28, 19] width 69 height 38
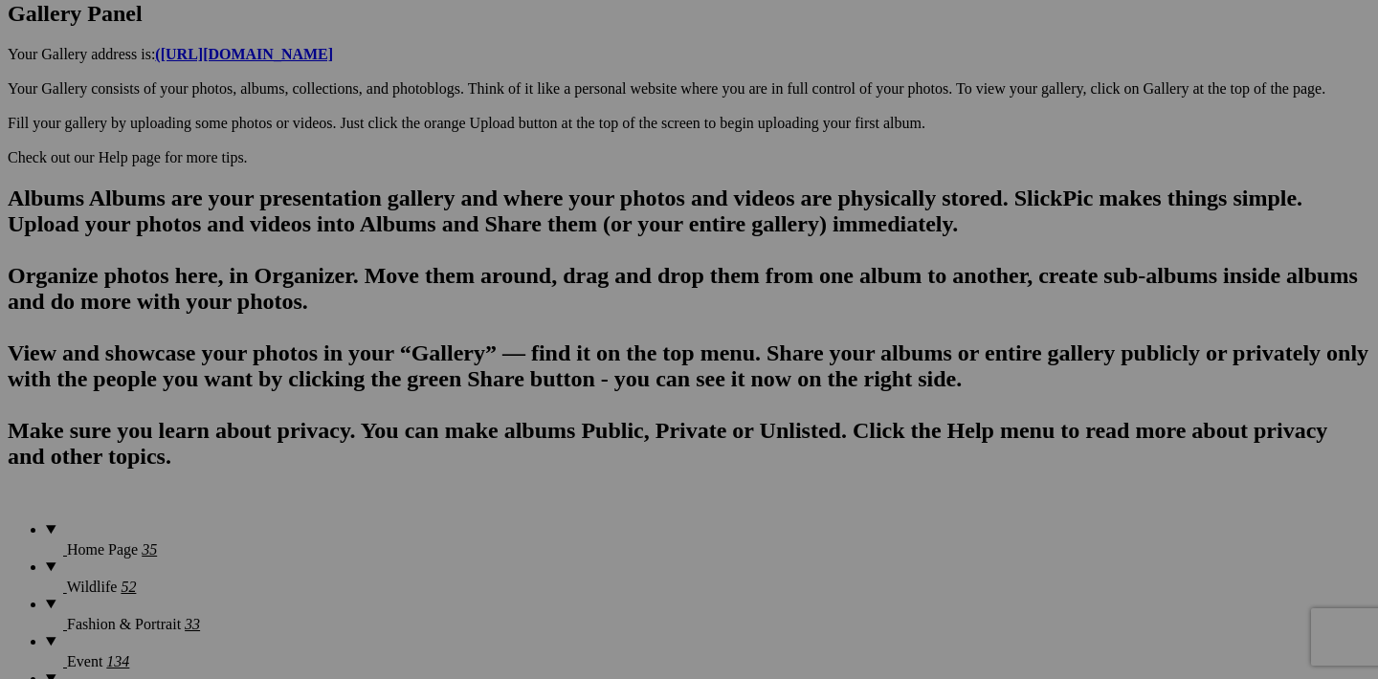
scroll to position [1070, 0]
drag, startPoint x: 427, startPoint y: 575, endPoint x: 576, endPoint y: 515, distance: 161.0
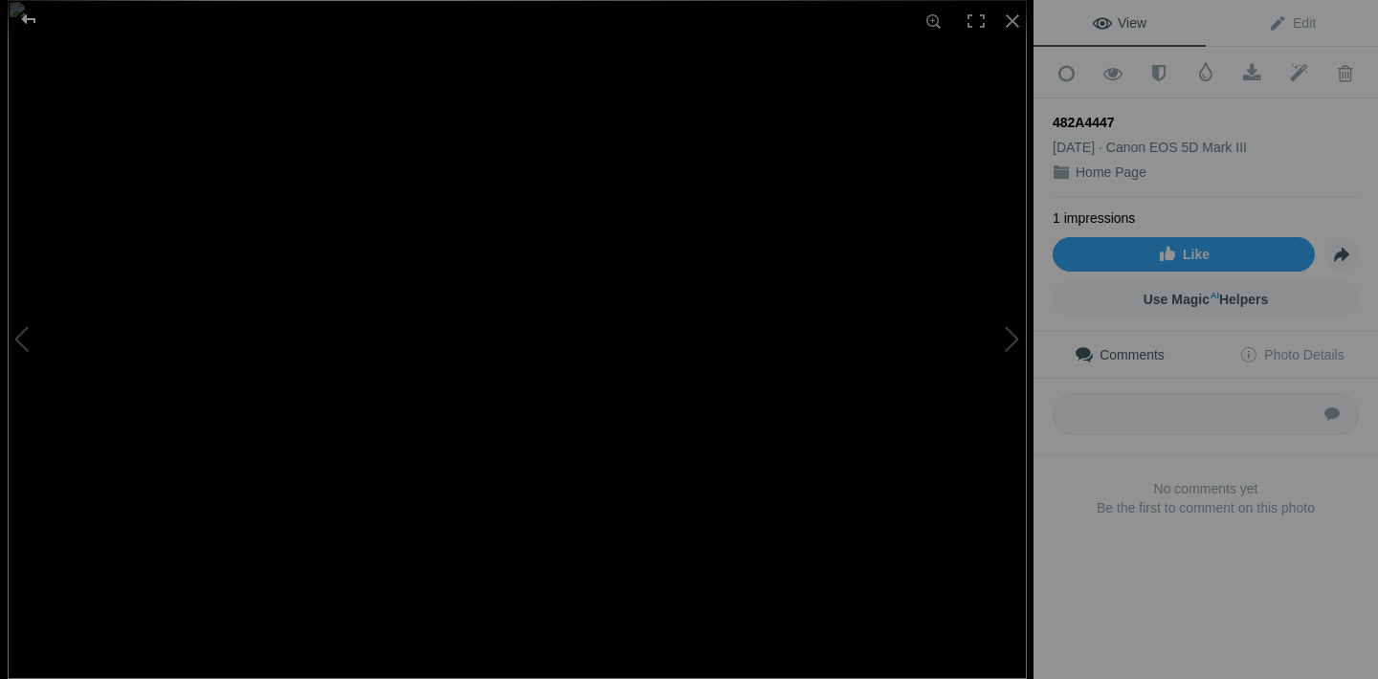
click at [27, 17] on div at bounding box center [28, 19] width 69 height 38
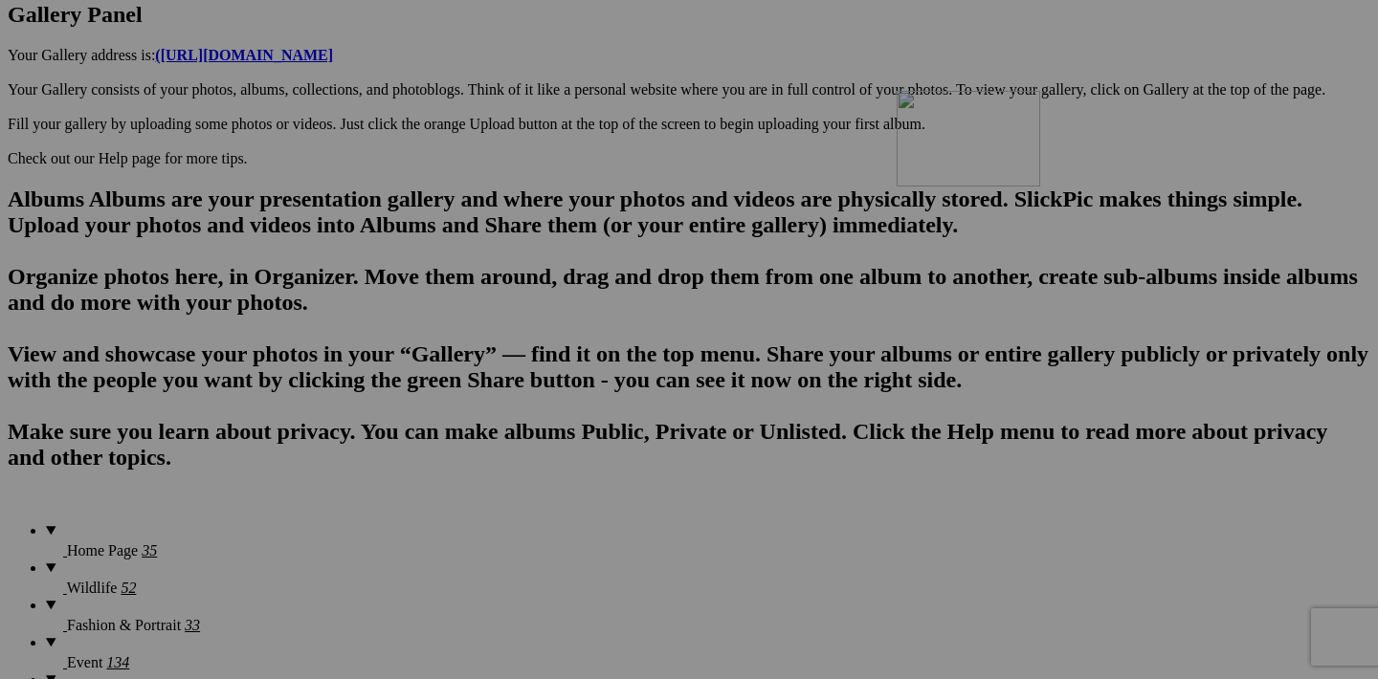
drag, startPoint x: 1110, startPoint y: 574, endPoint x: 1172, endPoint y: 257, distance: 322.7
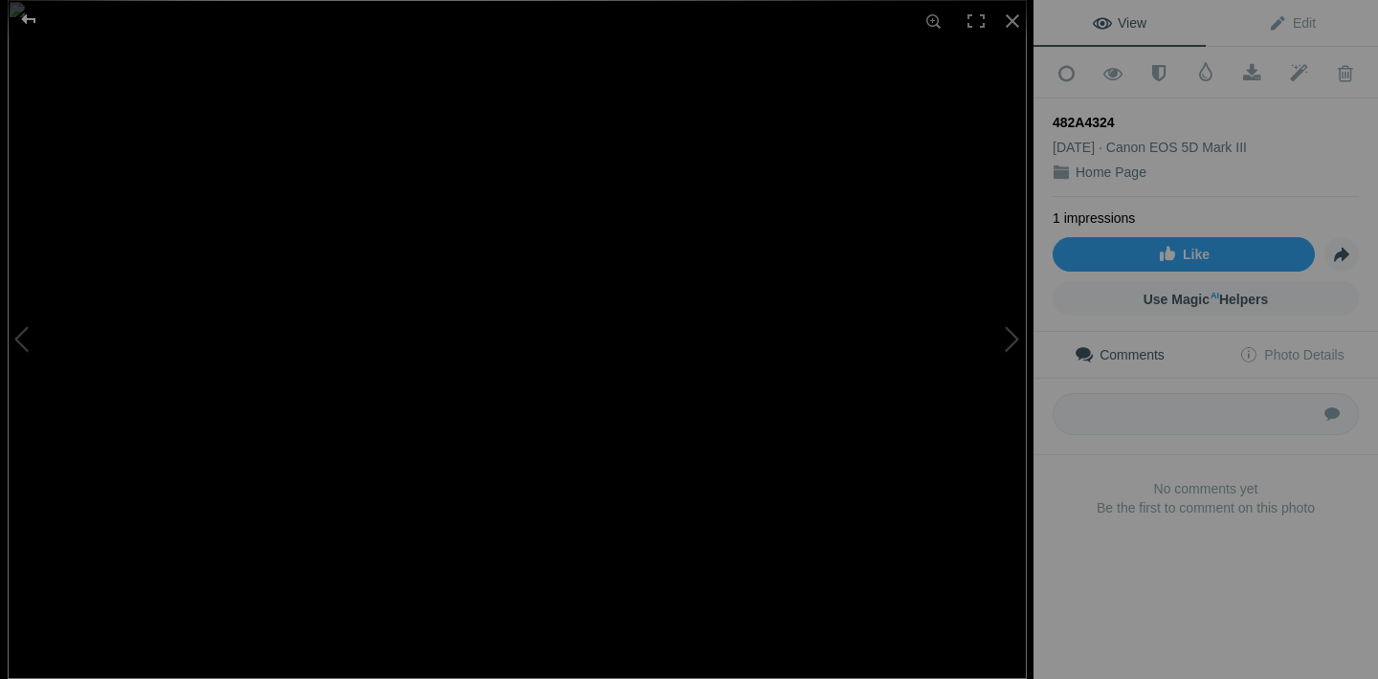
click at [28, 21] on div at bounding box center [28, 19] width 69 height 38
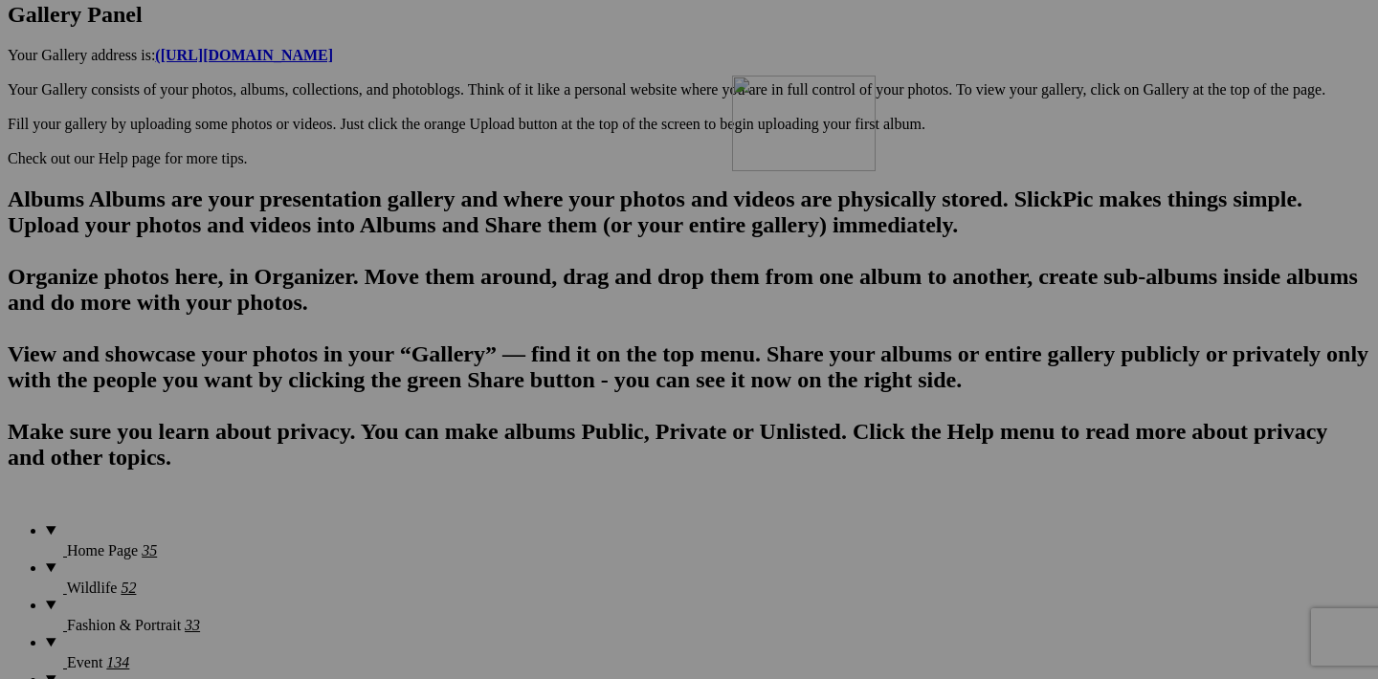
drag, startPoint x: 1287, startPoint y: 335, endPoint x: 1008, endPoint y: 241, distance: 293.8
drag, startPoint x: 939, startPoint y: 579, endPoint x: 665, endPoint y: 504, distance: 284.5
drag, startPoint x: 765, startPoint y: 582, endPoint x: 473, endPoint y: 503, distance: 303.1
drag, startPoint x: 605, startPoint y: 581, endPoint x: 323, endPoint y: 490, distance: 295.6
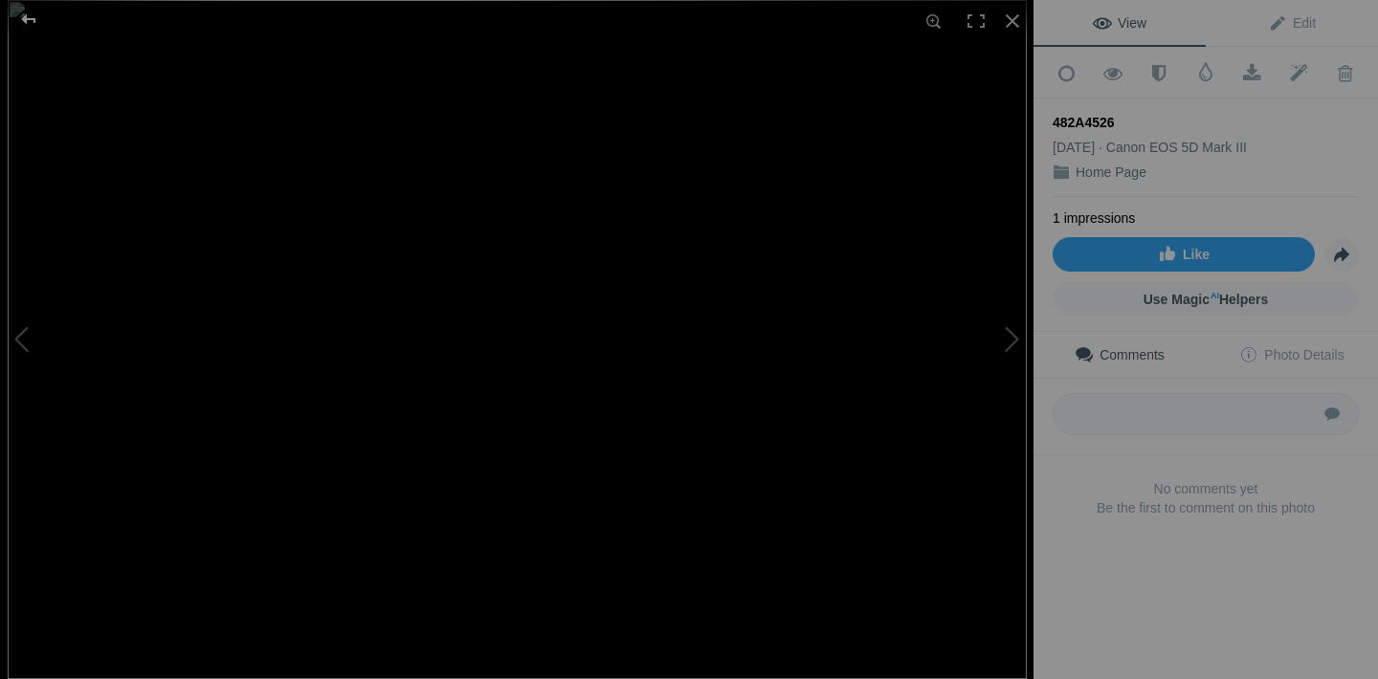
click at [27, 16] on div at bounding box center [28, 19] width 69 height 38
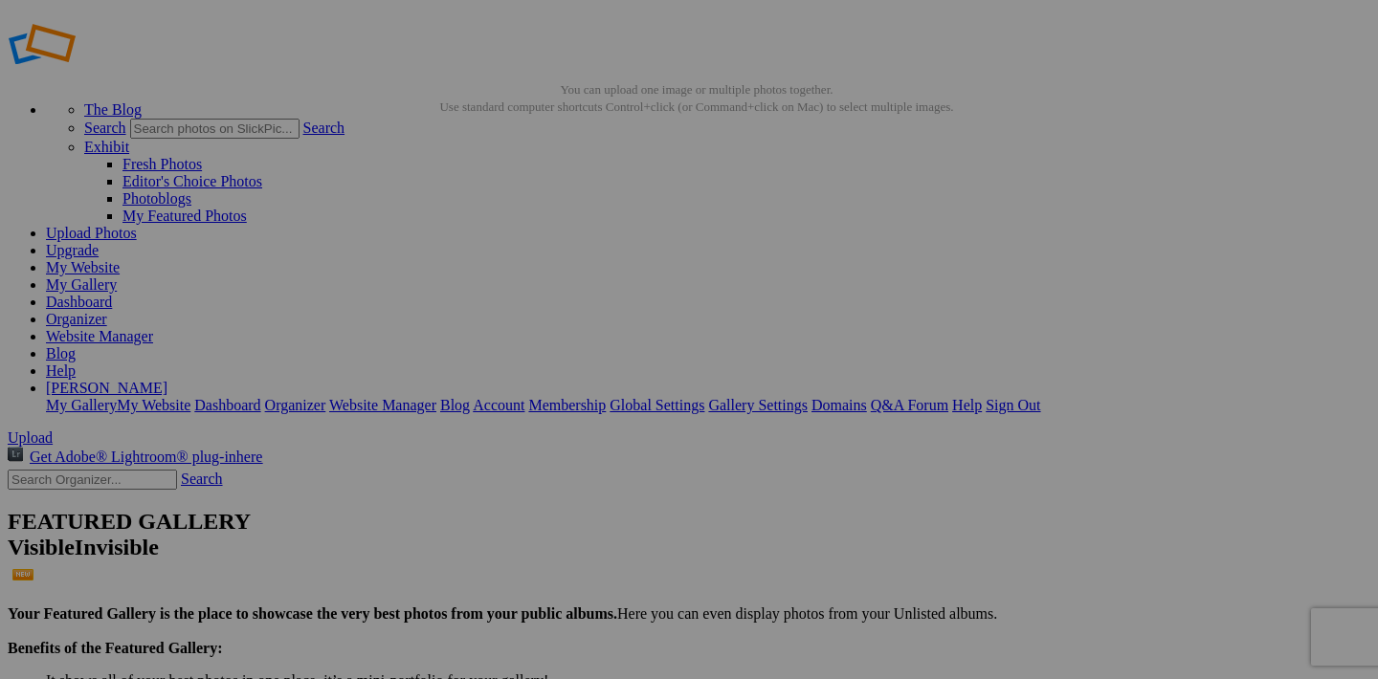
scroll to position [17, 0]
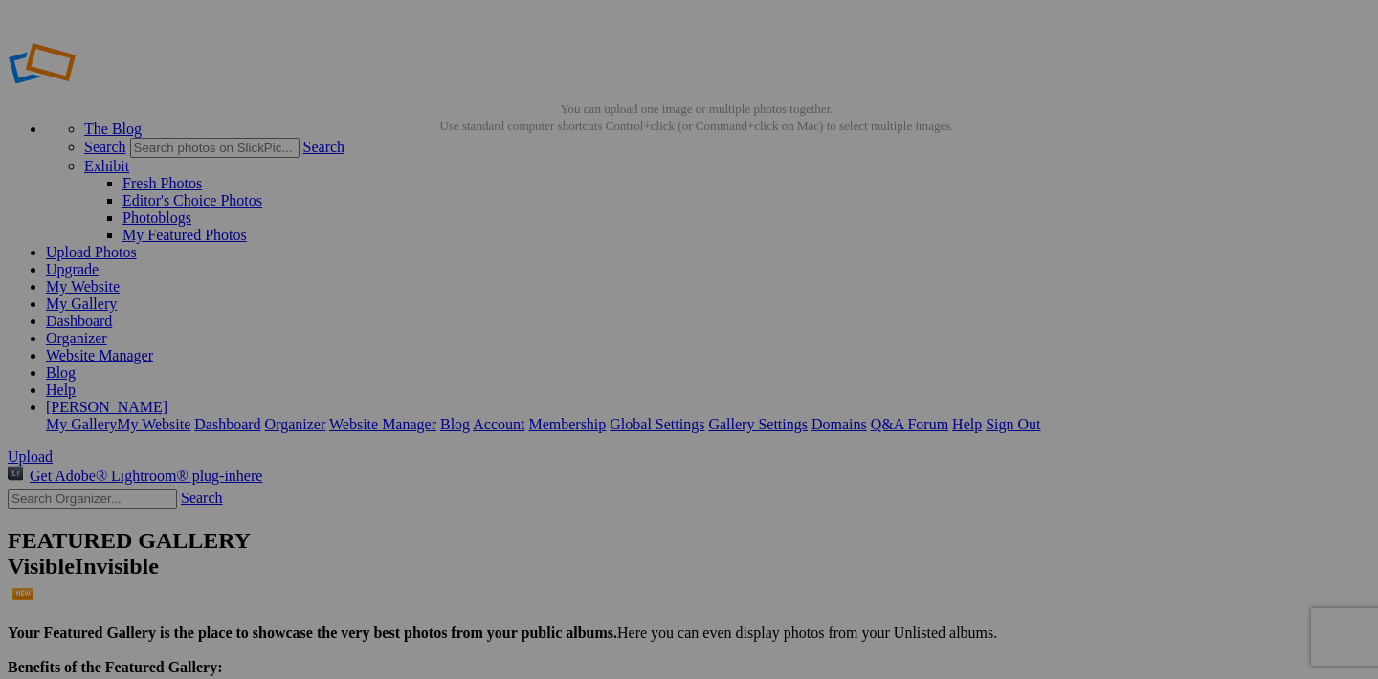
scroll to position [17, 0]
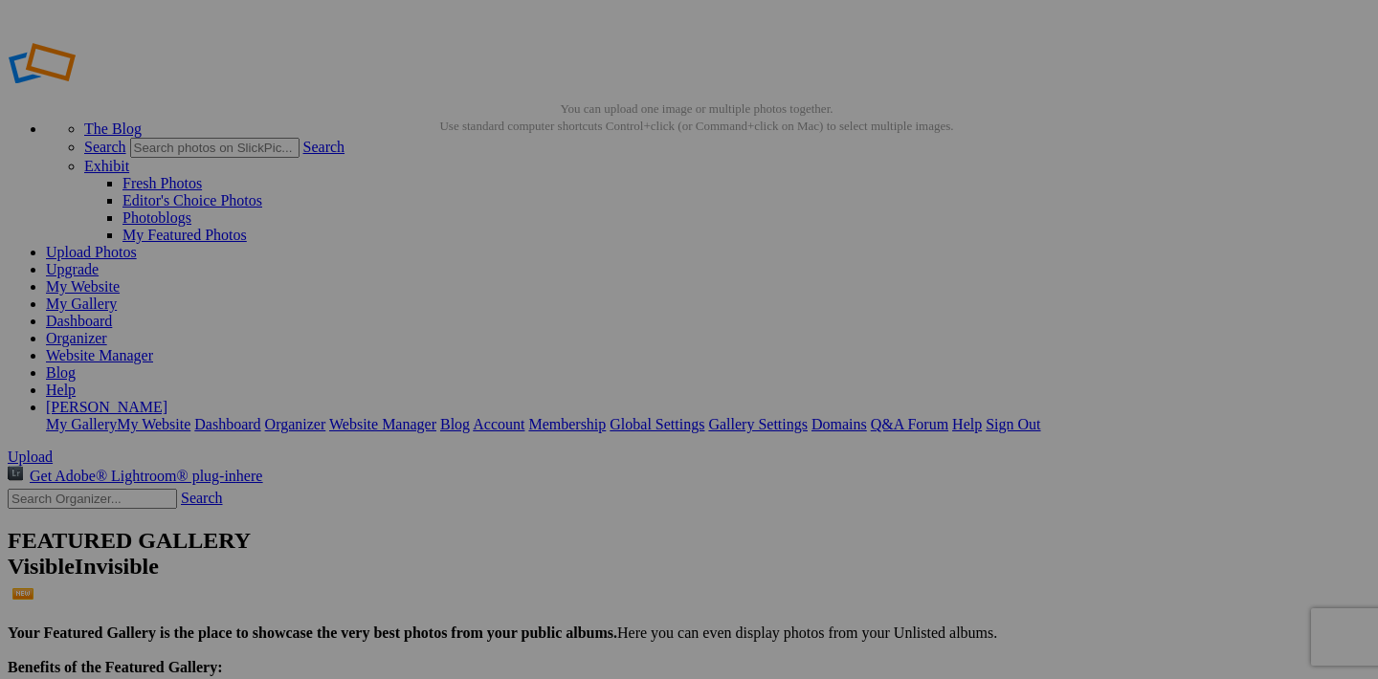
scroll to position [0, 0]
click at [153, 347] on link "Website Manager" at bounding box center [99, 355] width 107 height 16
